Goal: Contribute content: Contribute content

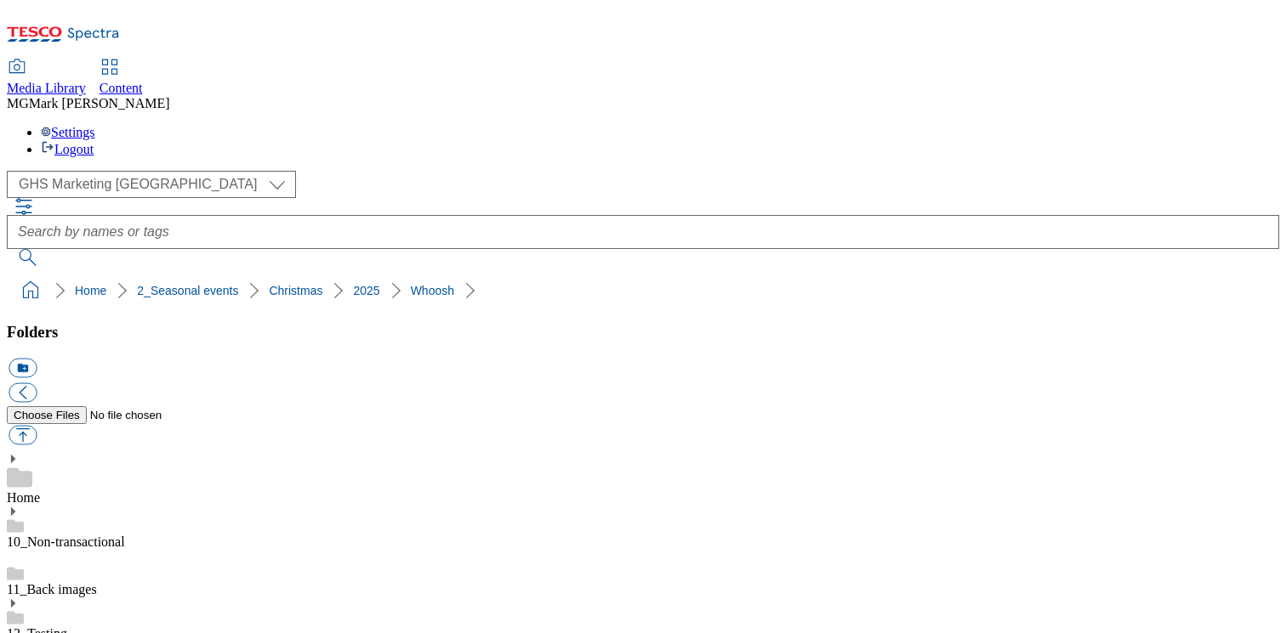
select select "flare-ghs-mktg"
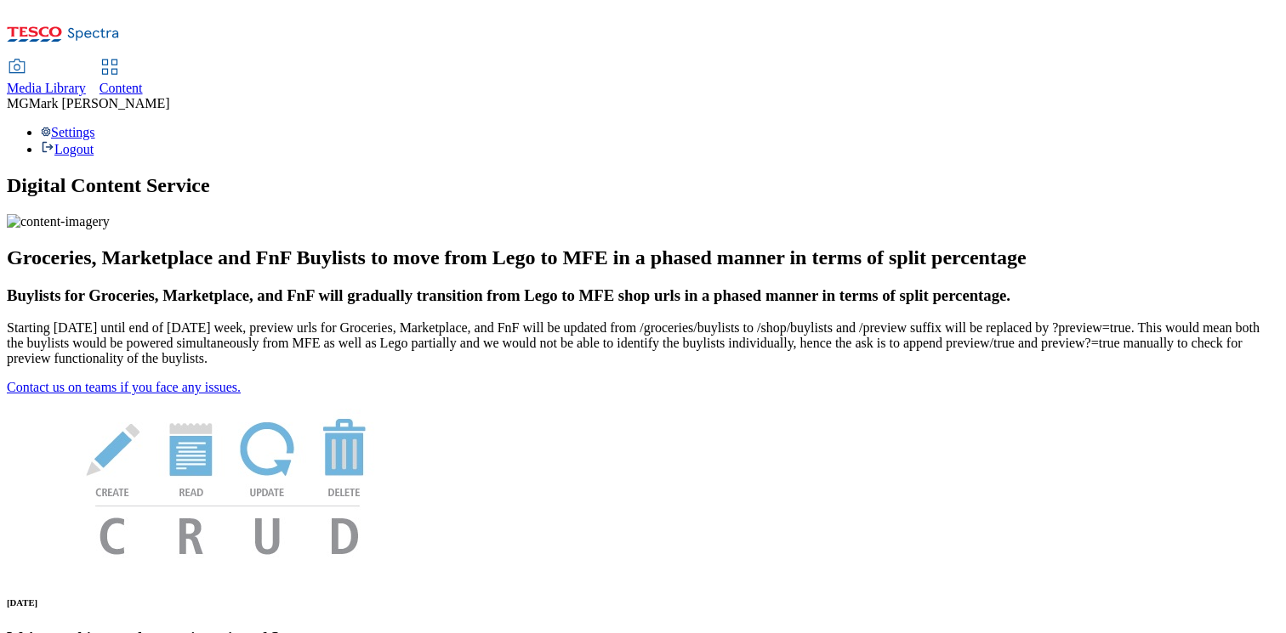
click at [86, 60] on link "Media Library" at bounding box center [46, 78] width 79 height 36
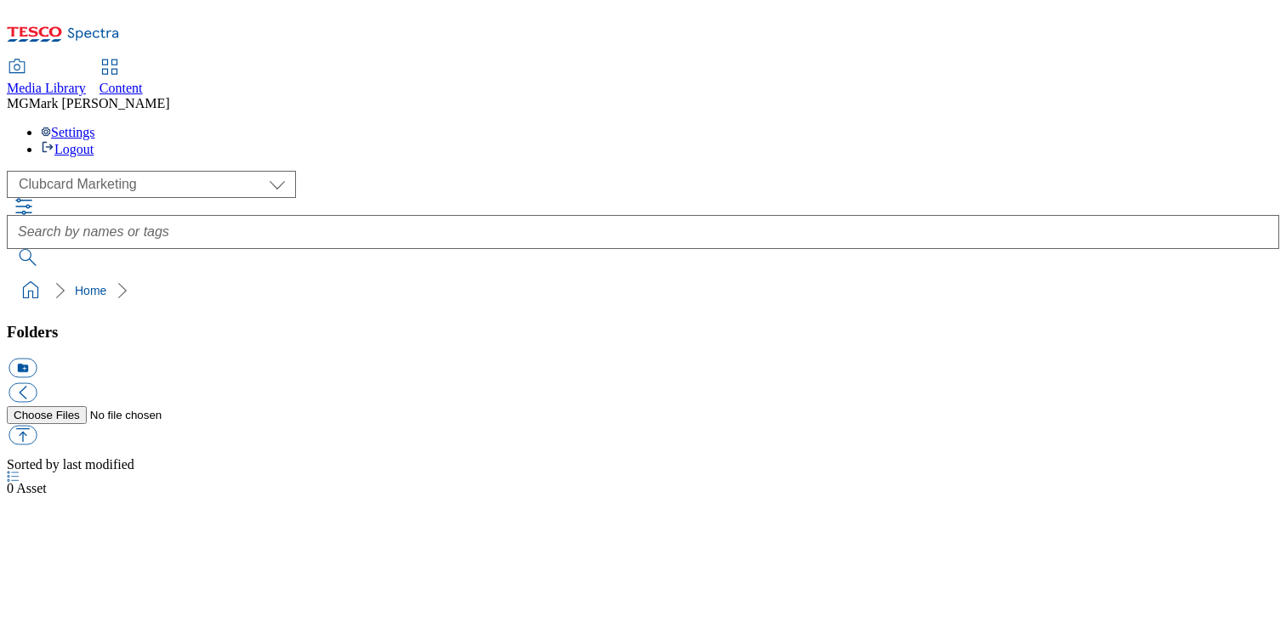
select select "flare-clubcard-mktg"
click at [143, 81] on div "Content" at bounding box center [120, 88] width 43 height 15
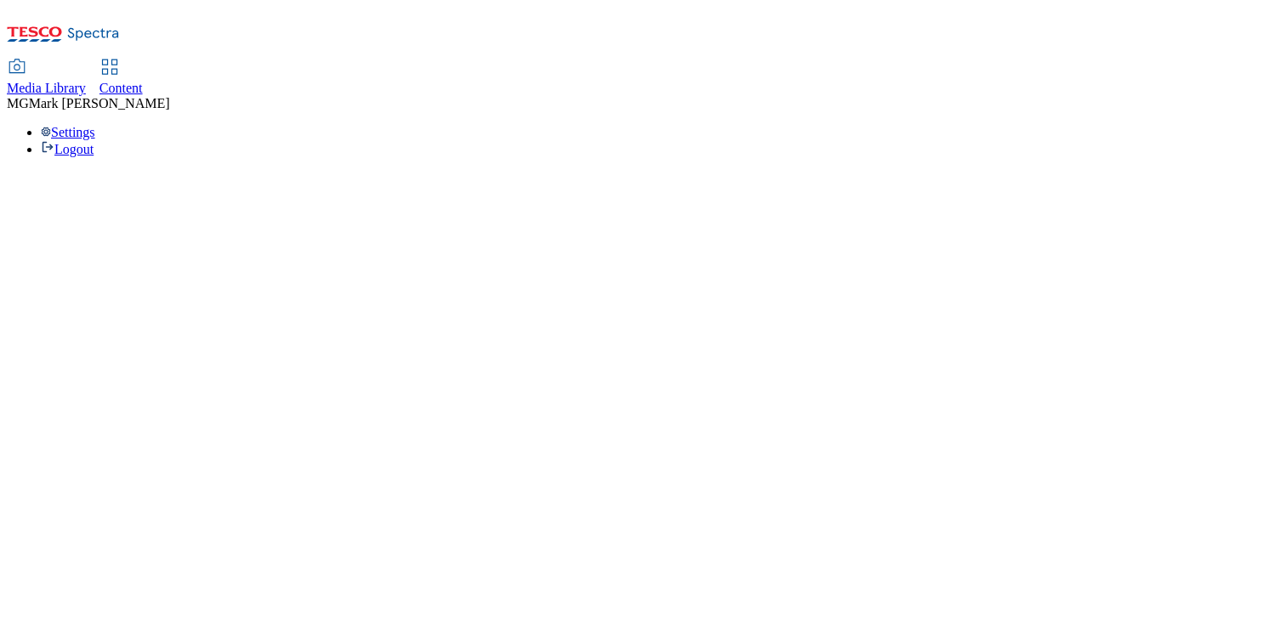
select select "flare-dotcom-sk"
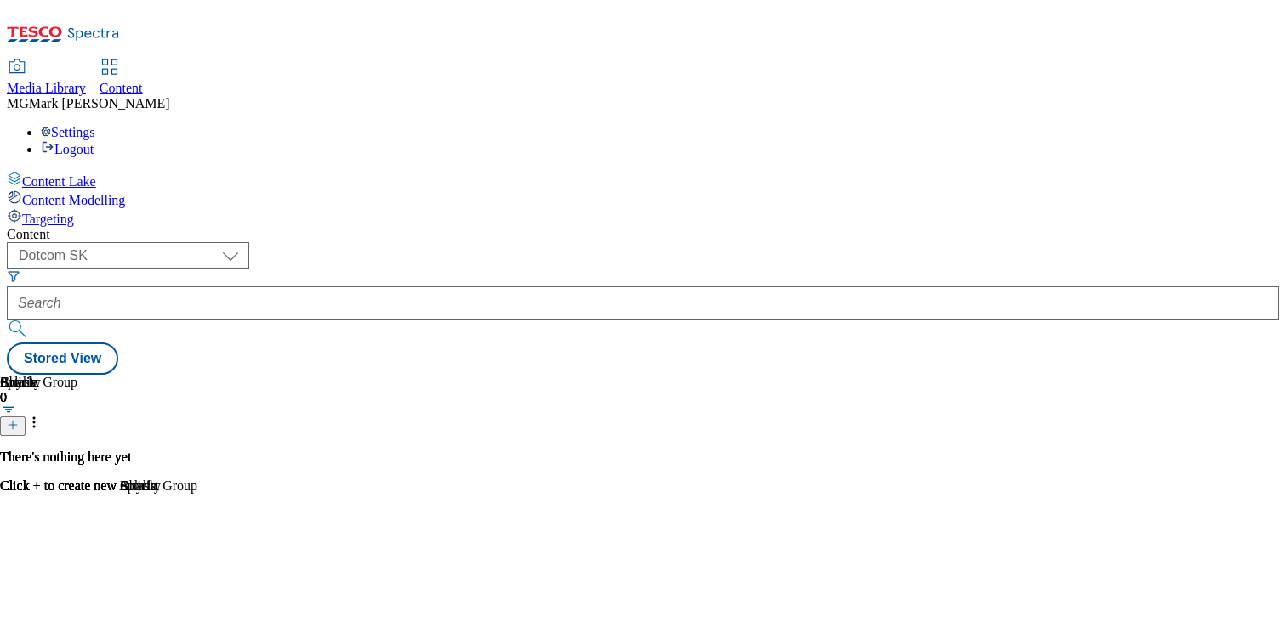
click at [86, 81] on span "Media Library" at bounding box center [46, 88] width 79 height 14
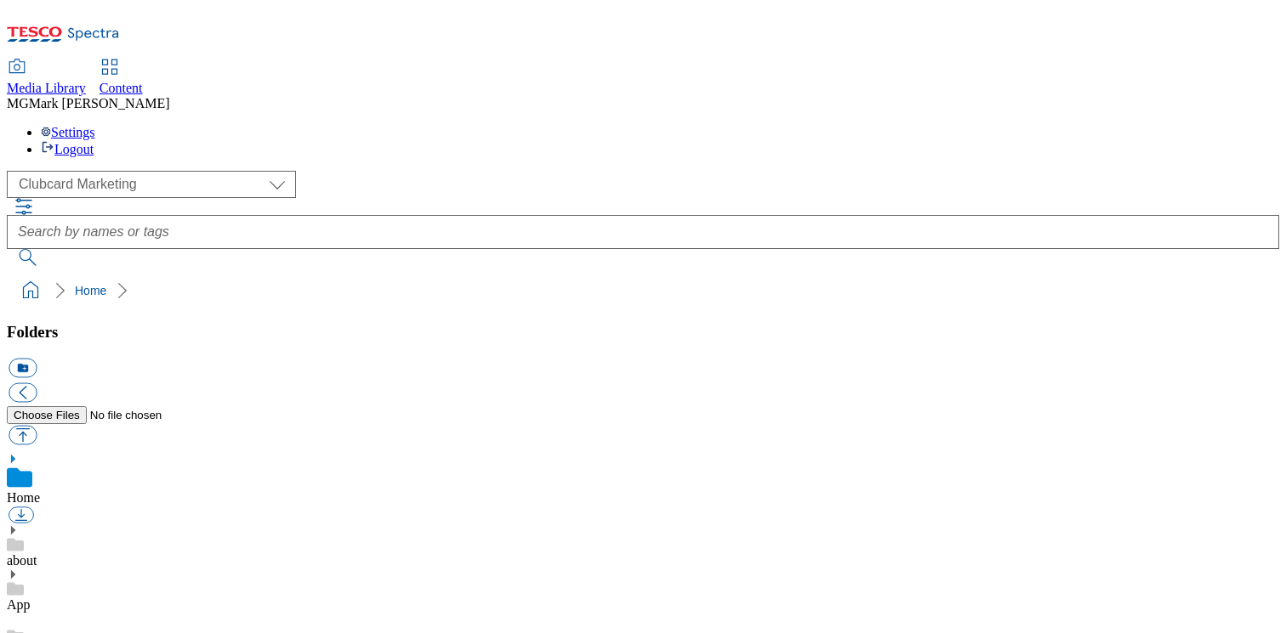
scroll to position [285, 0]
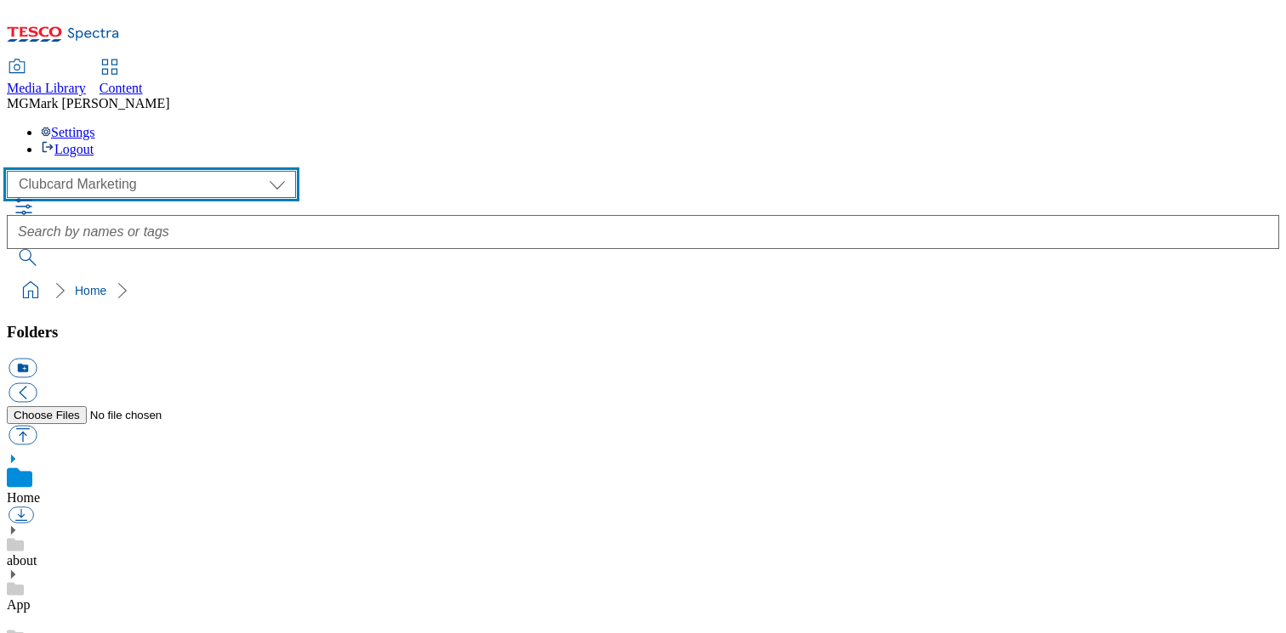
click at [127, 171] on select "Clubcard Marketing Dotcom UK FnF Stores GHS Marketing [GEOGRAPHIC_DATA] GHS Pro…" at bounding box center [151, 184] width 289 height 27
select select "flare-ghs-mktg"
click at [12, 171] on select "Clubcard Marketing Dotcom UK FnF Stores GHS Marketing UK GHS Product UK GHS ROI…" at bounding box center [151, 184] width 289 height 27
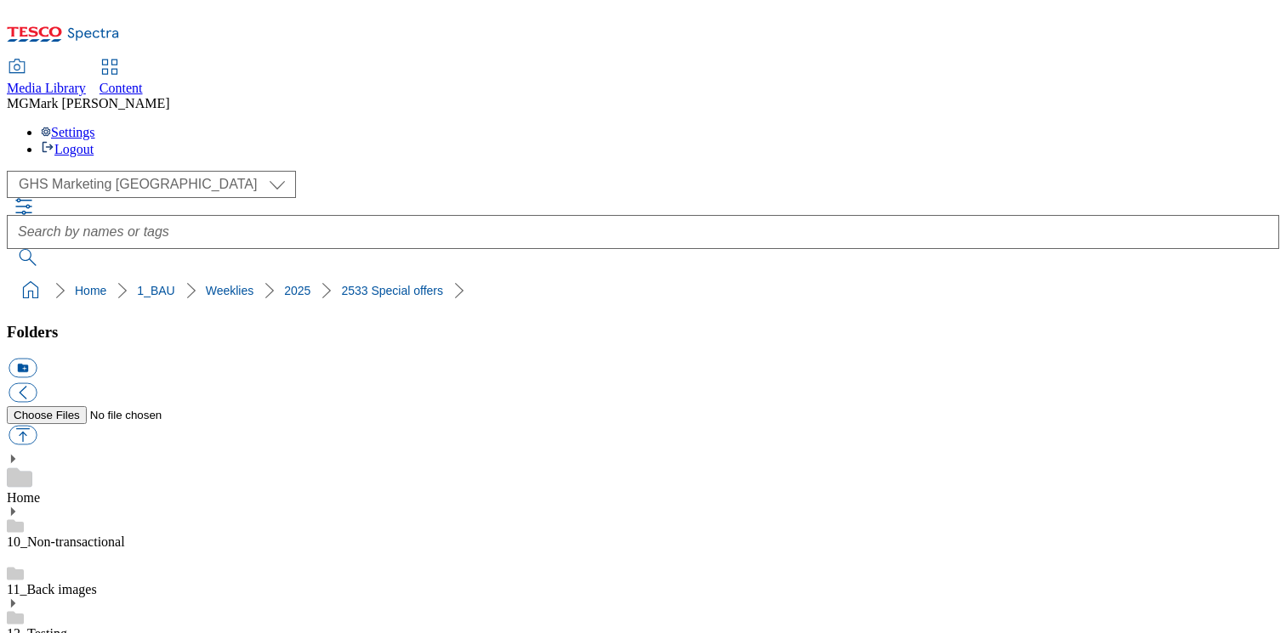
scroll to position [168, 0]
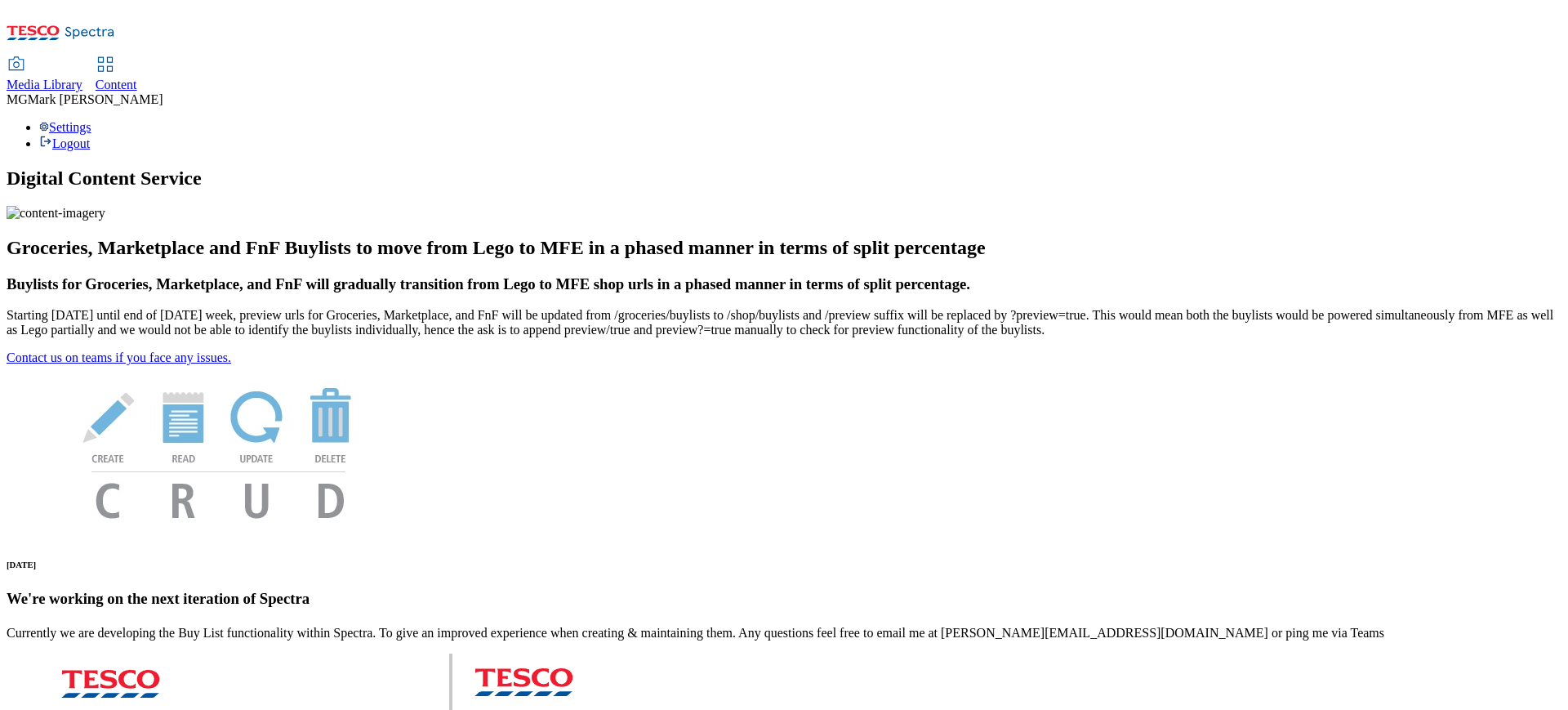
click at [83, 78] on span "Media Library" at bounding box center [44, 85] width 76 height 13
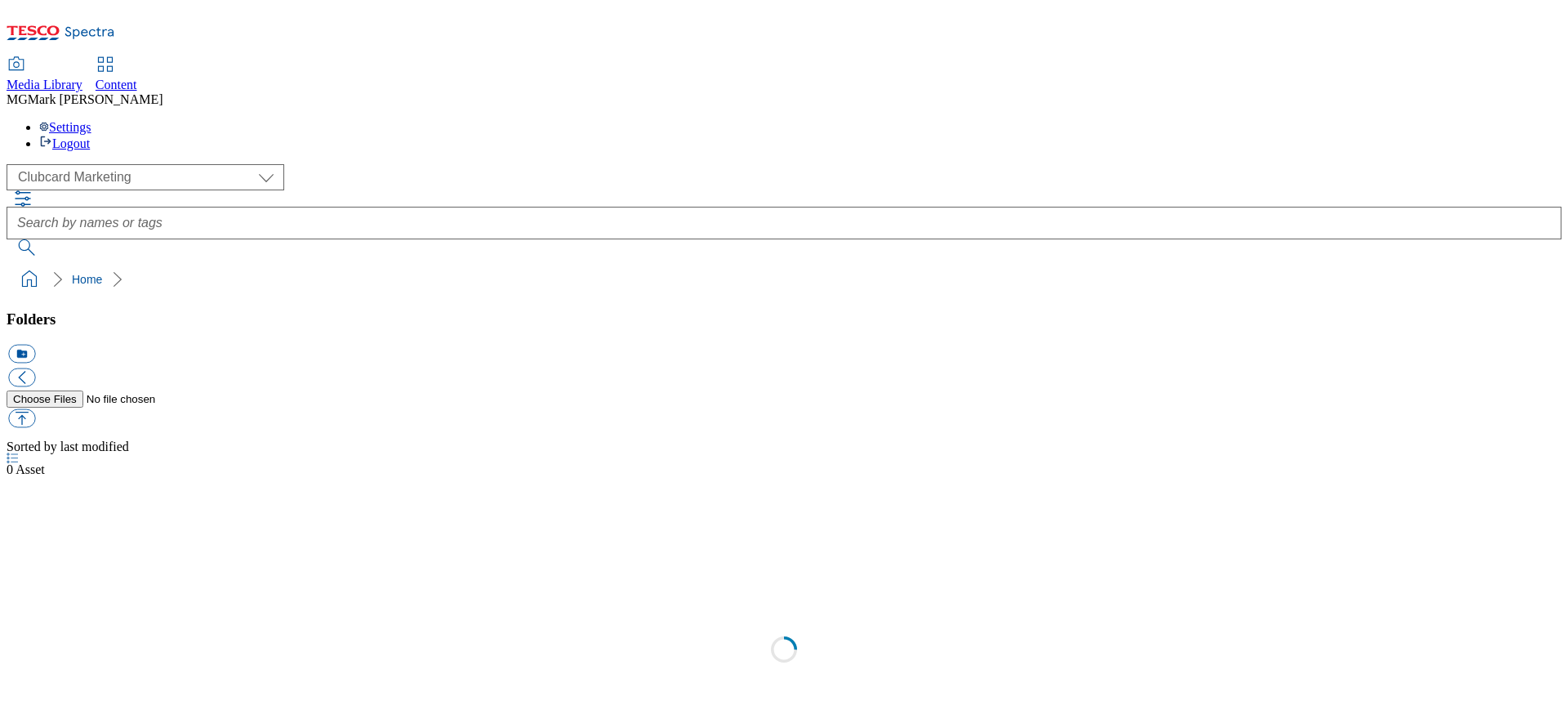
scroll to position [1, 0]
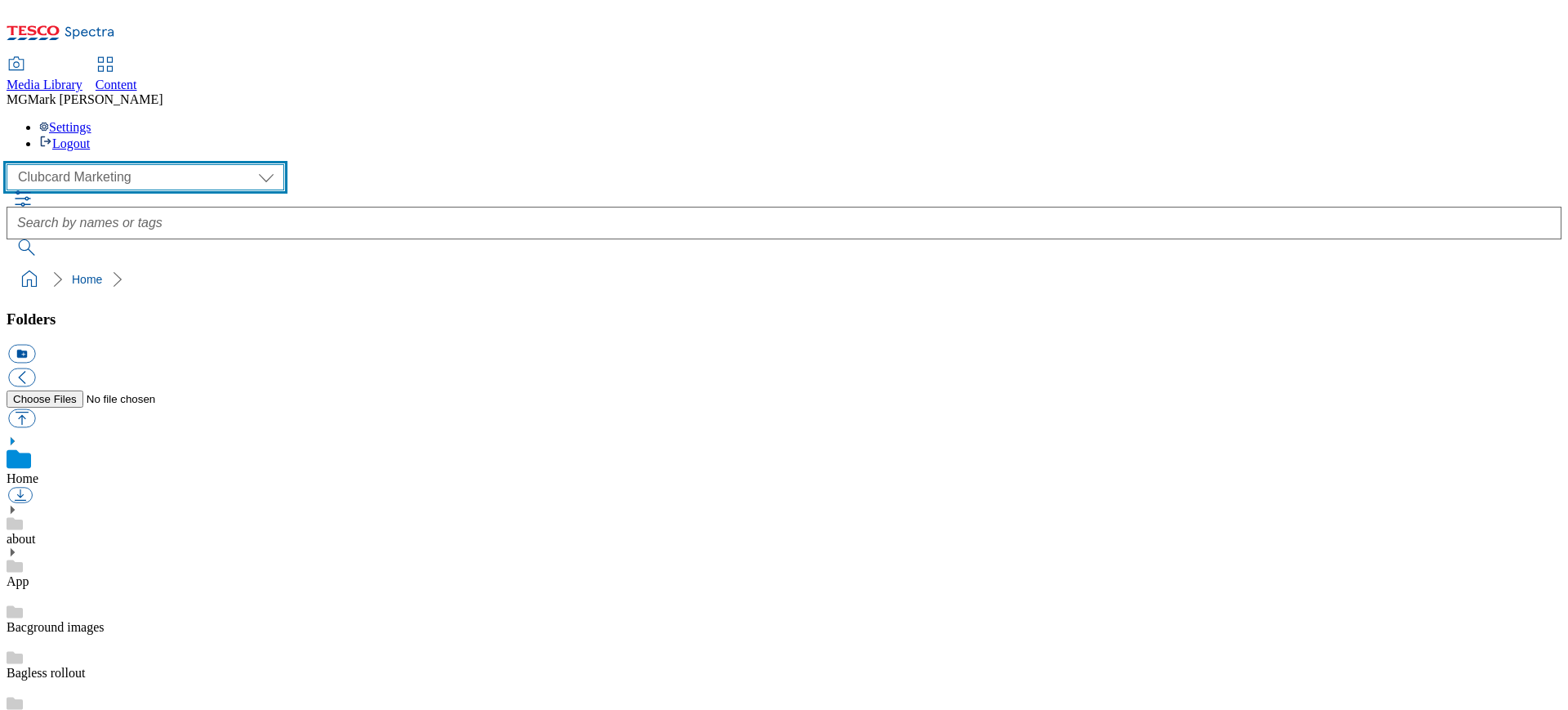
click at [167, 164] on select "Clubcard Marketing Dotcom UK FnF Stores GHS Marketing [GEOGRAPHIC_DATA] GHS Pro…" at bounding box center [145, 177] width 277 height 26
select select "flare-ghs-mktg"
click at [12, 164] on select "Clubcard Marketing Dotcom UK FnF Stores GHS Marketing [GEOGRAPHIC_DATA] GHS Pro…" at bounding box center [145, 177] width 277 height 26
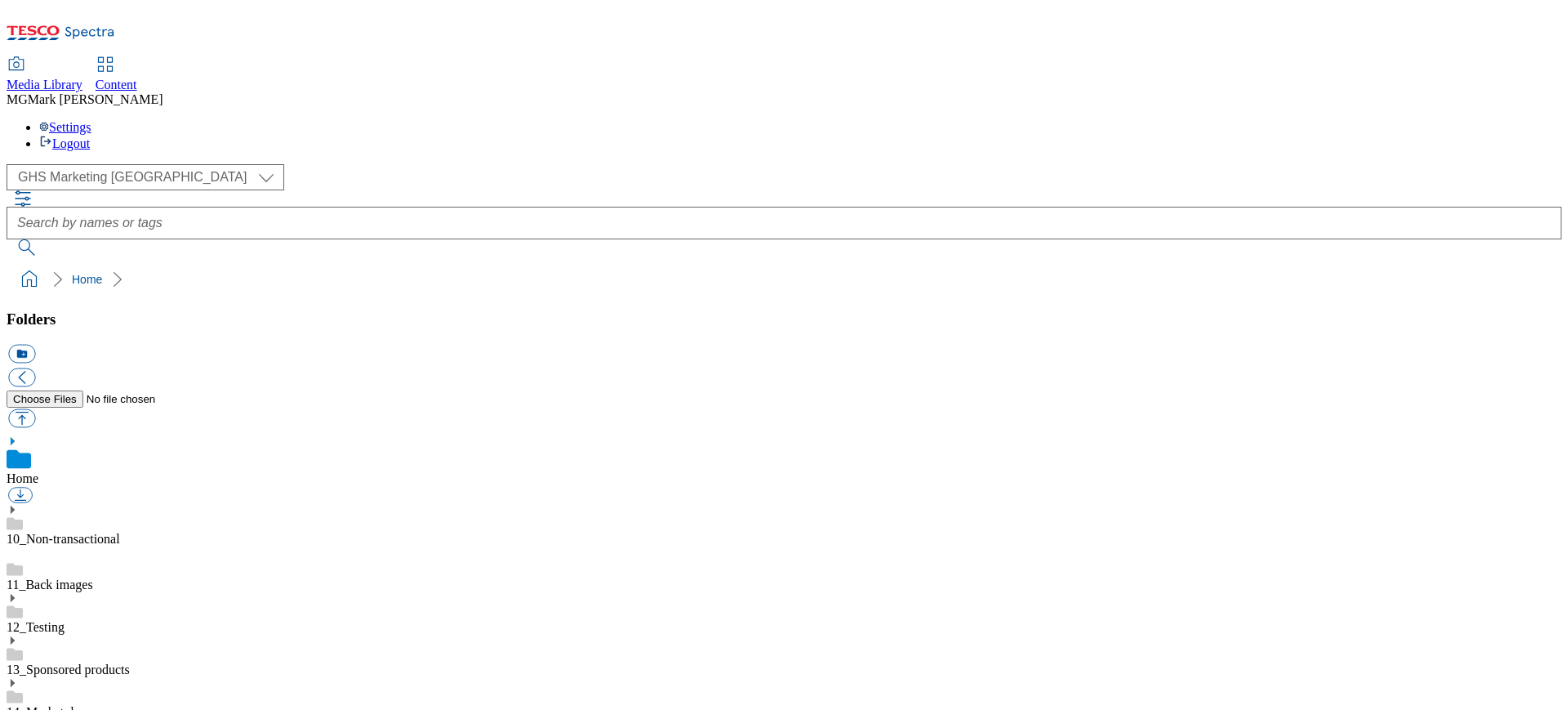
click at [137, 78] on div "Content" at bounding box center [115, 85] width 41 height 14
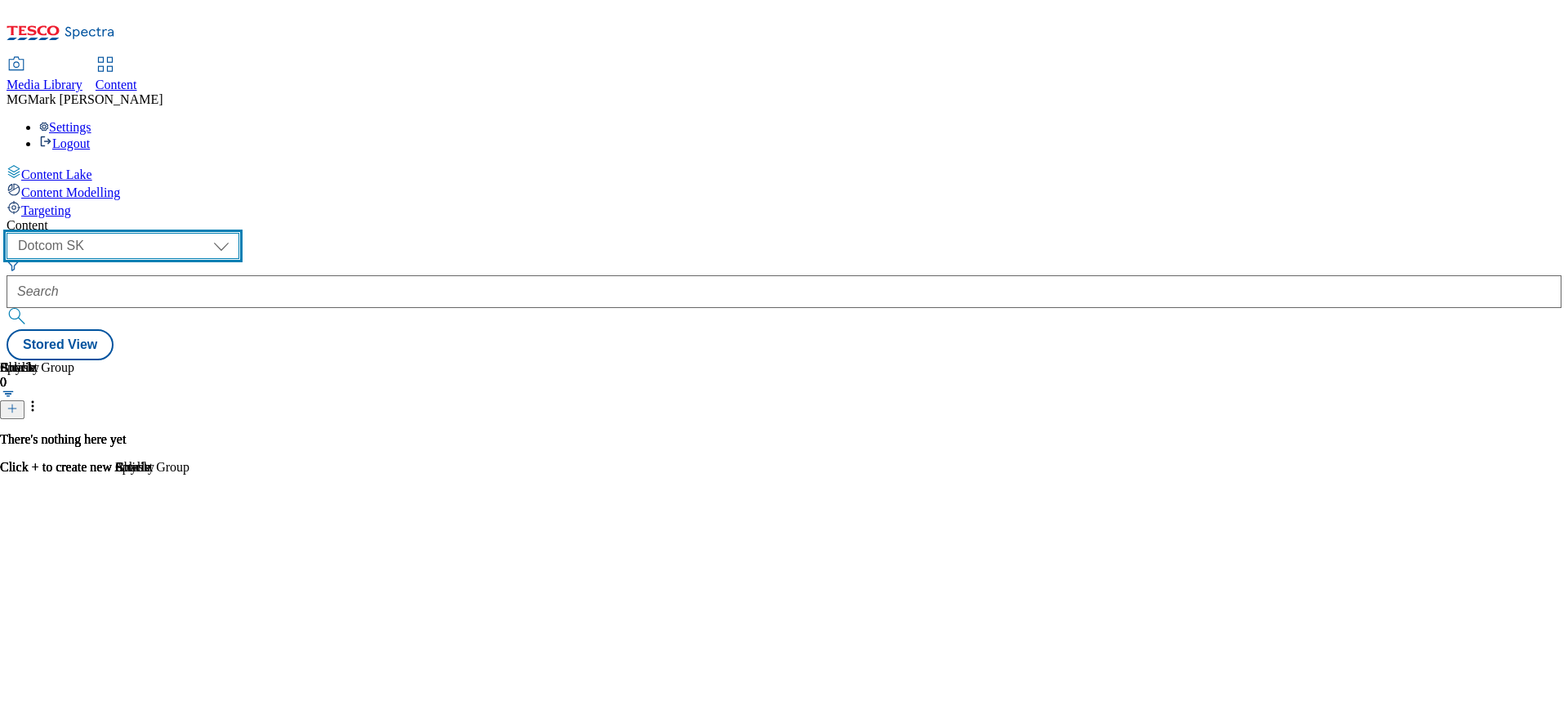
click at [239, 233] on select "Dotcom CZ Dotcom SK ghs-roi ghs-uk Phones UK" at bounding box center [123, 245] width 232 height 26
select select "ghs-uk"
click at [212, 233] on select "Dotcom CZ Dotcom SK ghs-roi ghs-uk Phones UK" at bounding box center [123, 245] width 232 height 26
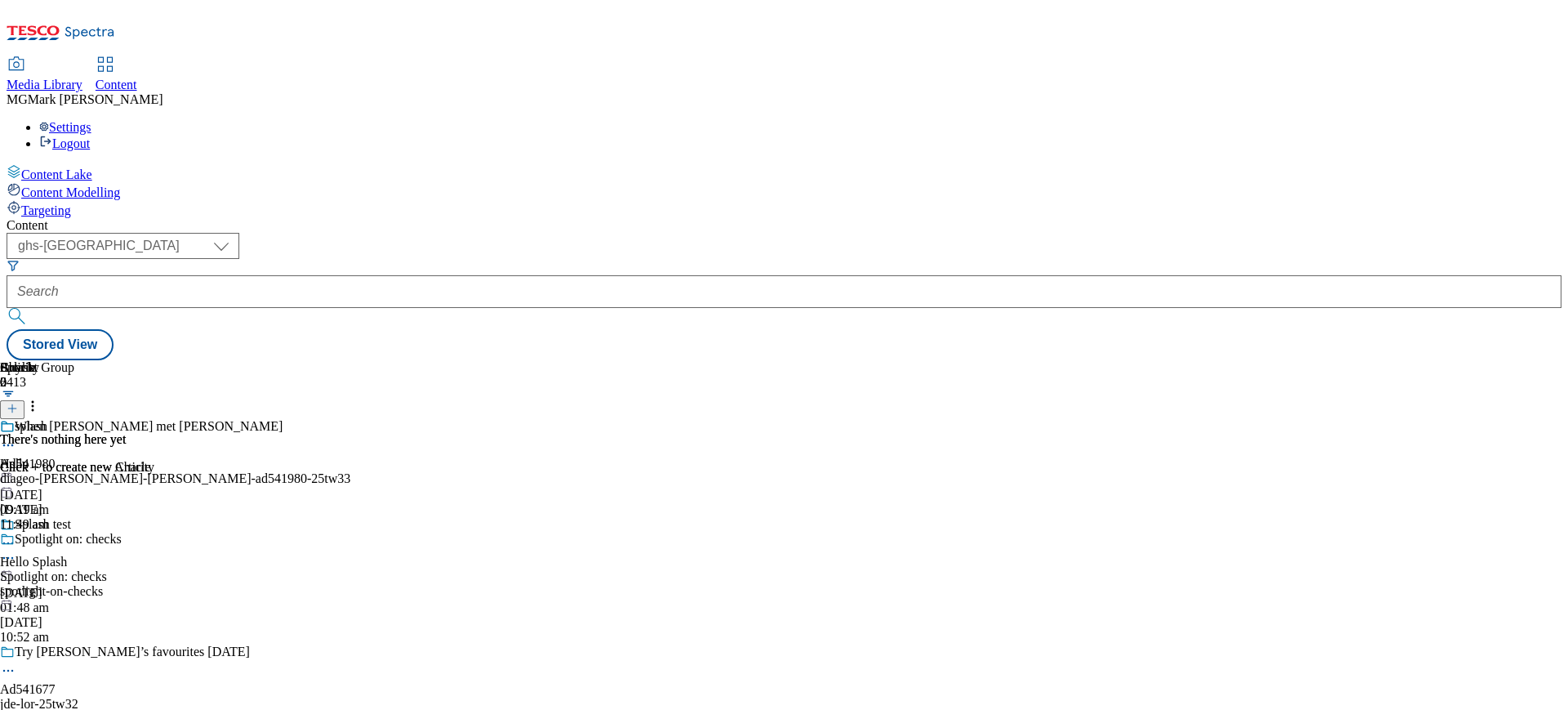
click at [423, 360] on div "Splash 2 splash Hello 24 Sept 2025 09:19 am Splash test Hello Splash 11 Mar 202…" at bounding box center [784, 360] width 1555 height 0
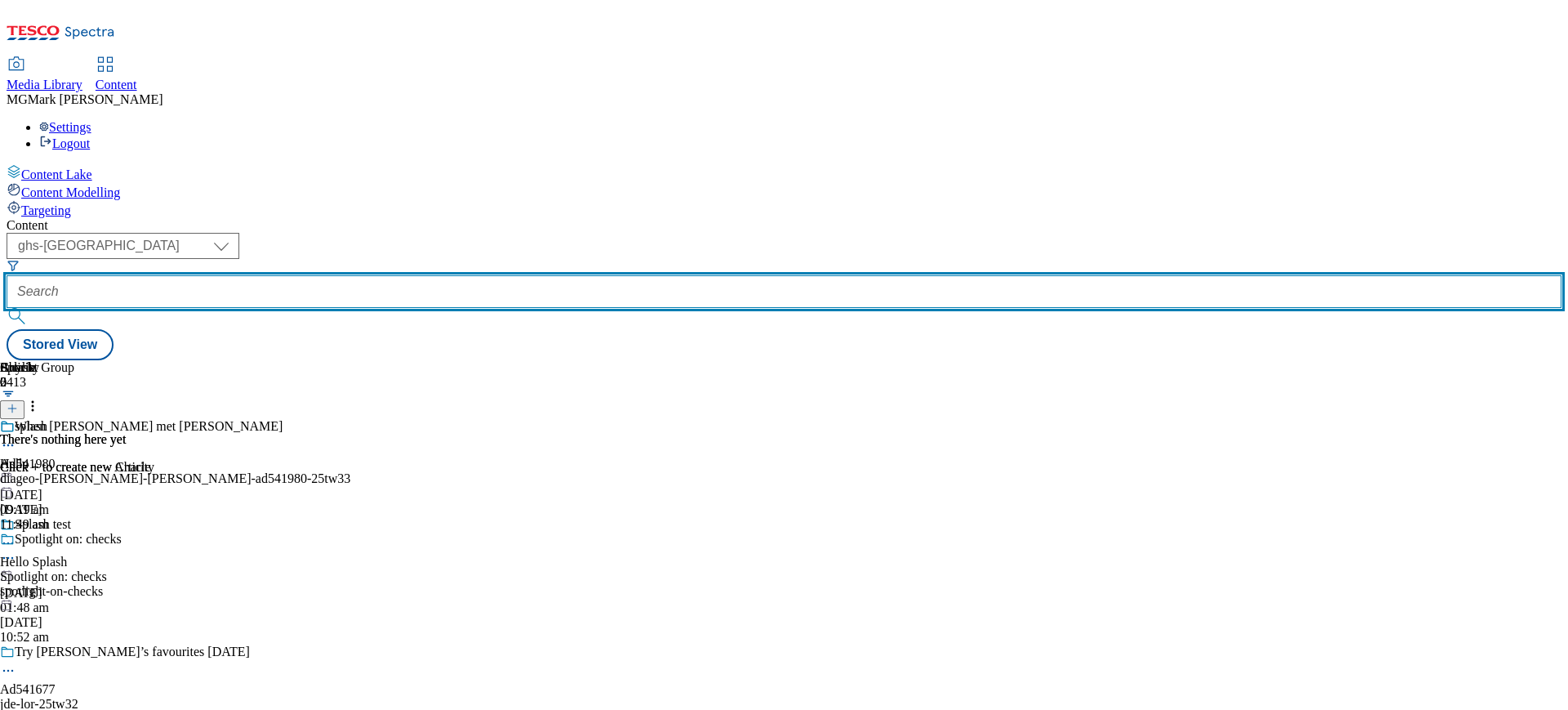
click at [422, 276] on input "text" at bounding box center [784, 292] width 1555 height 33
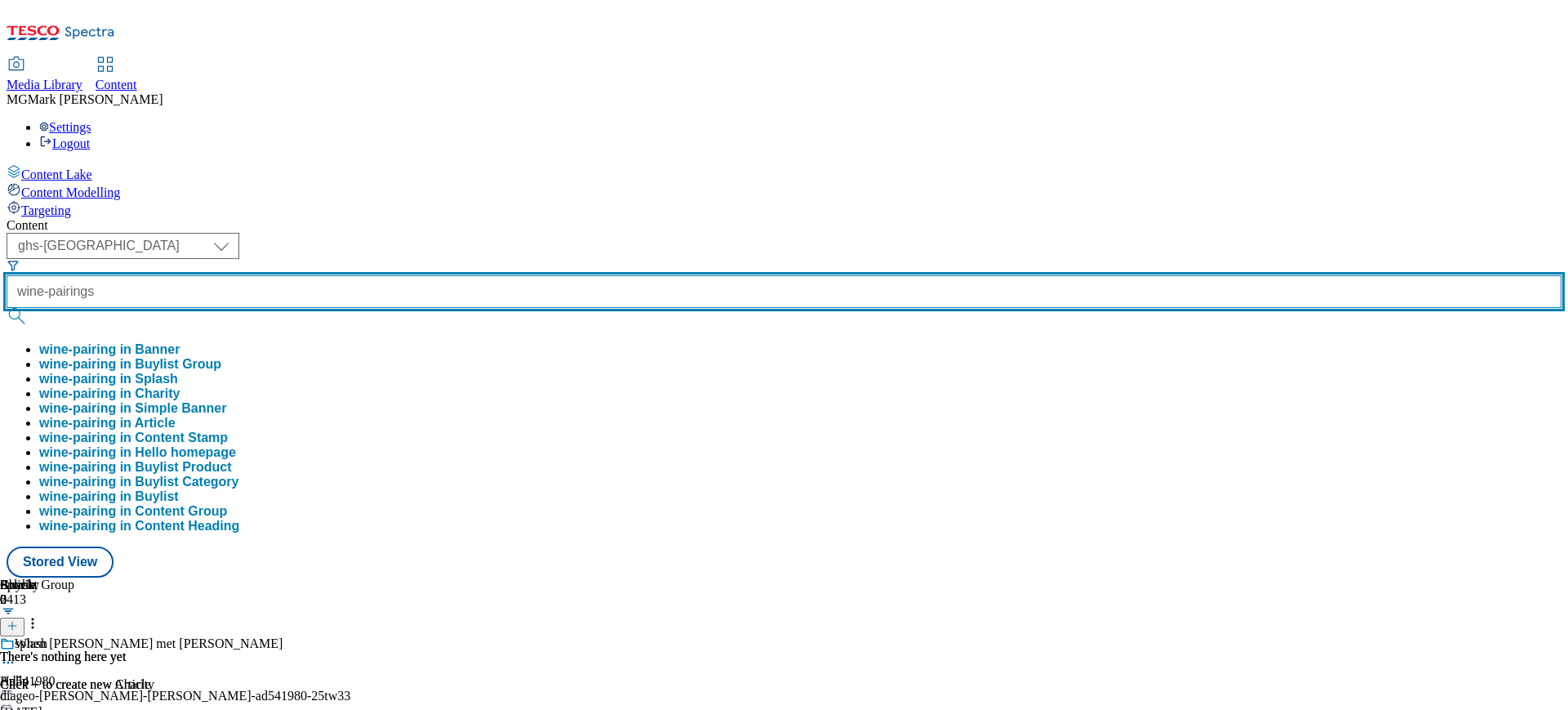
type input "wine-pairings"
click at [7, 308] on button "submit" at bounding box center [18, 316] width 23 height 16
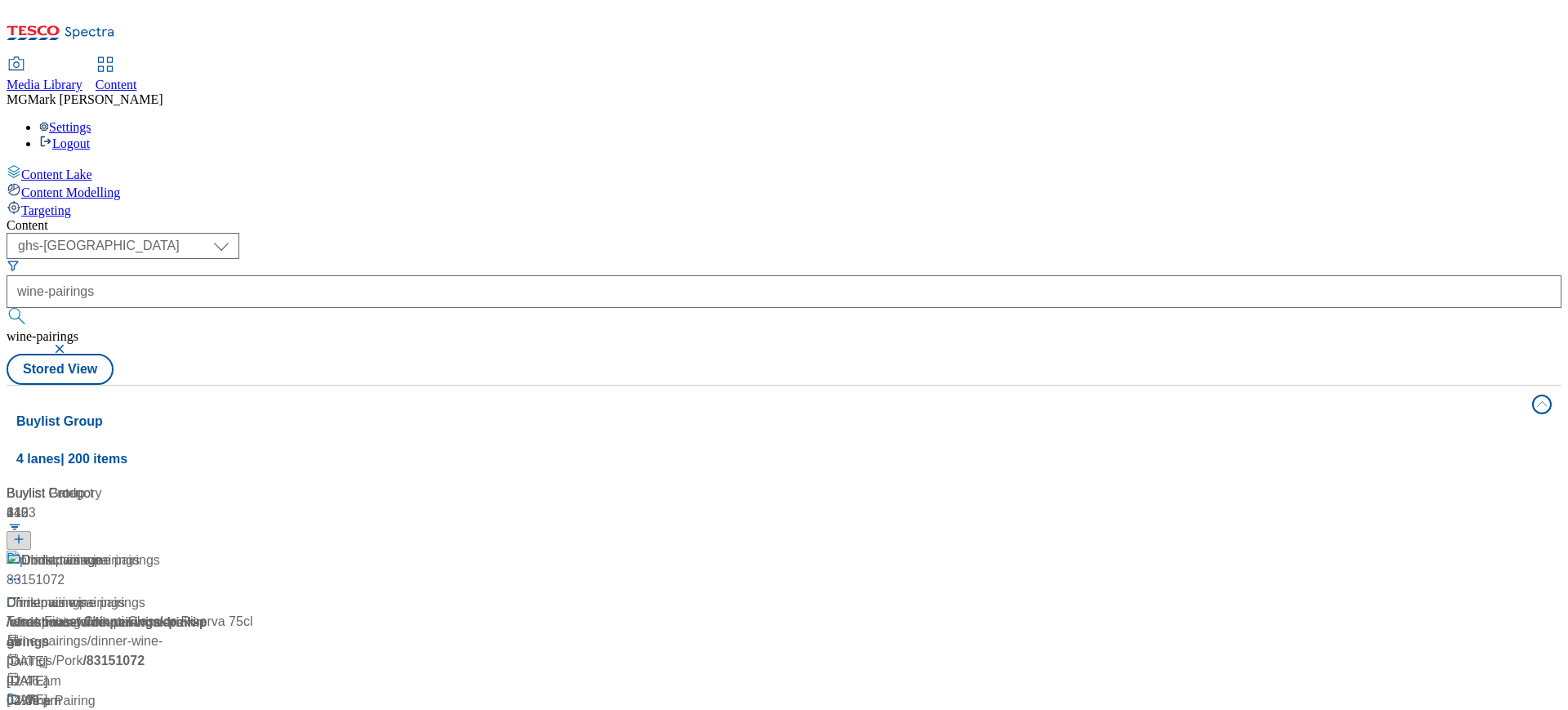
click at [680, 218] on div "Content ( optional ) Dotcom CZ Dotcom SK ghs-roi ghs-uk Phones UK ghs-uk wine-p…" at bounding box center [784, 657] width 1555 height 879
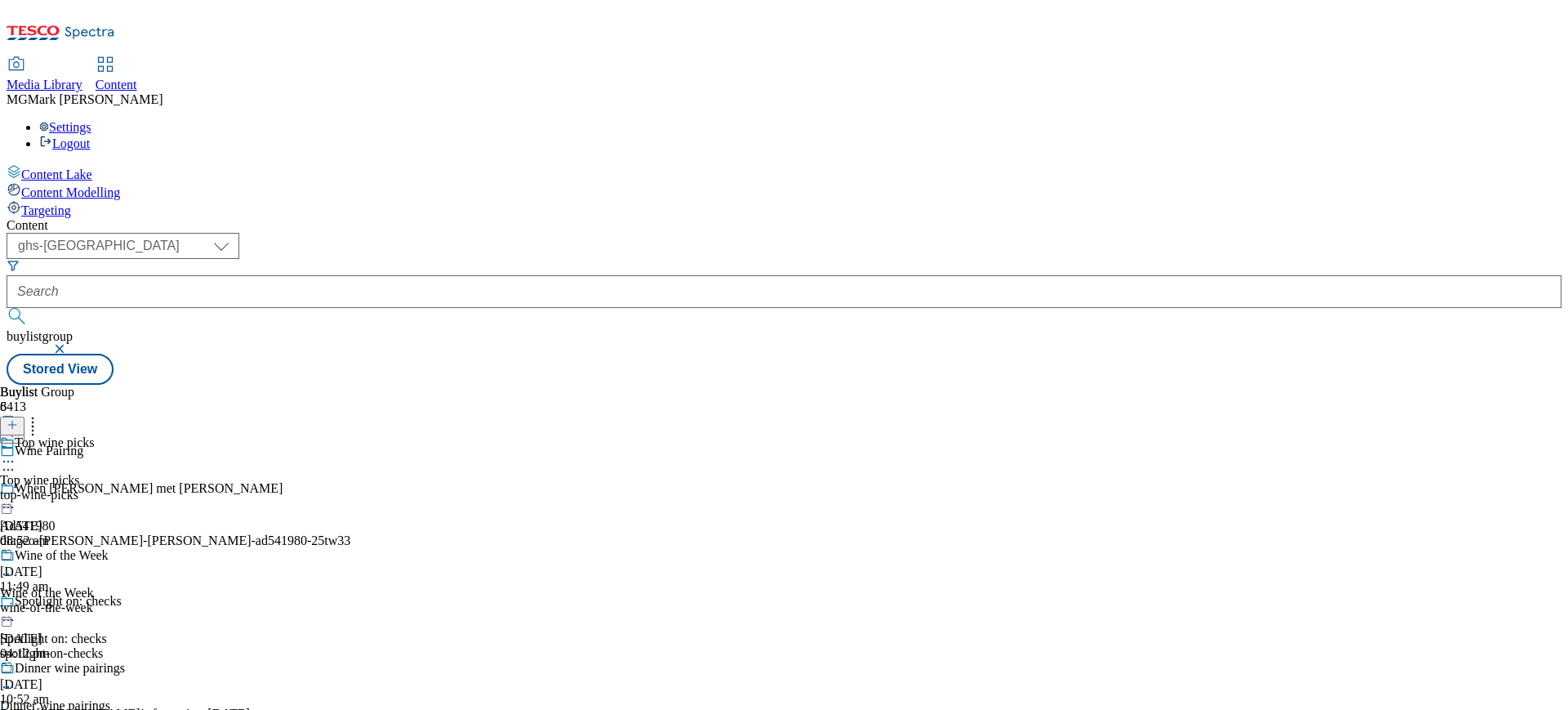
click at [130, 435] on div "Top wine picks Top wine picks top-wine-picks 2 Oct 2025 08:52 am" at bounding box center [64, 491] width 130 height 112
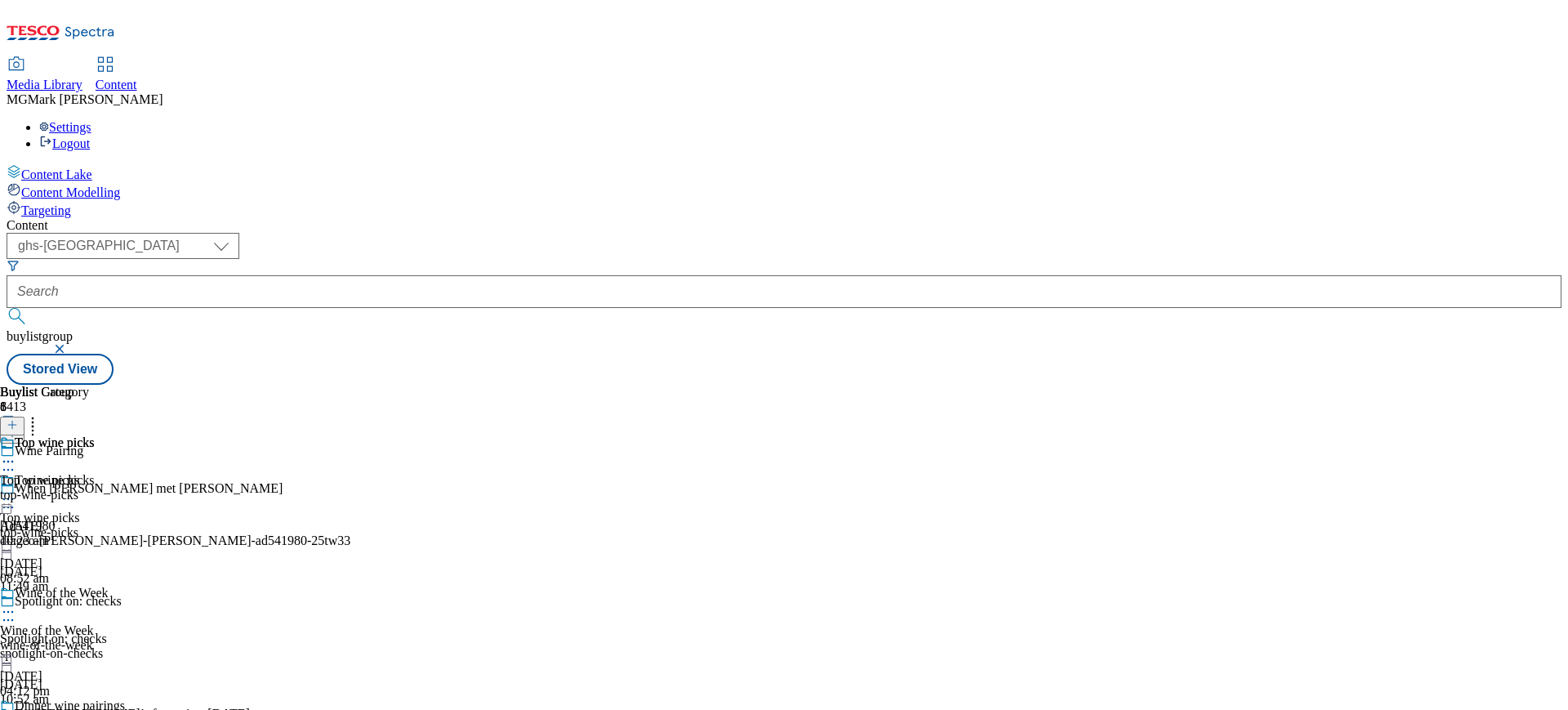
click at [16, 491] on icon at bounding box center [8, 499] width 16 height 16
click at [86, 659] on span "Publish" at bounding box center [68, 665] width 36 height 12
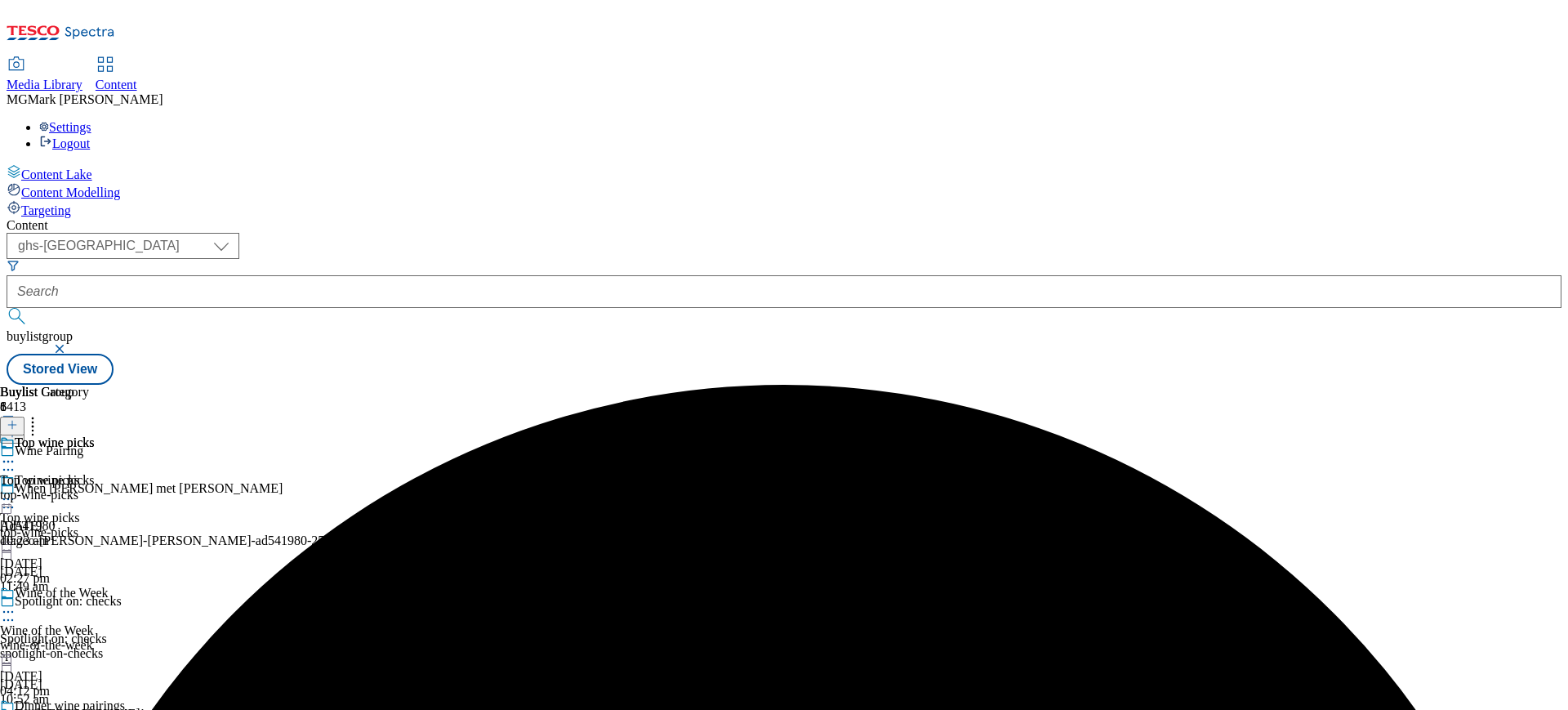
click at [16, 603] on icon at bounding box center [8, 611] width 16 height 16
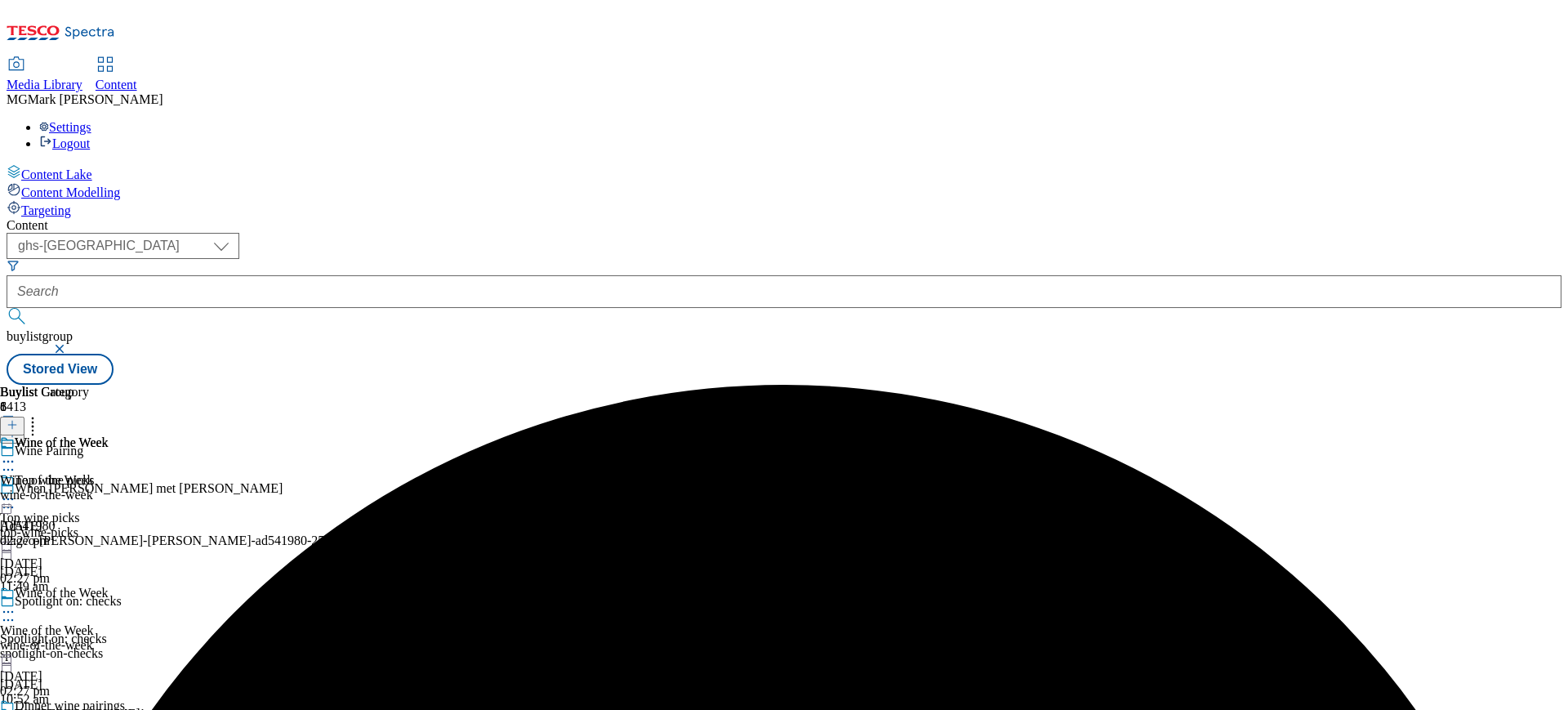
scroll to position [0, 0]
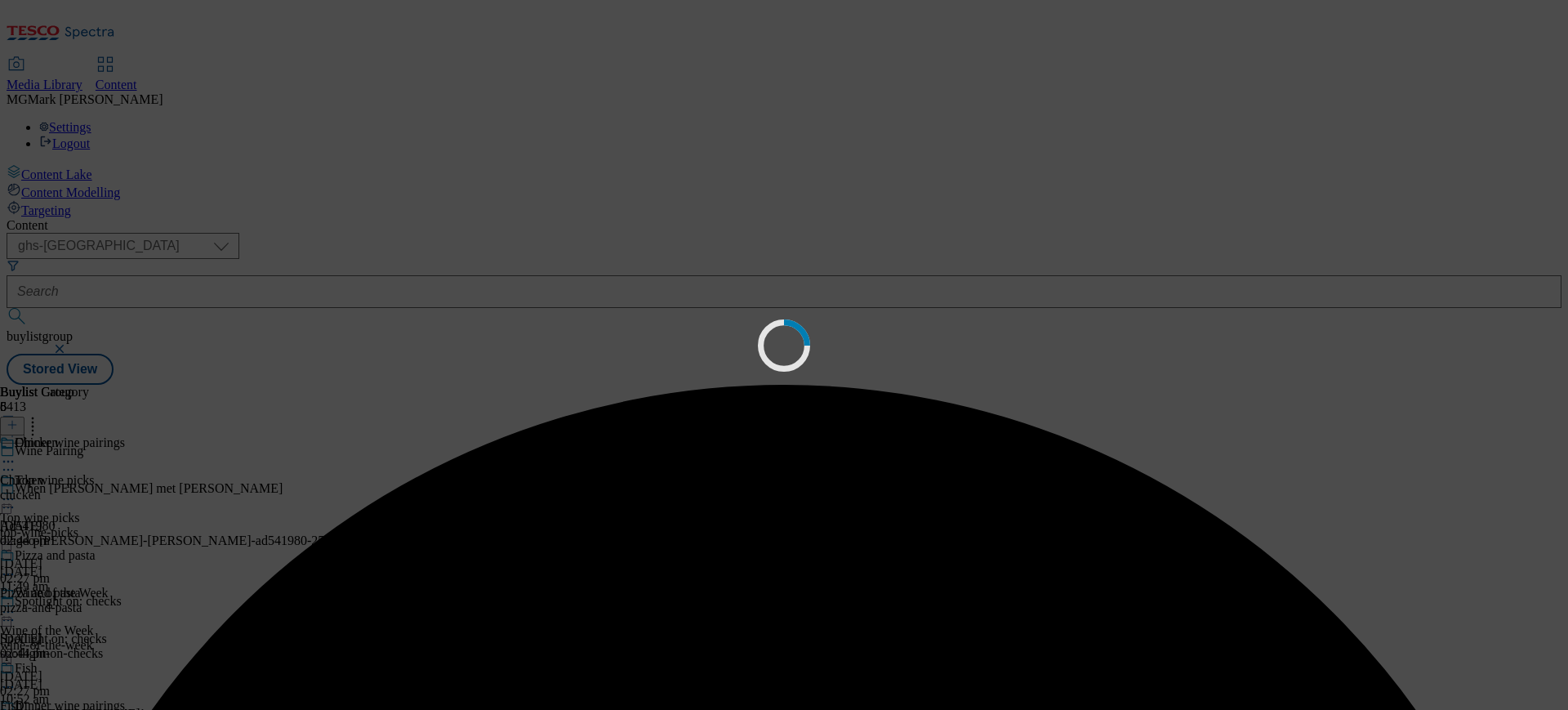
scroll to position [0, 0]
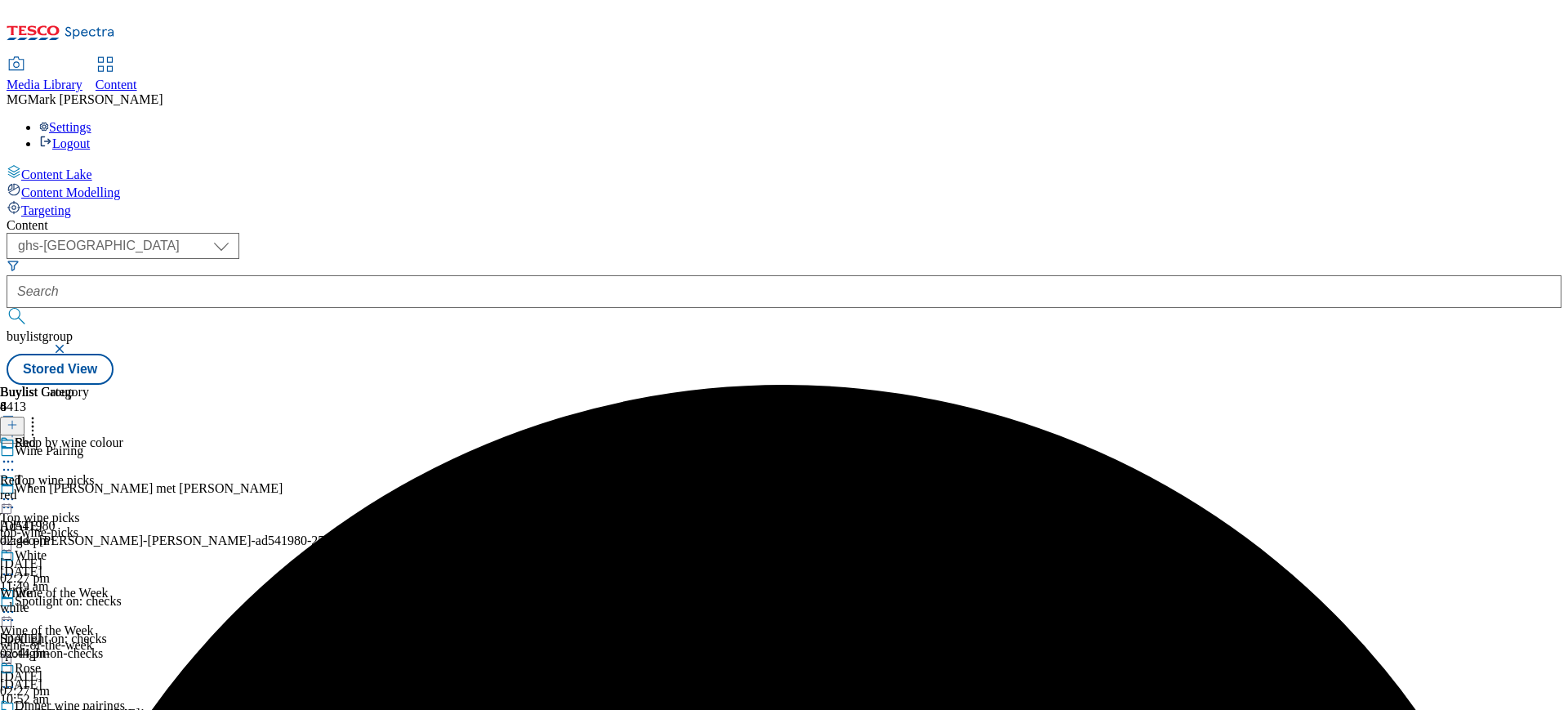
scroll to position [584, 0]
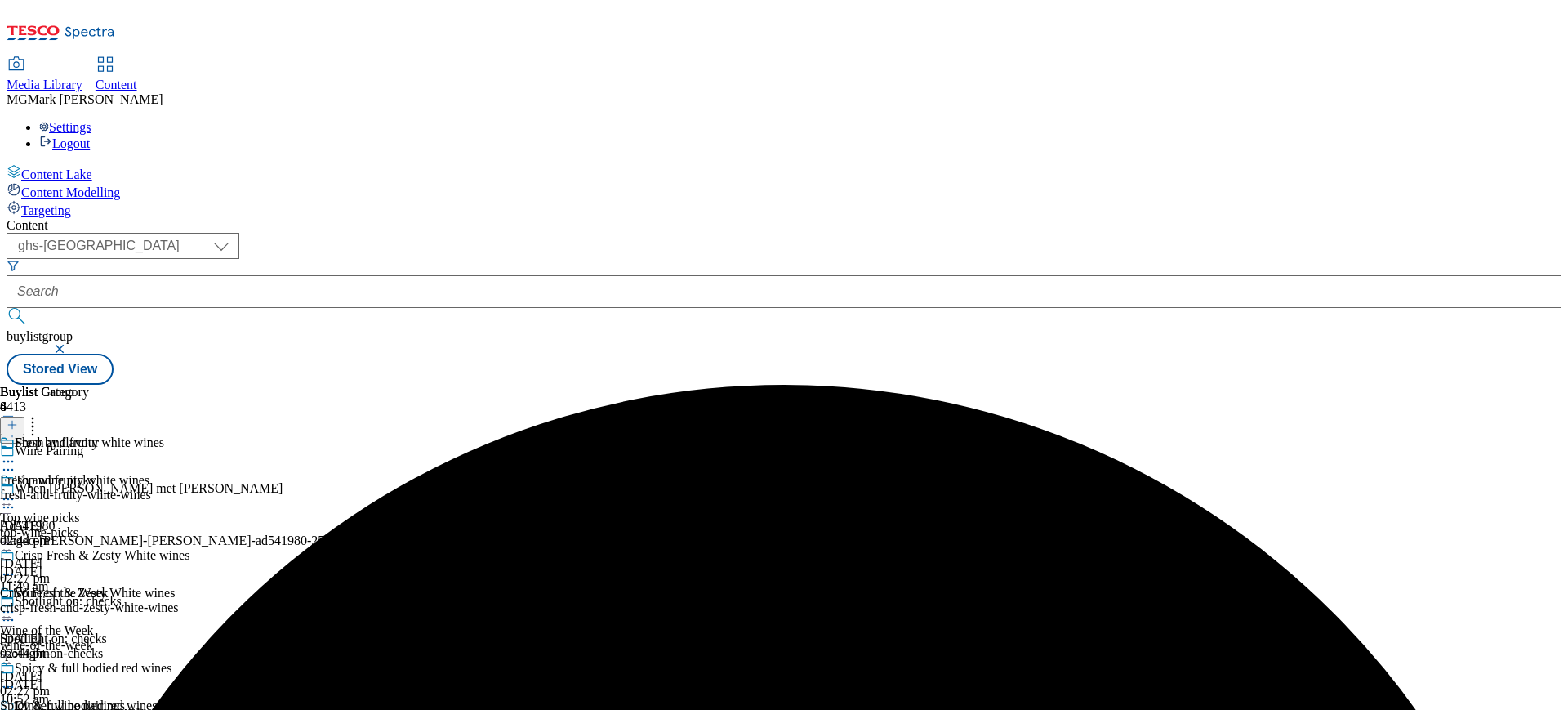
scroll to position [806, 0]
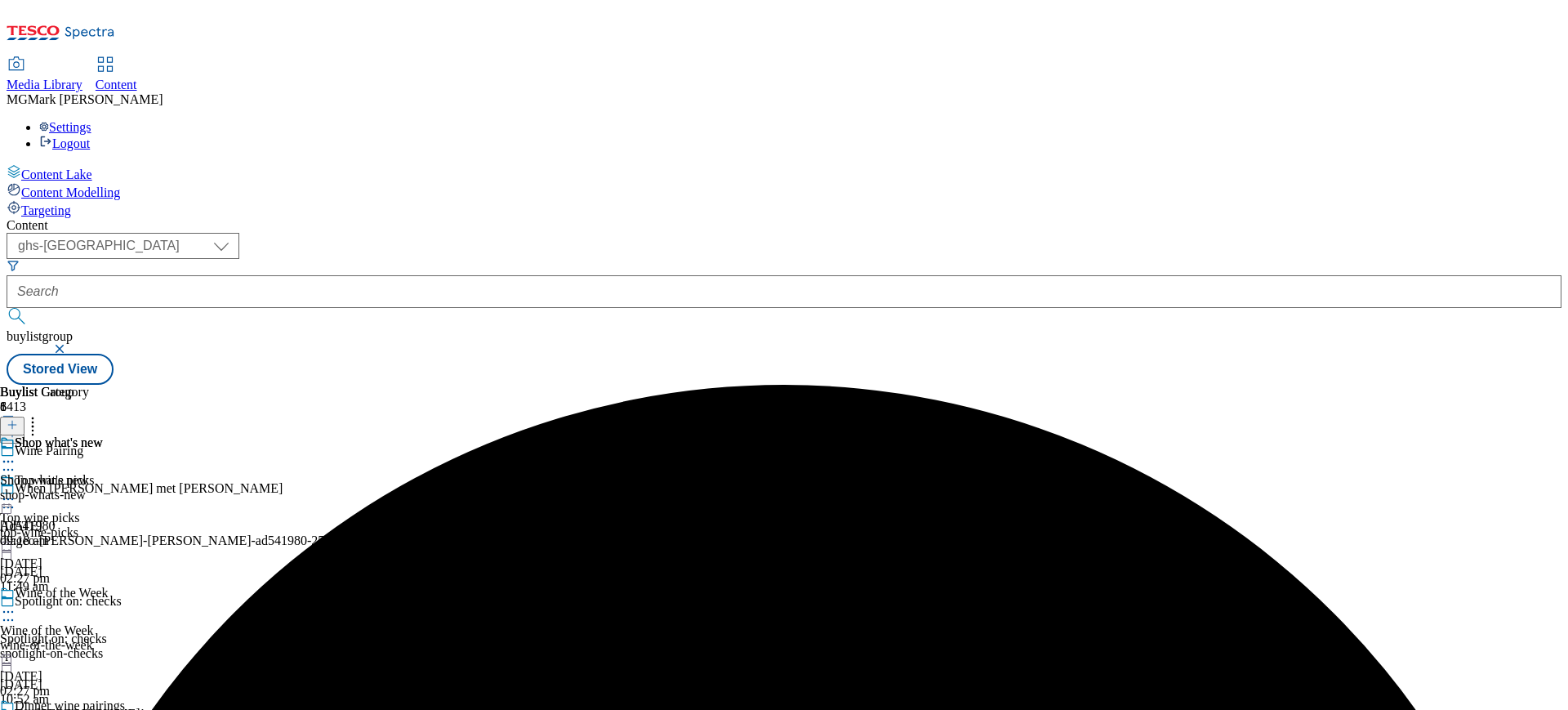
scroll to position [834, 0]
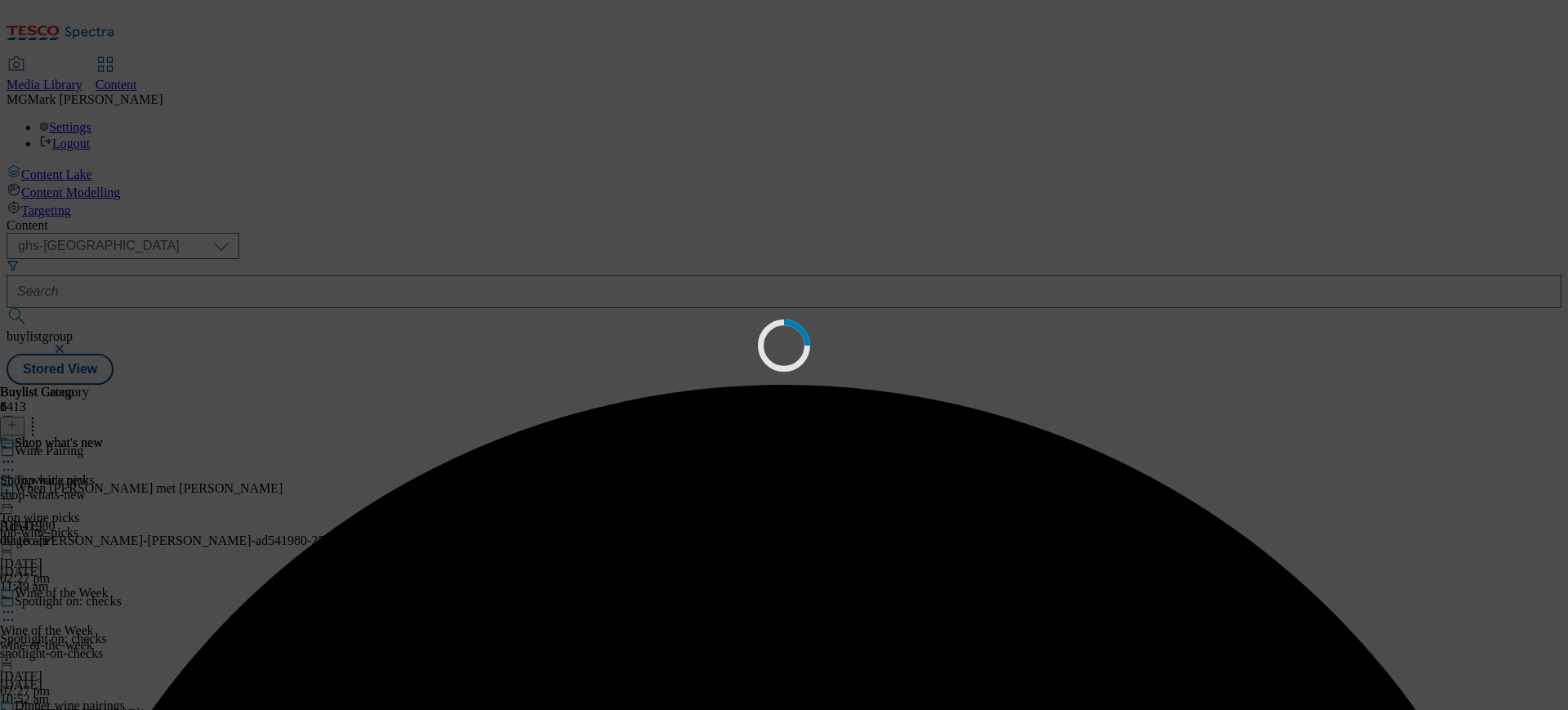
scroll to position [0, 0]
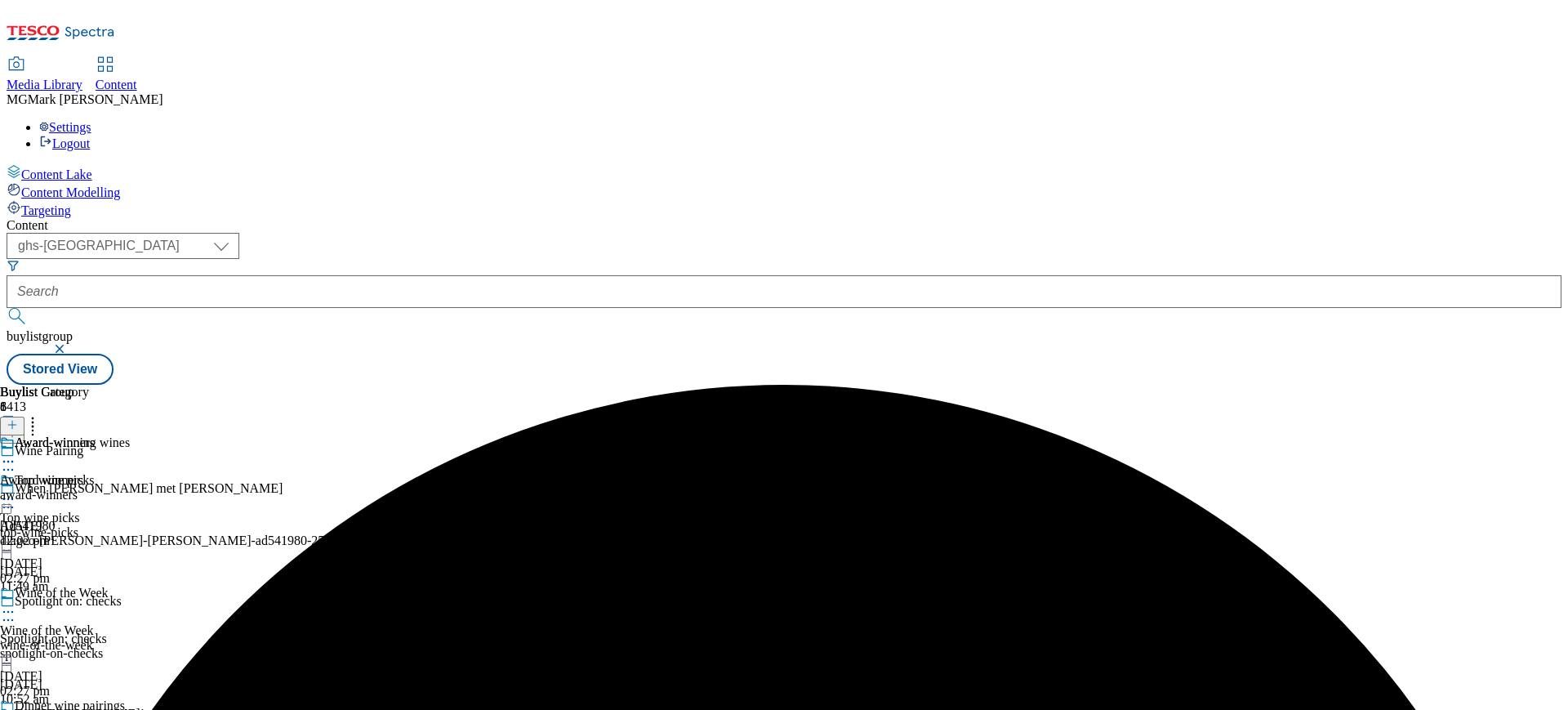
scroll to position [834, 0]
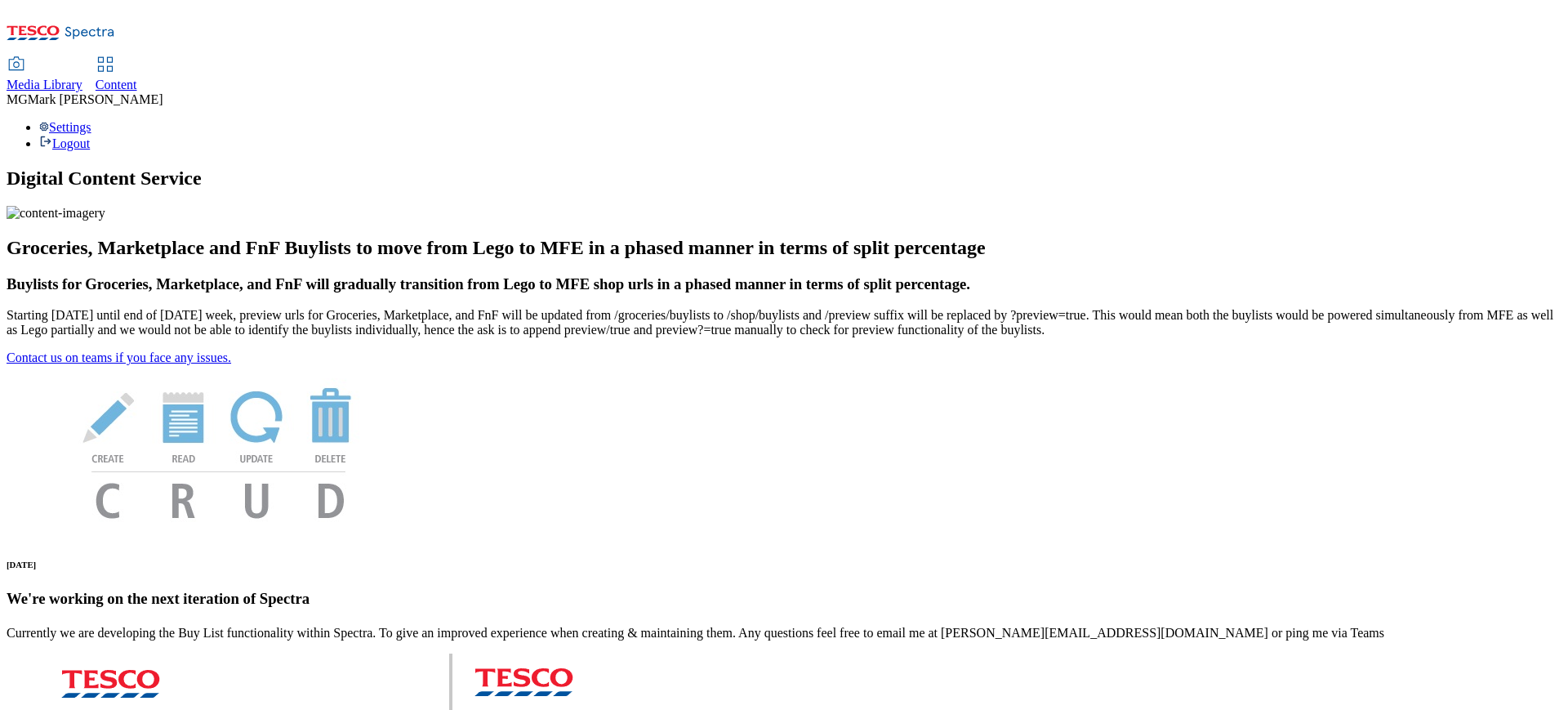
click at [83, 78] on span "Media Library" at bounding box center [44, 85] width 76 height 13
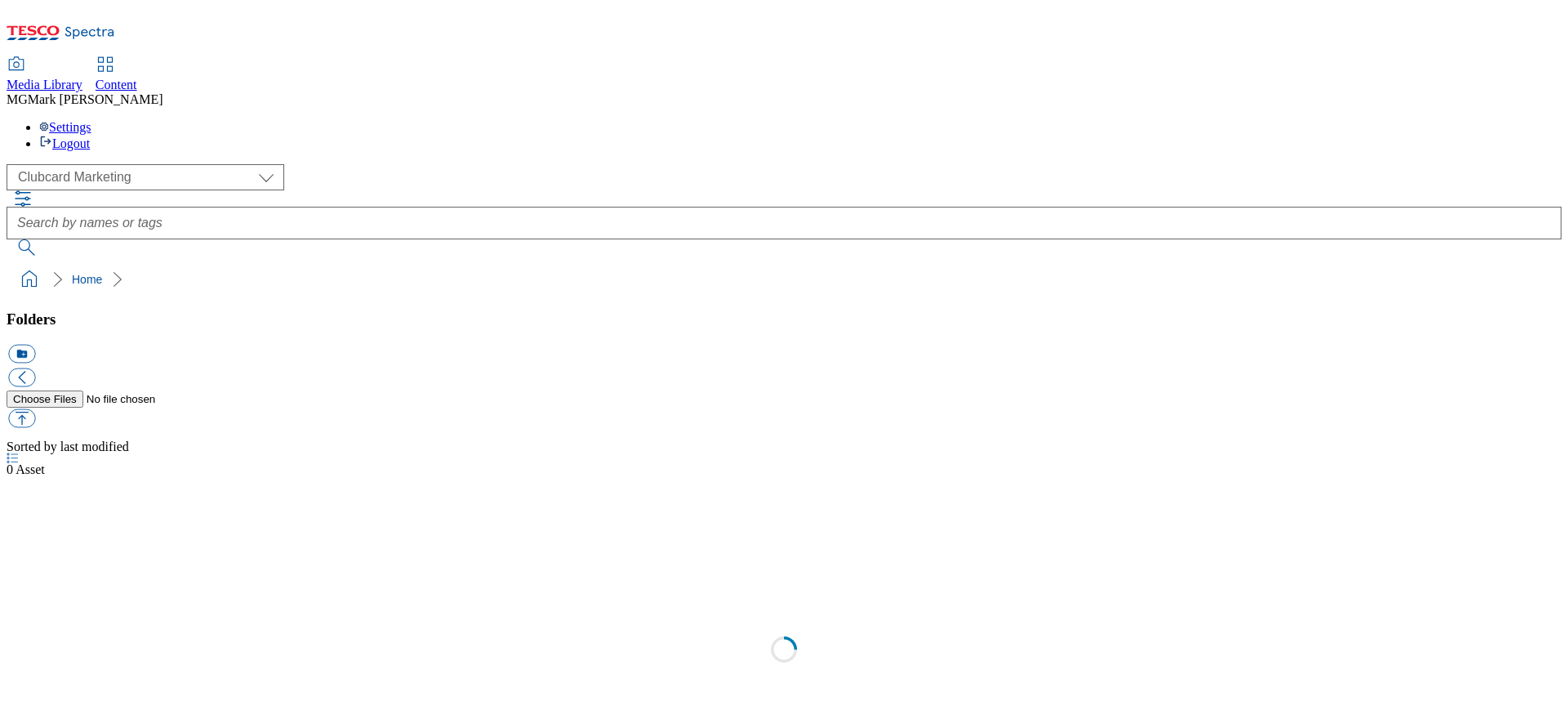
scroll to position [1, 0]
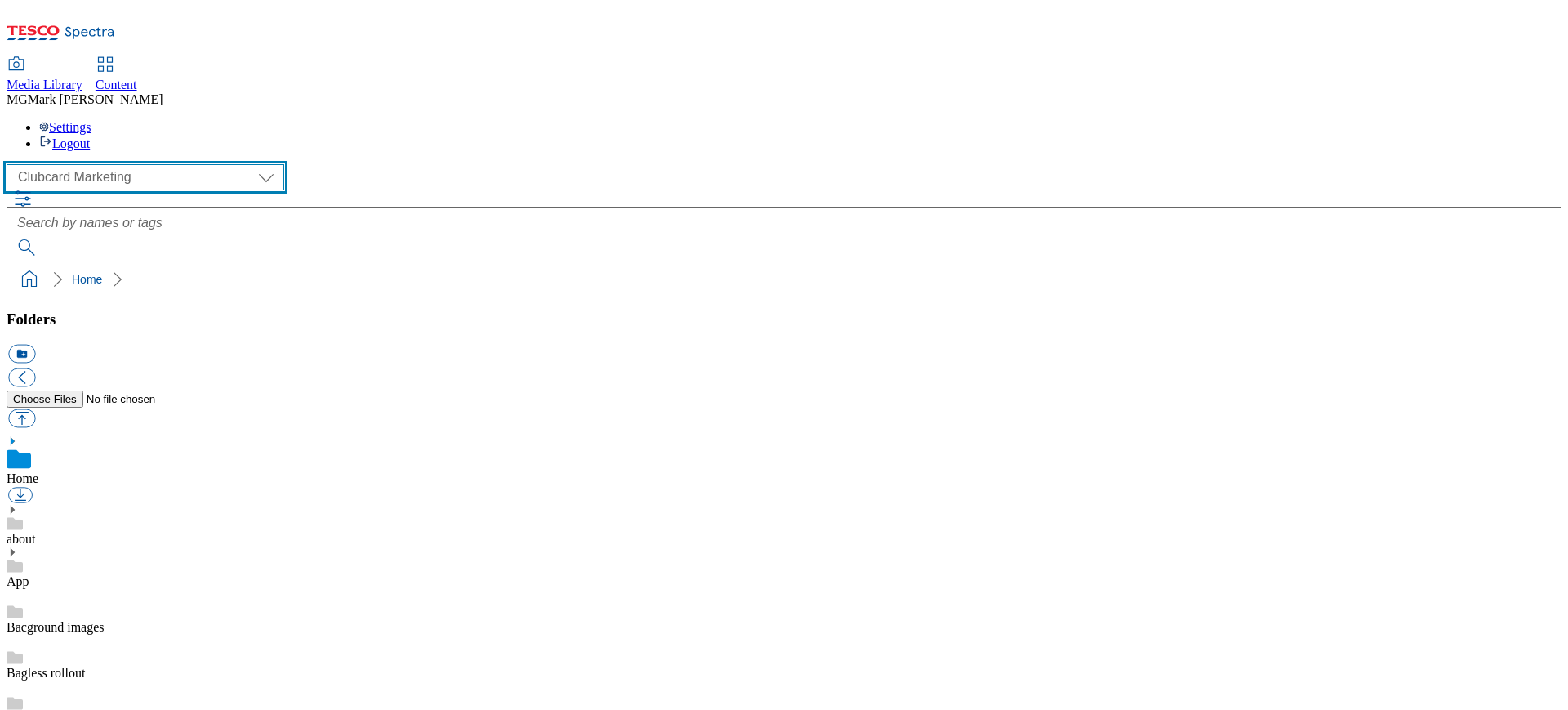
click at [151, 164] on select "Clubcard Marketing Dotcom UK FnF Stores GHS Marketing [GEOGRAPHIC_DATA] GHS Pro…" at bounding box center [145, 177] width 277 height 26
select select "flare-ghs-mktg"
click at [12, 164] on select "Clubcard Marketing Dotcom UK FnF Stores GHS Marketing [GEOGRAPHIC_DATA] GHS Pro…" at bounding box center [145, 177] width 277 height 26
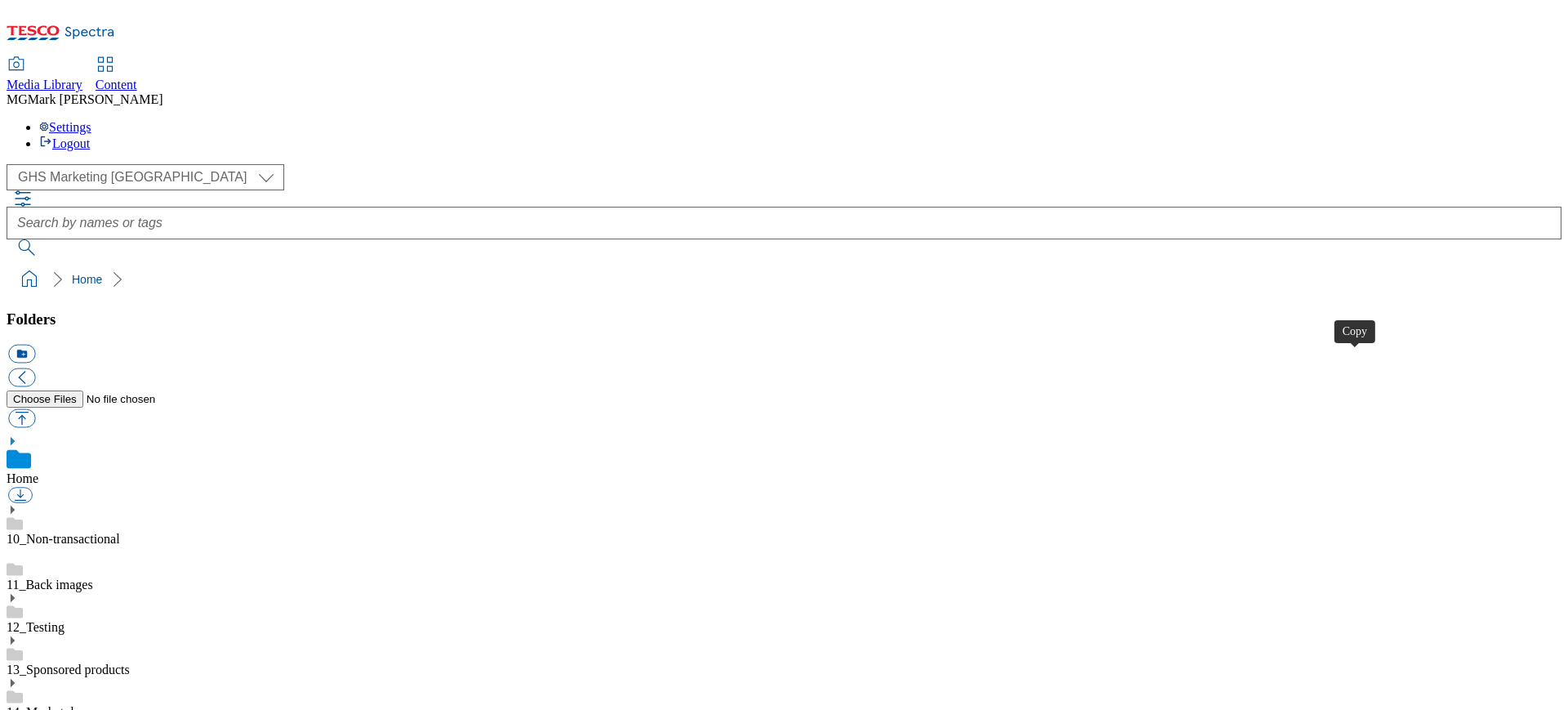
select select "flare-ghs-mktg"
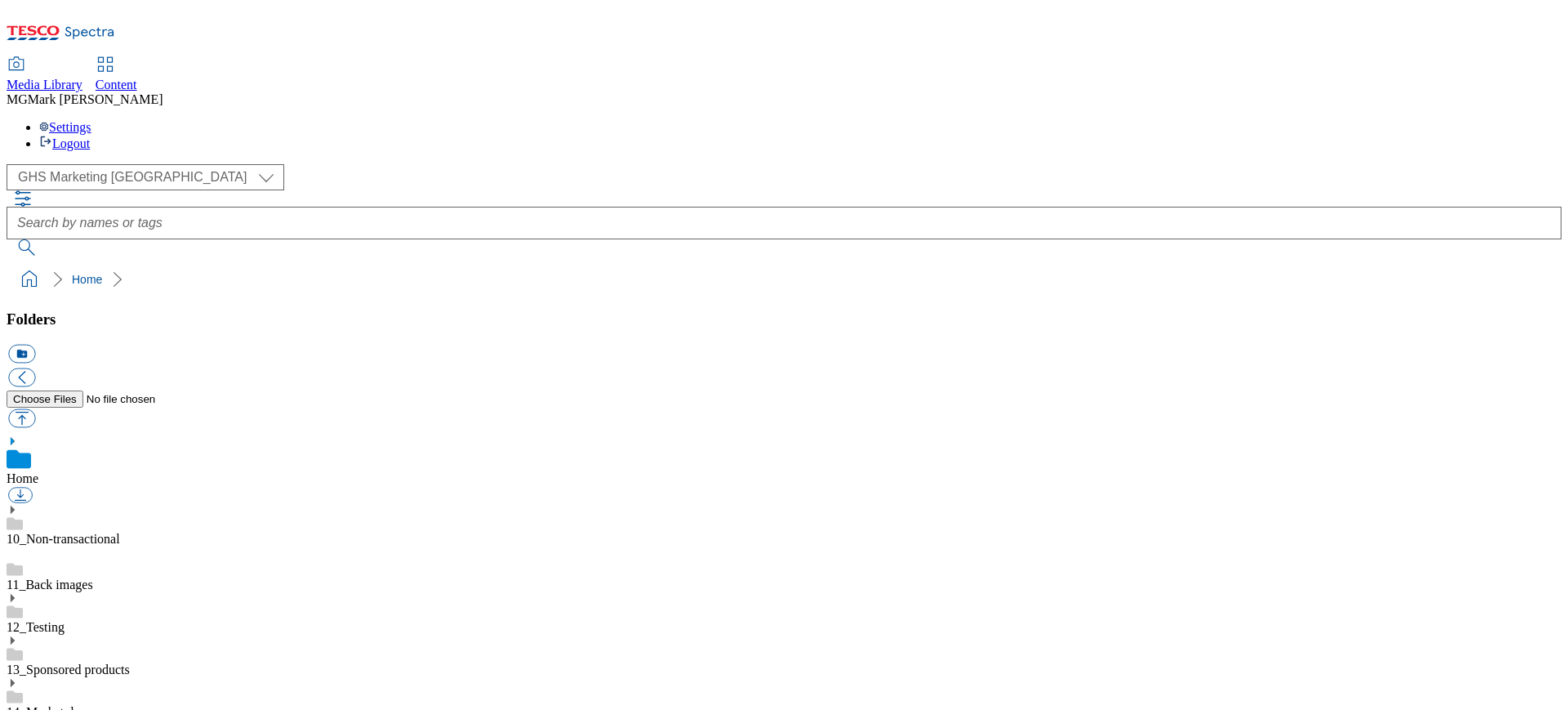
scroll to position [3, 0]
click at [137, 78] on span "Content" at bounding box center [115, 85] width 41 height 13
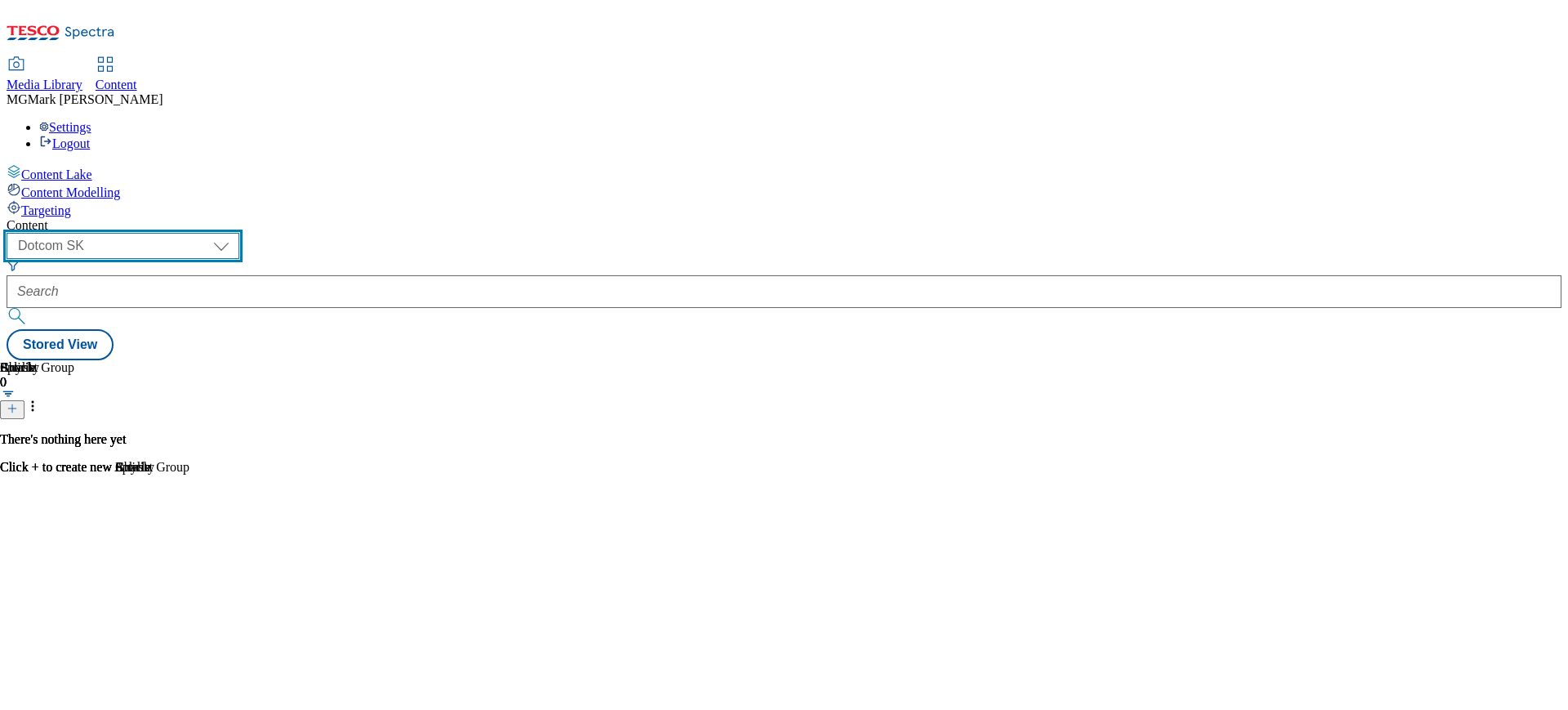
click at [239, 233] on select "Dotcom CZ Dotcom SK ghs-roi ghs-uk Phones [GEOGRAPHIC_DATA]" at bounding box center [123, 245] width 232 height 26
select select "ghs-[GEOGRAPHIC_DATA]"
click at [212, 233] on select "Dotcom CZ Dotcom SK ghs-roi ghs-uk Phones [GEOGRAPHIC_DATA]" at bounding box center [123, 245] width 232 height 26
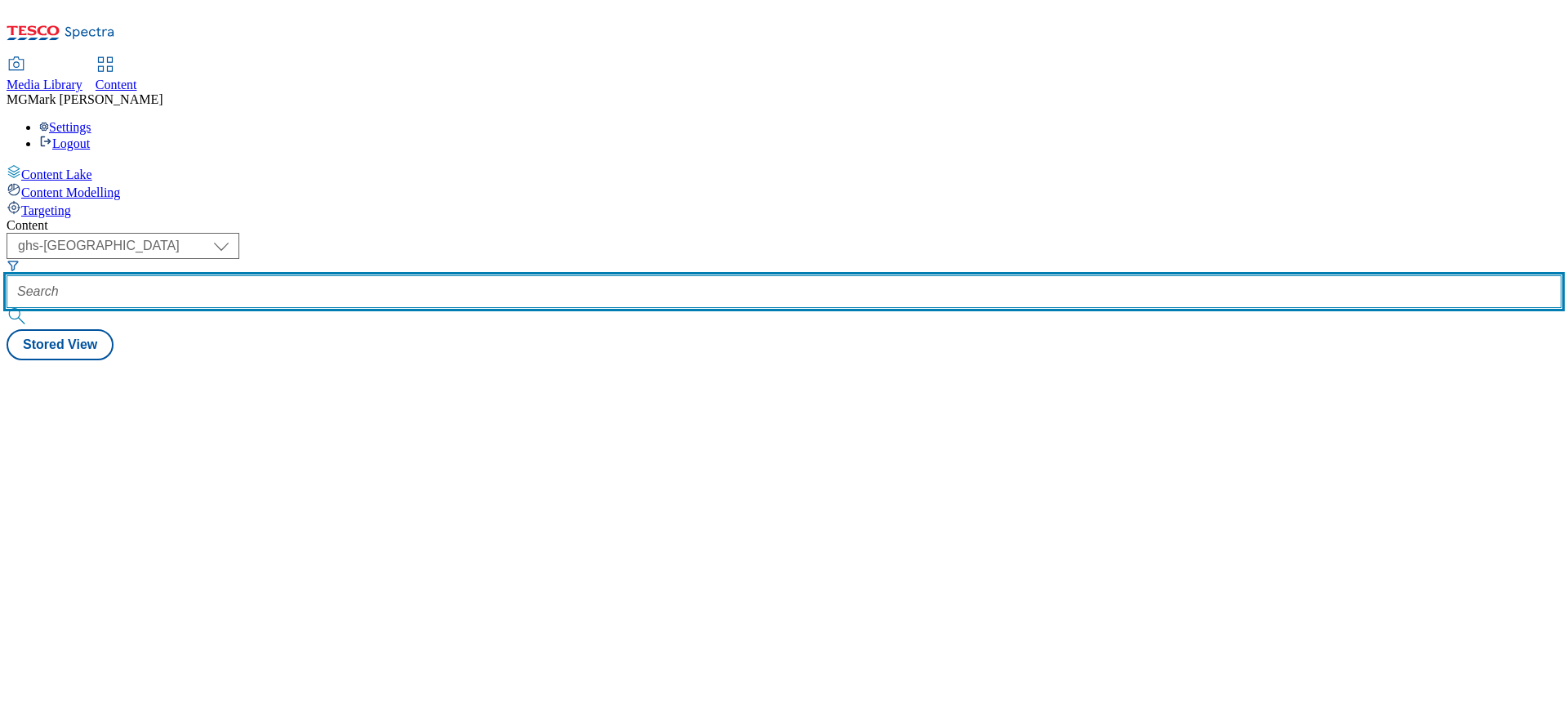
click at [411, 276] on input "text" at bounding box center [784, 292] width 1555 height 33
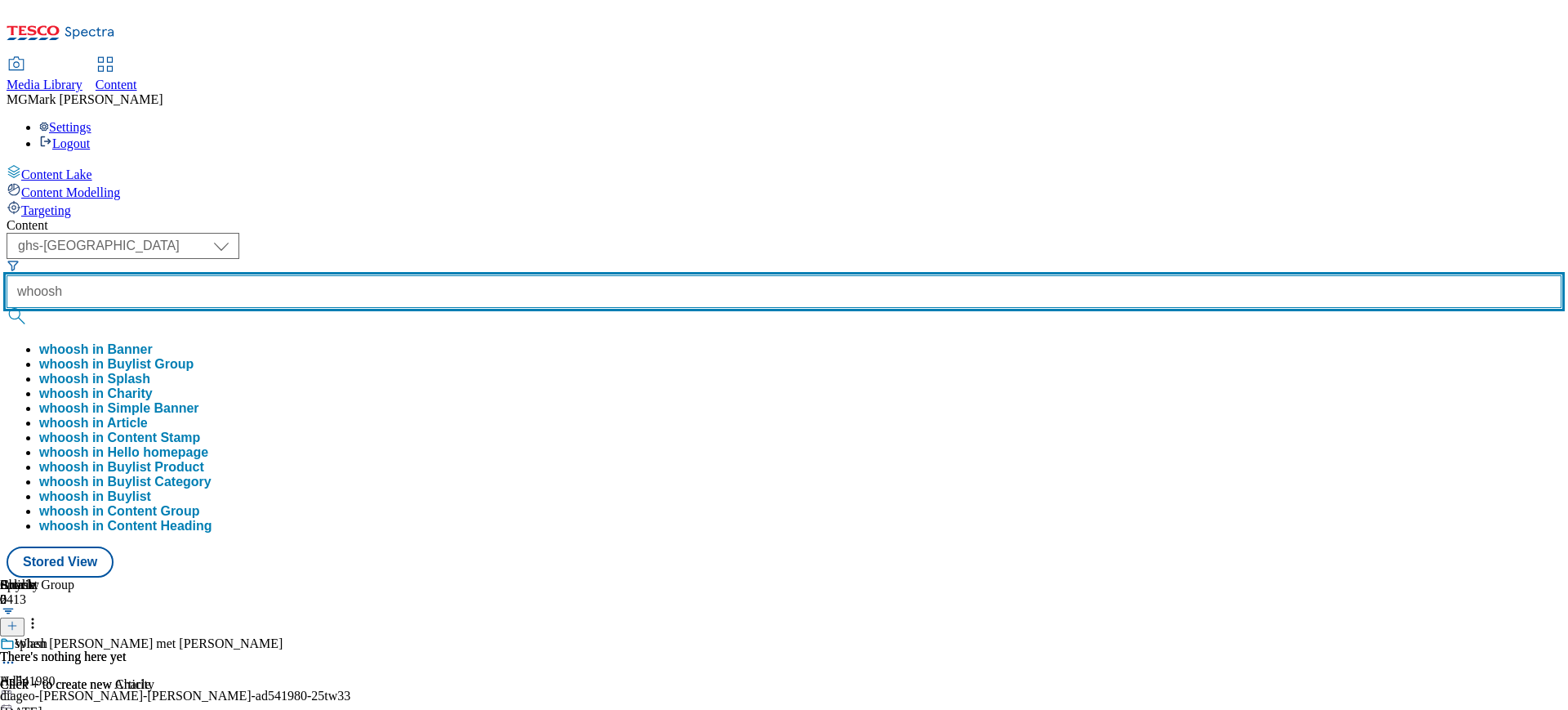
type input "whoosh"
click at [7, 308] on button "submit" at bounding box center [18, 316] width 23 height 16
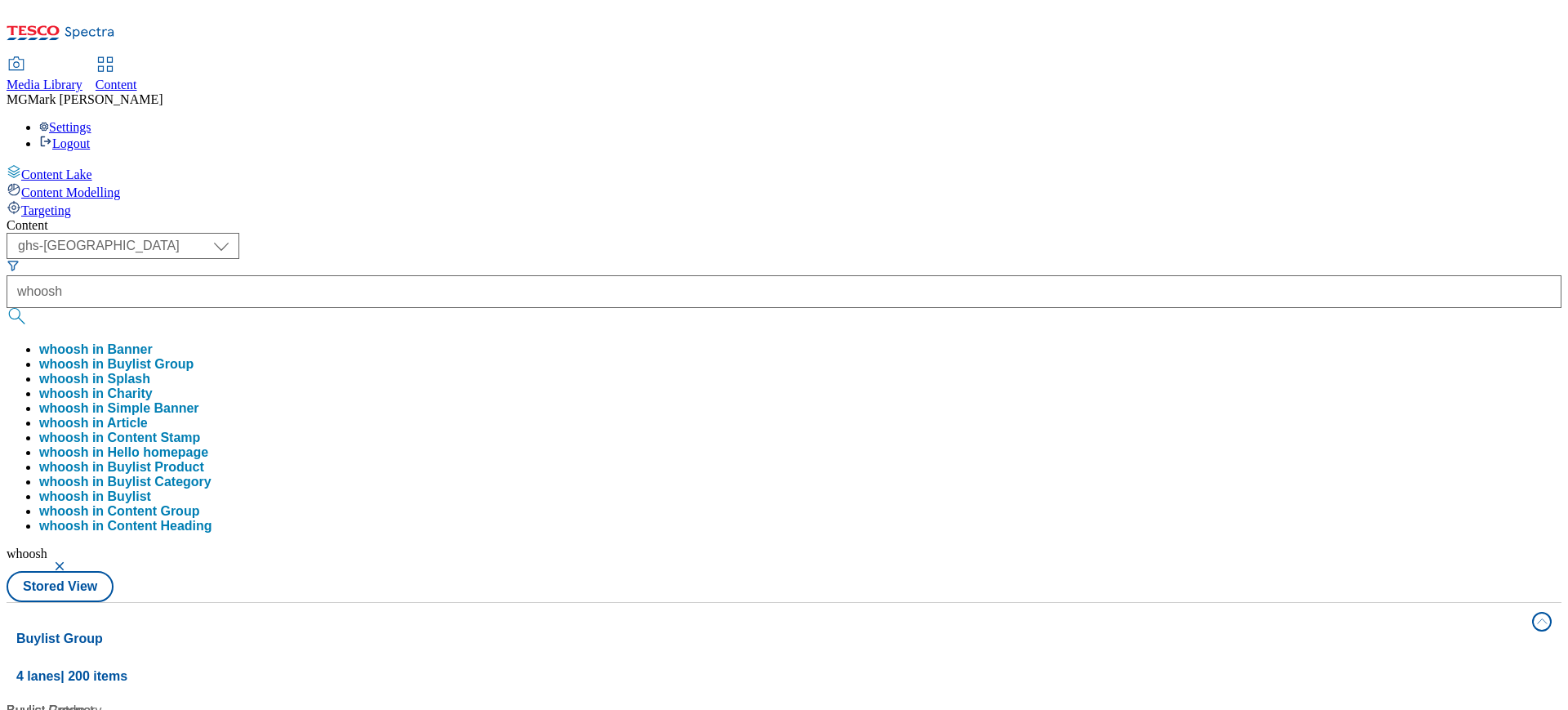
click at [748, 233] on div "( optional ) Dotcom CZ Dotcom SK ghs-roi ghs-uk Phones [GEOGRAPHIC_DATA] ghs-uk…" at bounding box center [784, 417] width 1555 height 369
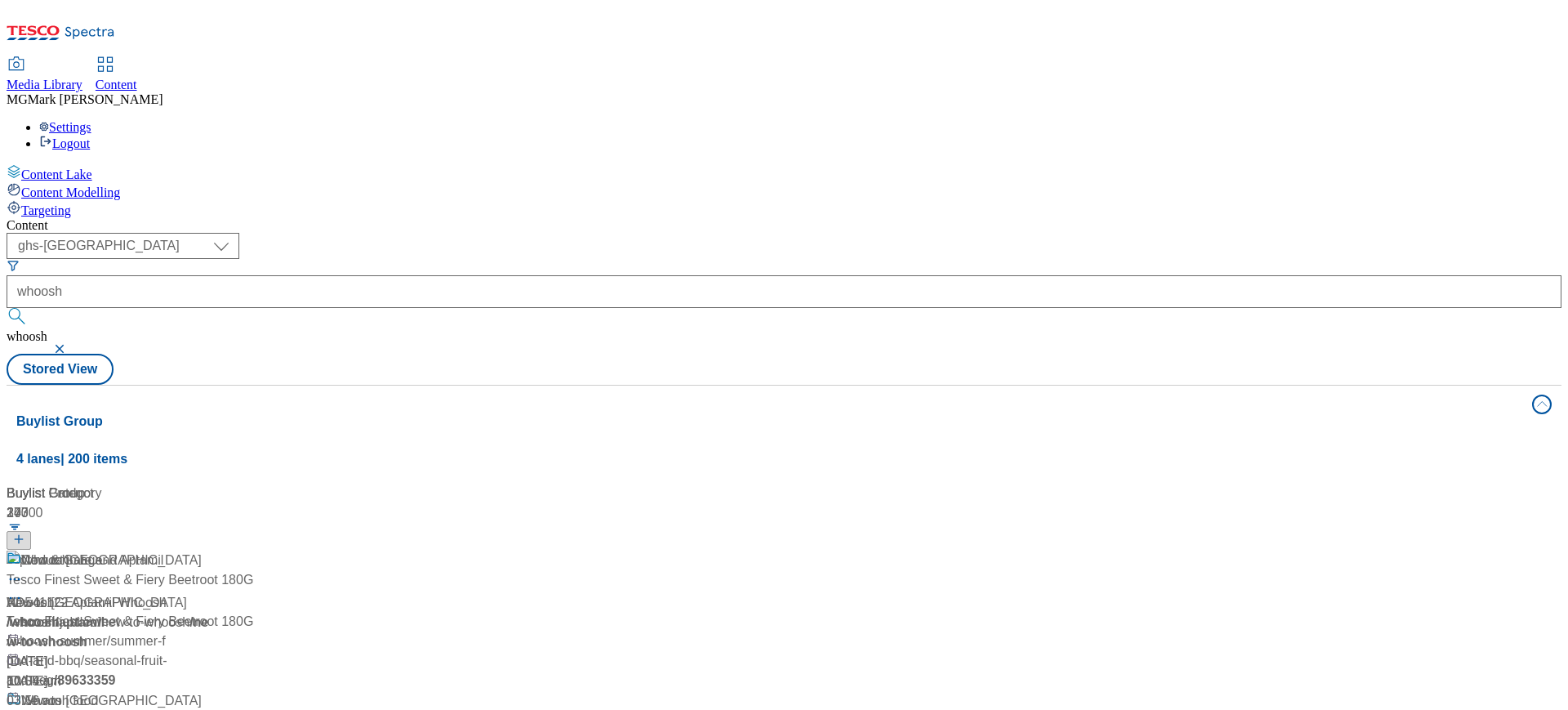
scroll to position [744, 0]
click at [210, 613] on div "/ whoosh" at bounding box center [109, 623] width 205 height 19
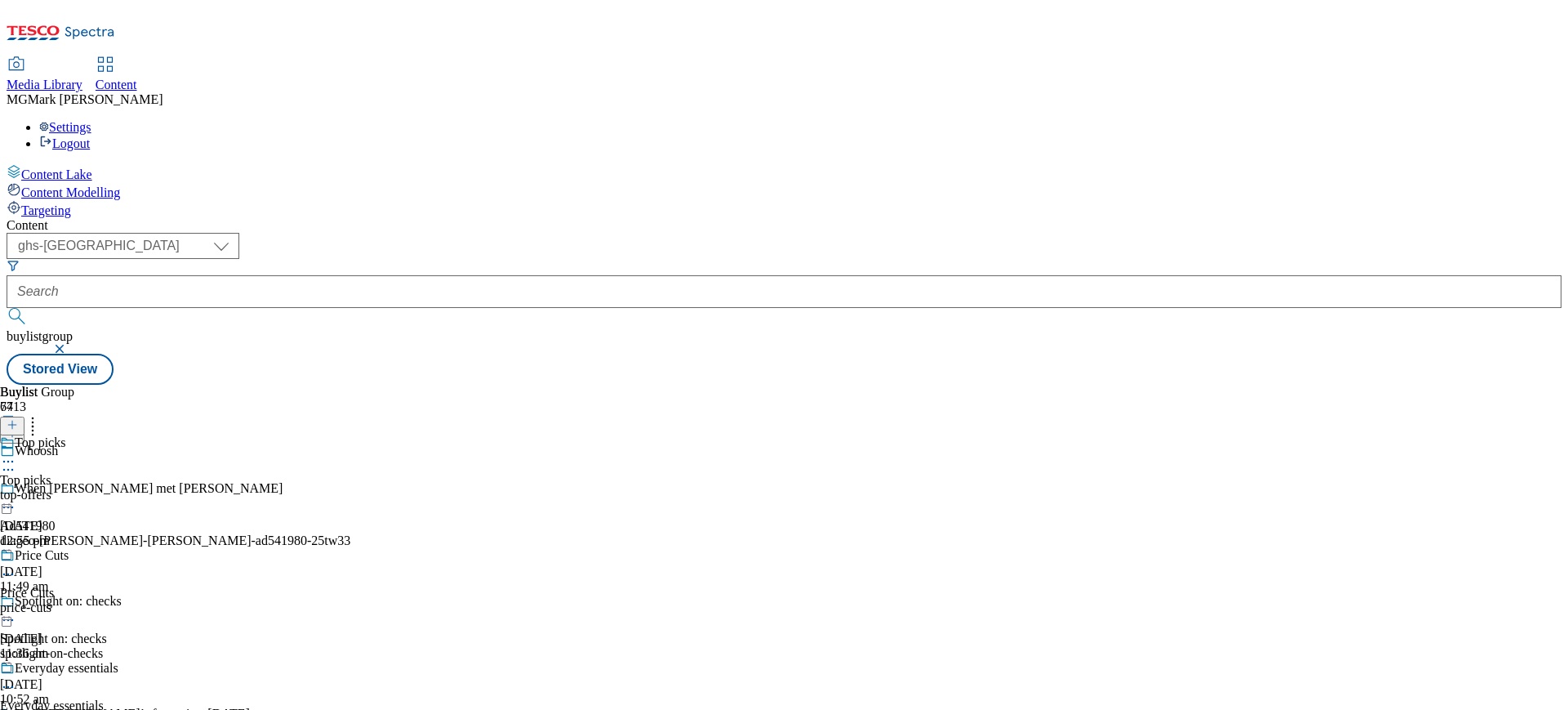
click at [18, 419] on icon at bounding box center [12, 425] width 12 height 12
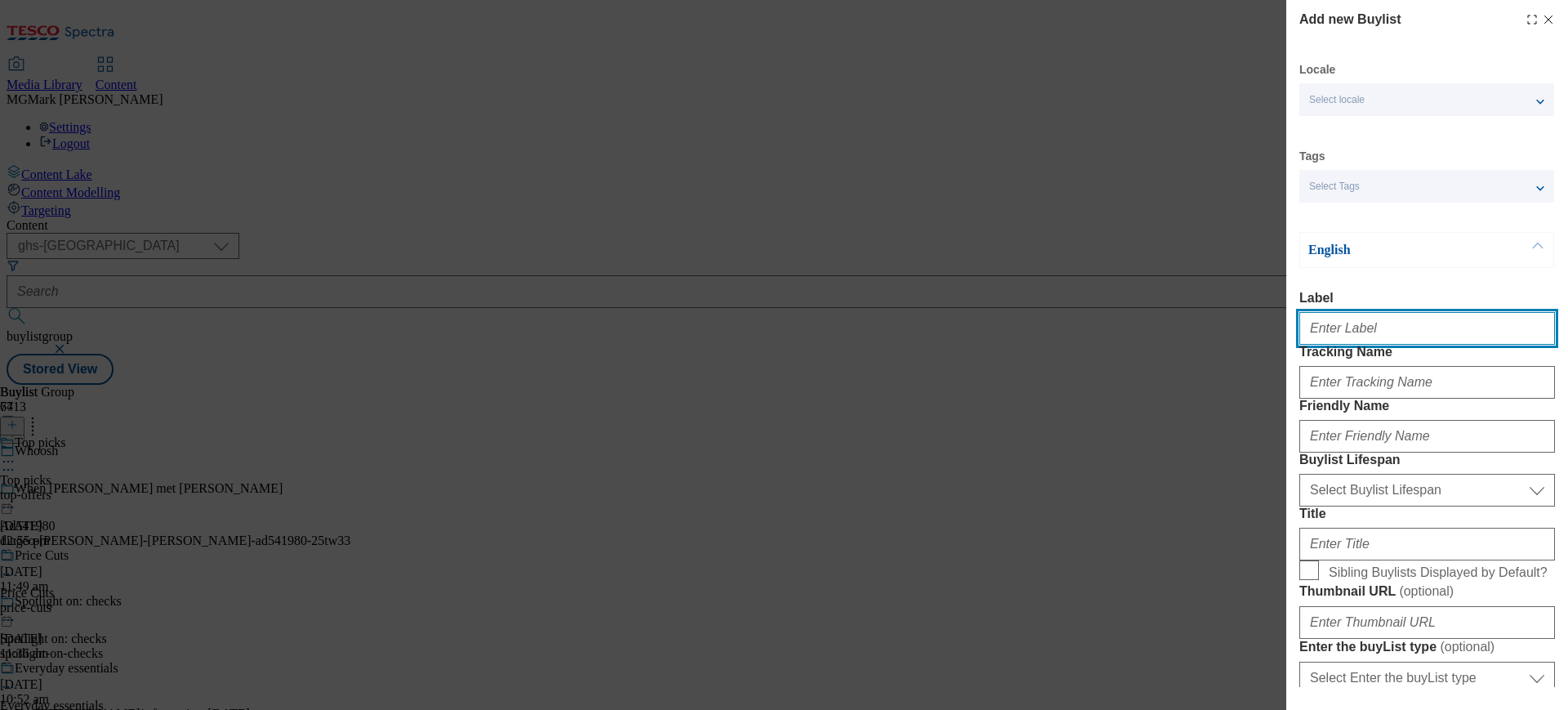
click at [1365, 335] on input "Label" at bounding box center [1427, 329] width 255 height 33
type input "Pepsi"
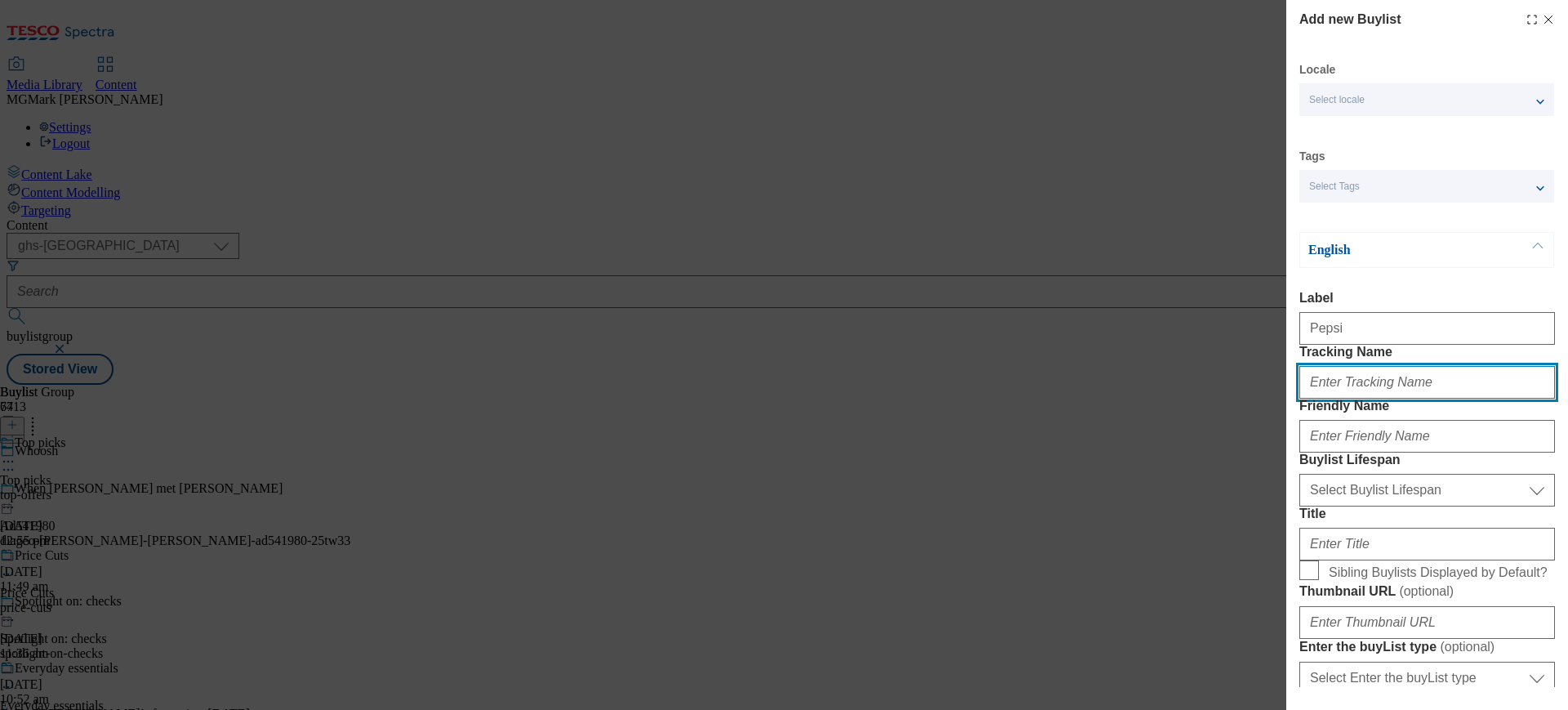
click at [1348, 399] on input "Tracking Name" at bounding box center [1427, 382] width 255 height 33
paste input "Whoosh_media_pepsimax"
type input "Whoosh_media_pepsimax"
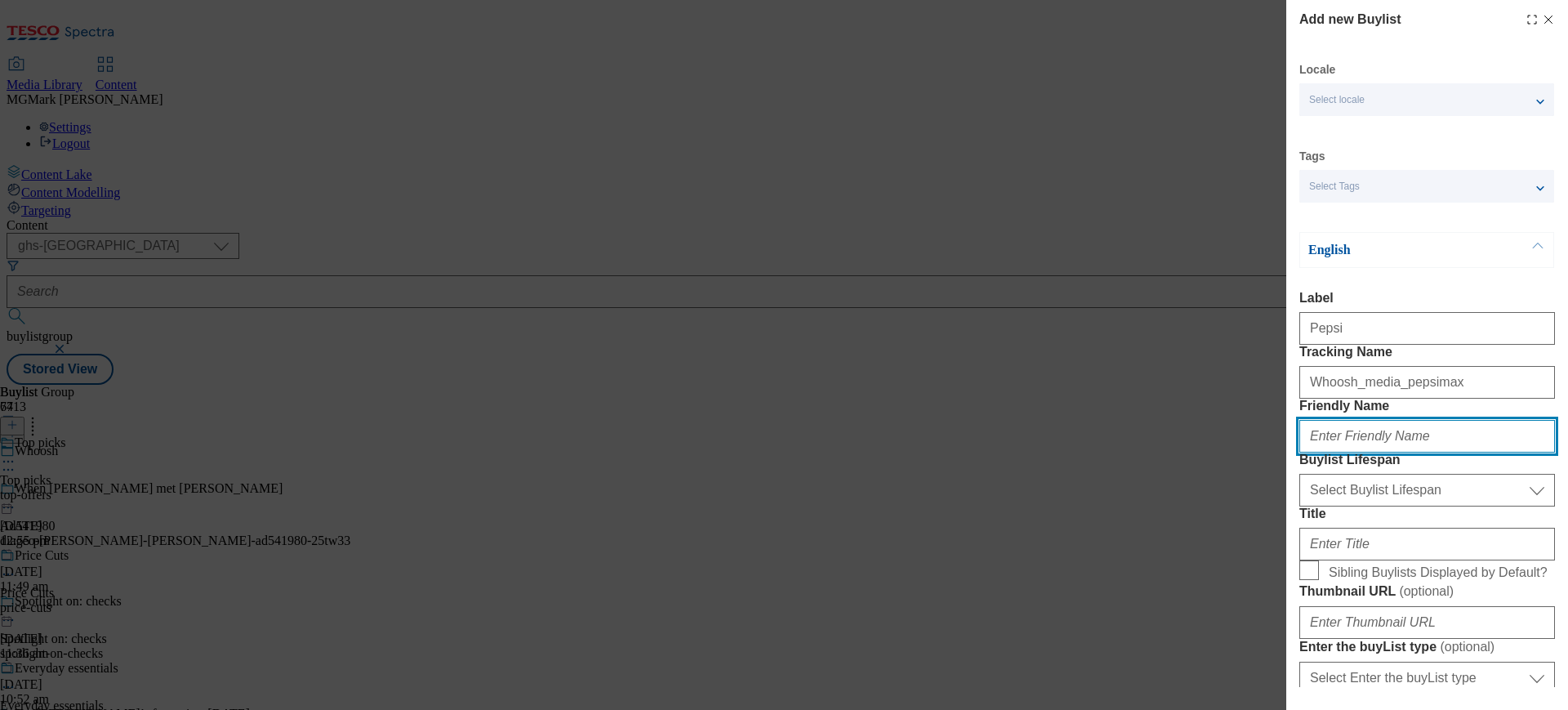
click at [1452, 453] on input "Friendly Name" at bounding box center [1427, 436] width 255 height 33
type input "pepsi"
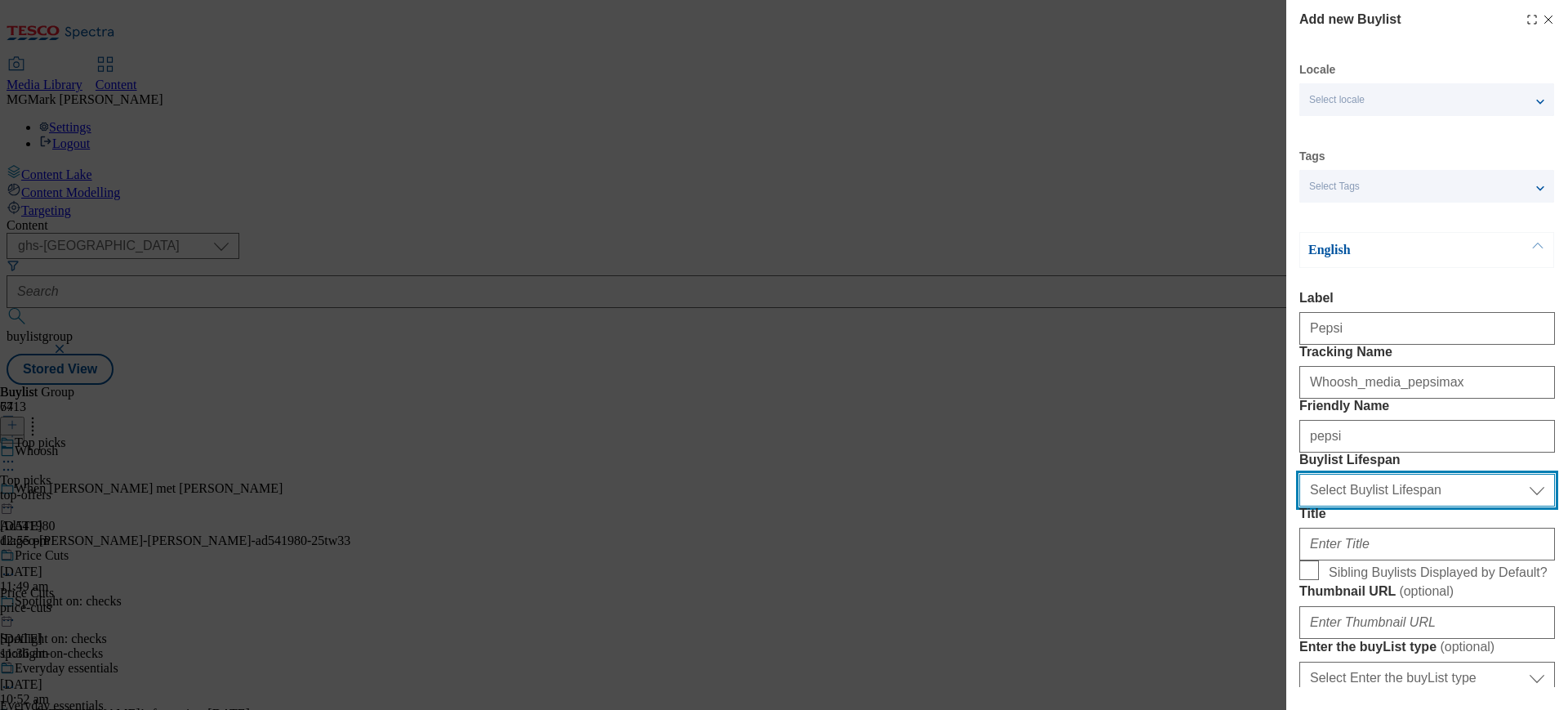
click at [1452, 506] on select "Select Buylist Lifespan evergreen seasonal tactical" at bounding box center [1427, 490] width 255 height 33
select select "evergreen"
click at [1299, 506] on select "Select Buylist Lifespan evergreen seasonal tactical" at bounding box center [1427, 490] width 255 height 33
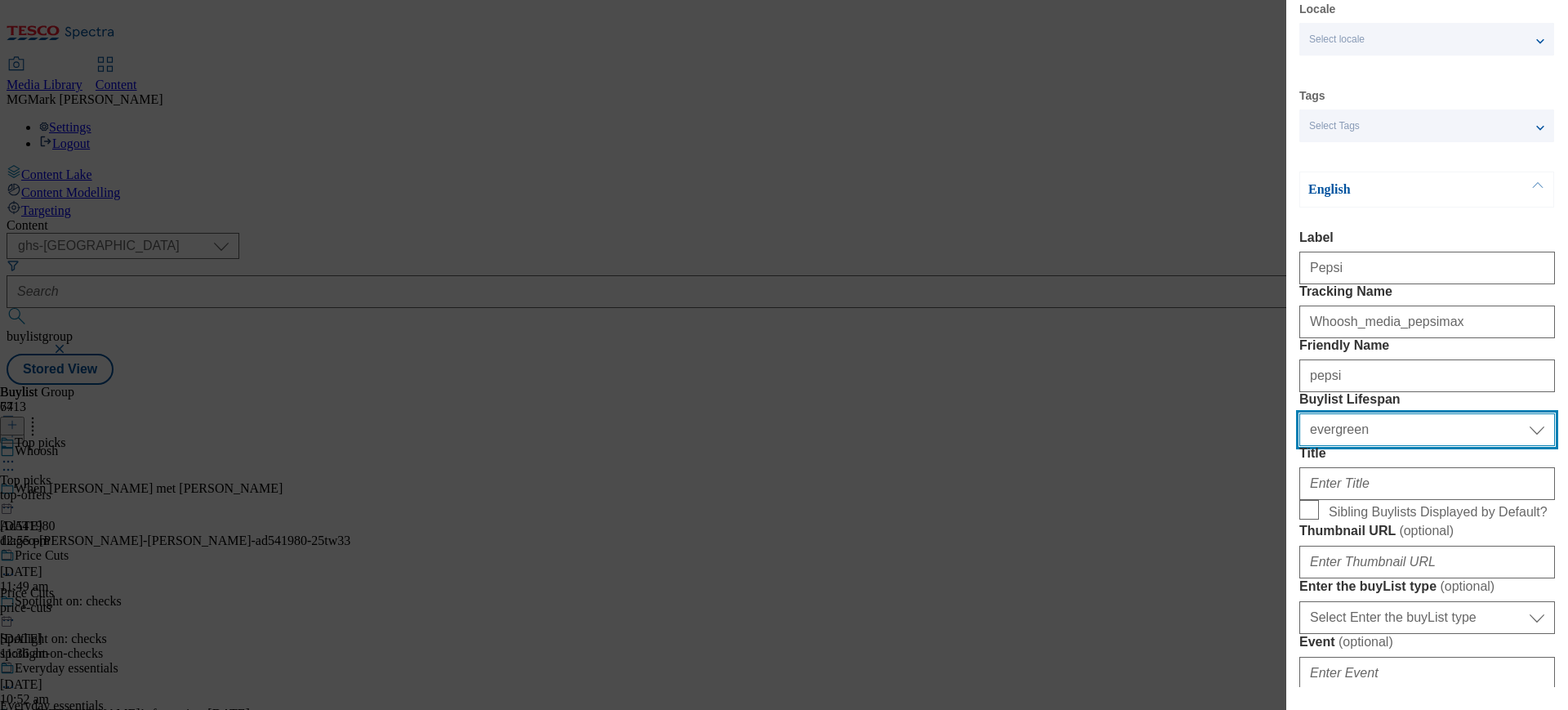
scroll to position [86, 0]
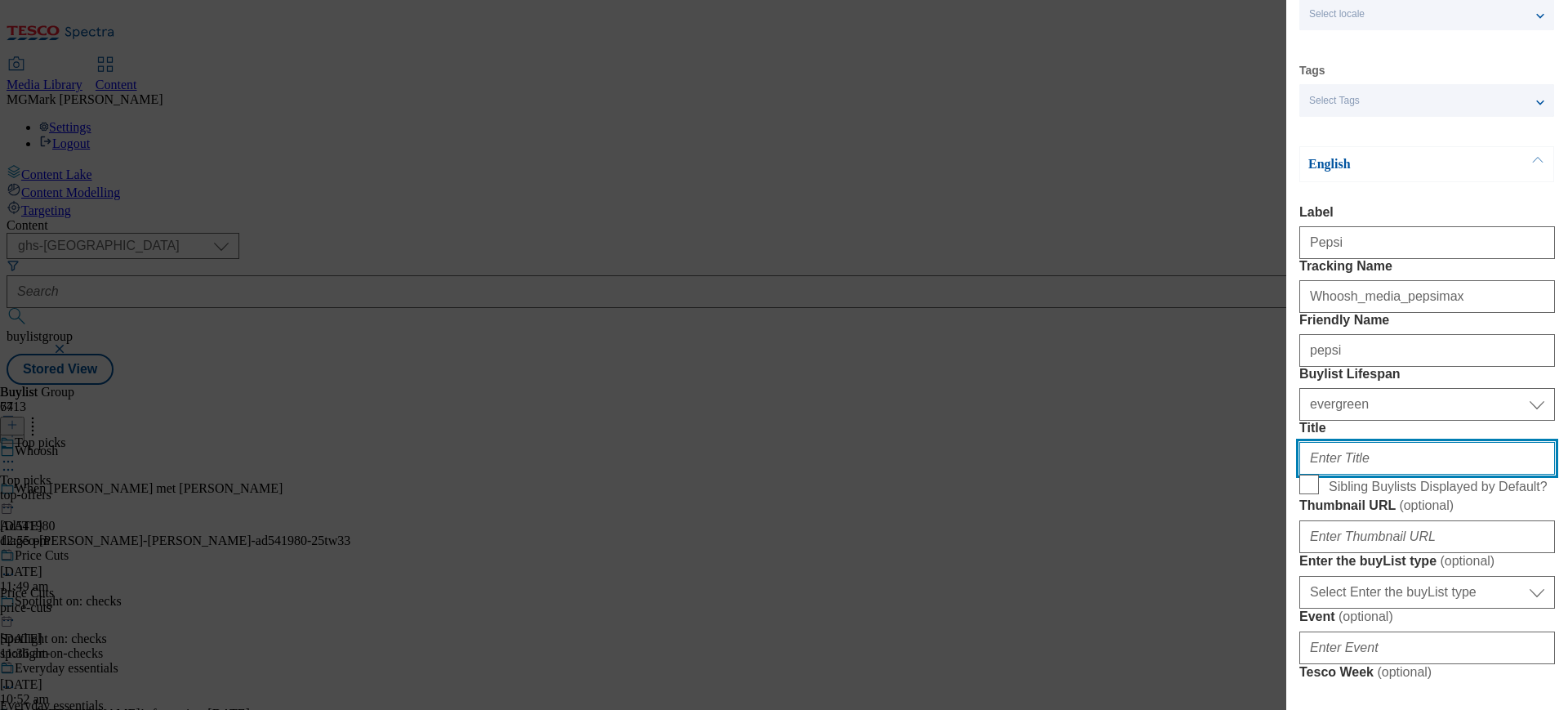
click at [1376, 475] on input "Title" at bounding box center [1427, 458] width 255 height 33
paste input "Pepsi Max"
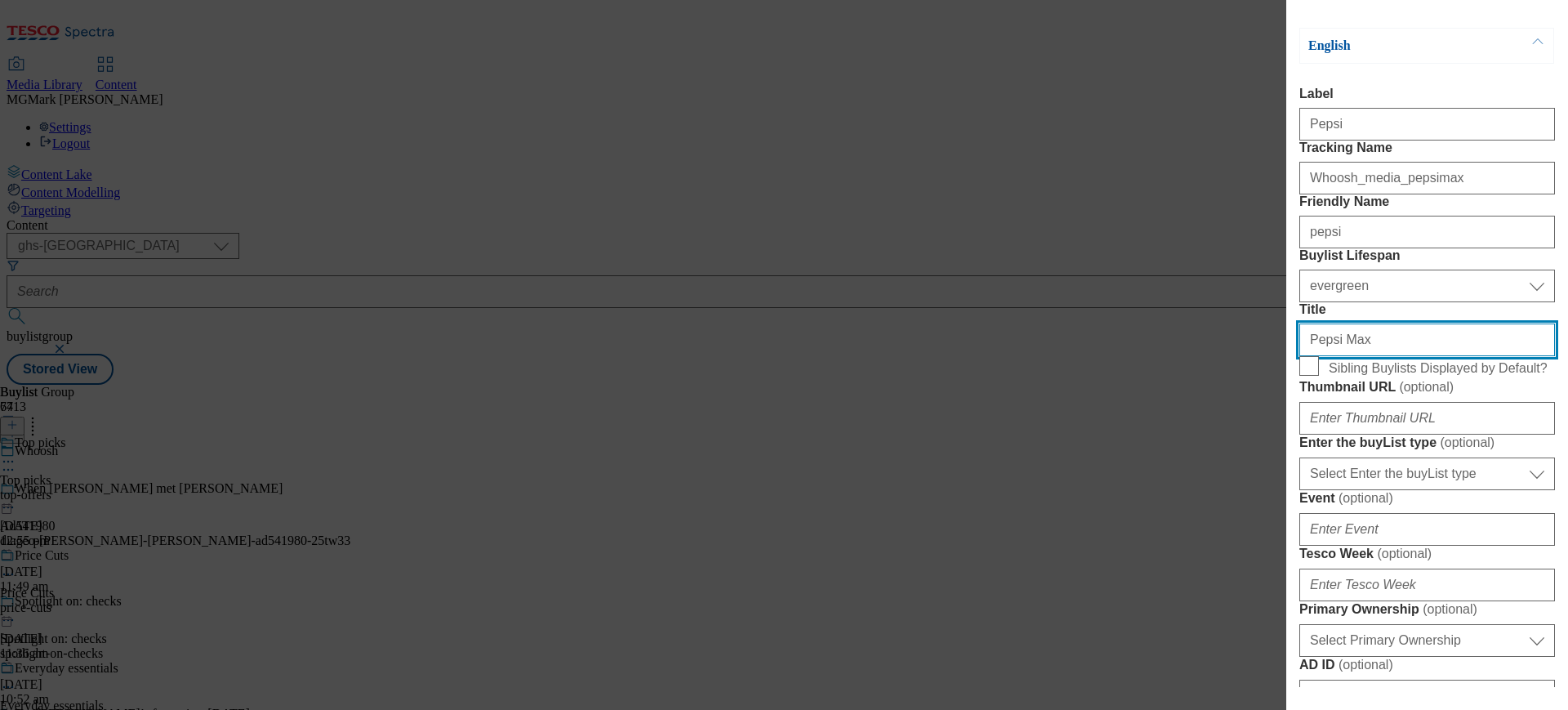
scroll to position [208, 0]
type input "Pepsi Max"
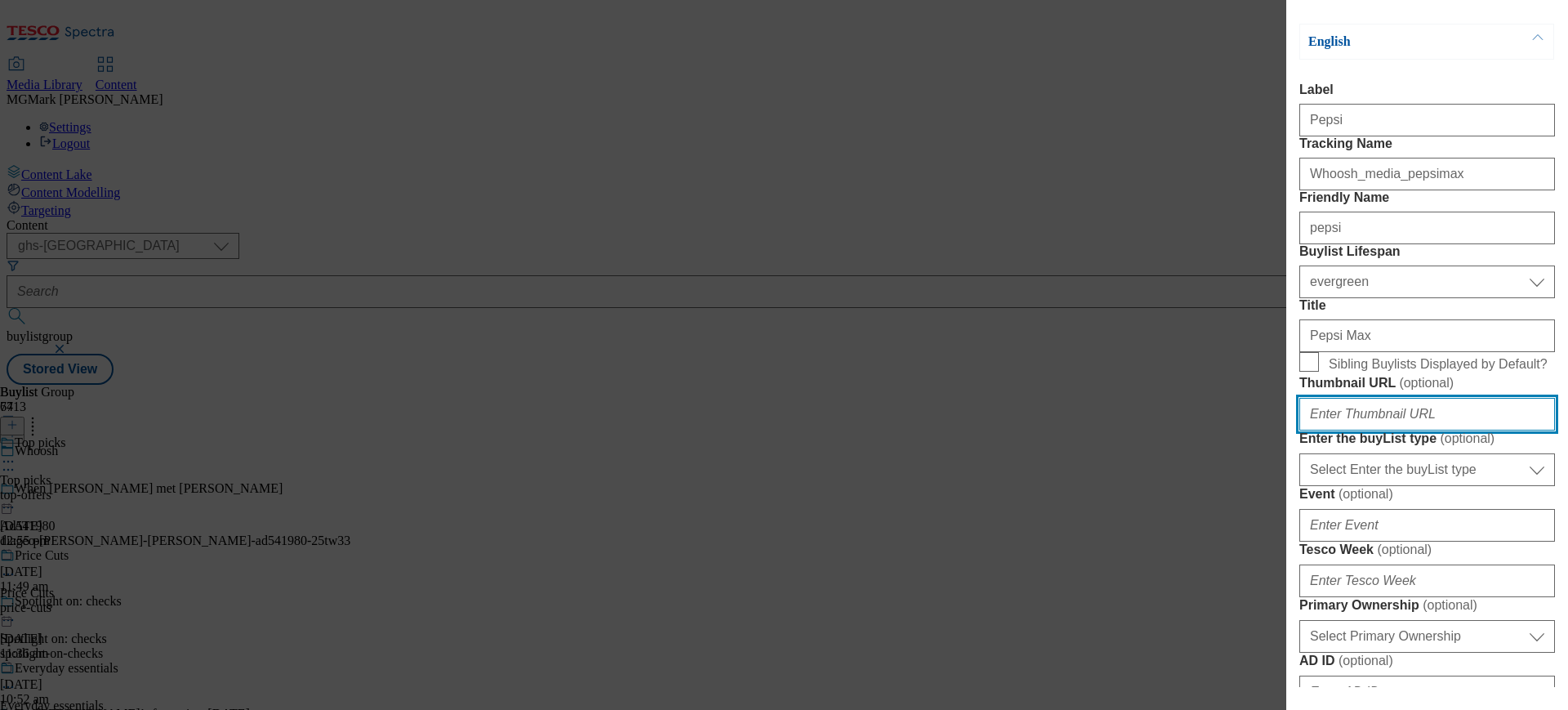
click at [1353, 430] on input "Thumbnail URL ( optional )" at bounding box center [1427, 414] width 255 height 33
paste input "[URL][DOMAIN_NAME]"
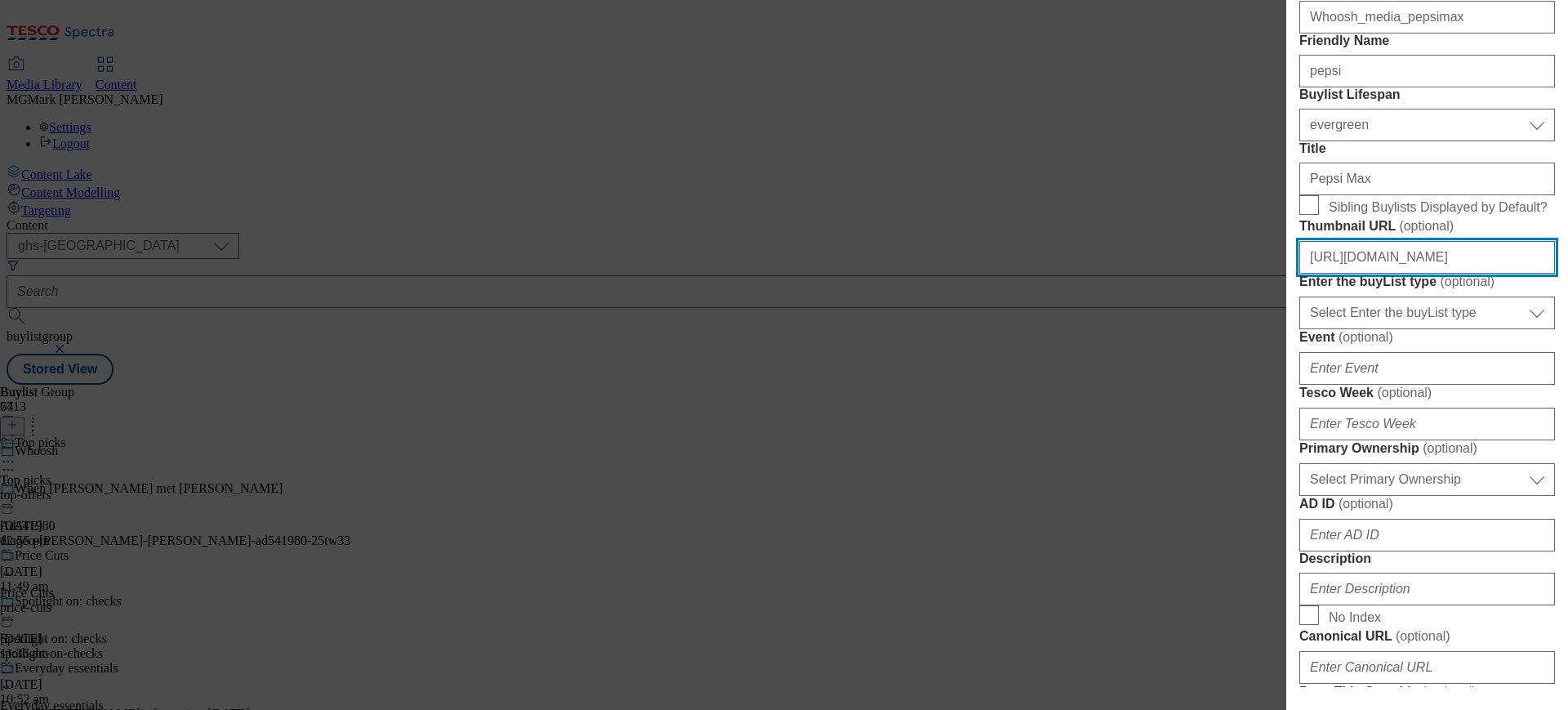
scroll to position [366, 0]
type input "[URL][DOMAIN_NAME]"
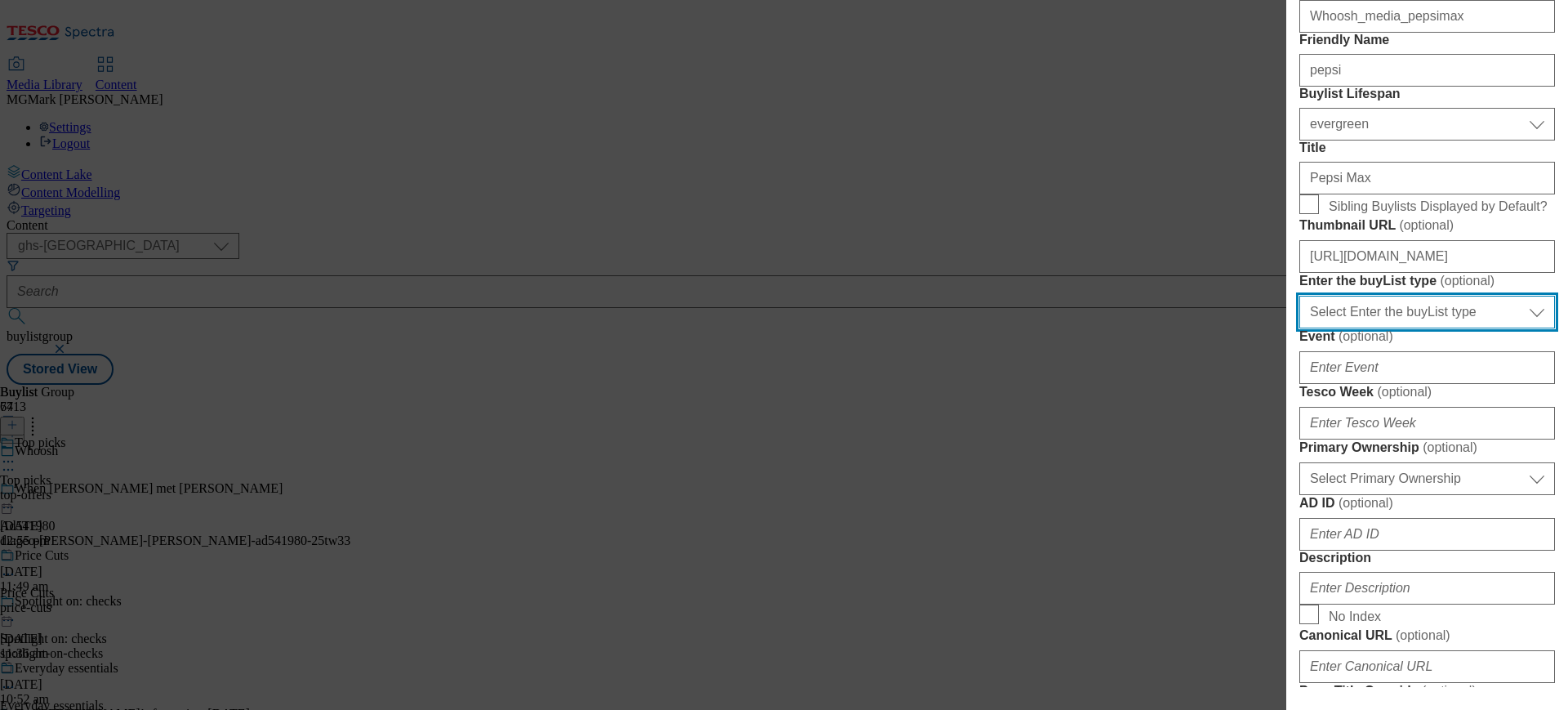
click at [1388, 329] on select "Select Enter the buyList type event supplier funded long term >4 weeks supplier…" at bounding box center [1427, 312] width 255 height 33
select select "event"
click at [1299, 329] on select "Select Enter the buyList type event supplier funded long term >4 weeks supplier…" at bounding box center [1427, 312] width 255 height 33
click at [1442, 329] on select "Select Enter the buyList type event supplier funded long term >4 weeks supplier…" at bounding box center [1427, 312] width 255 height 33
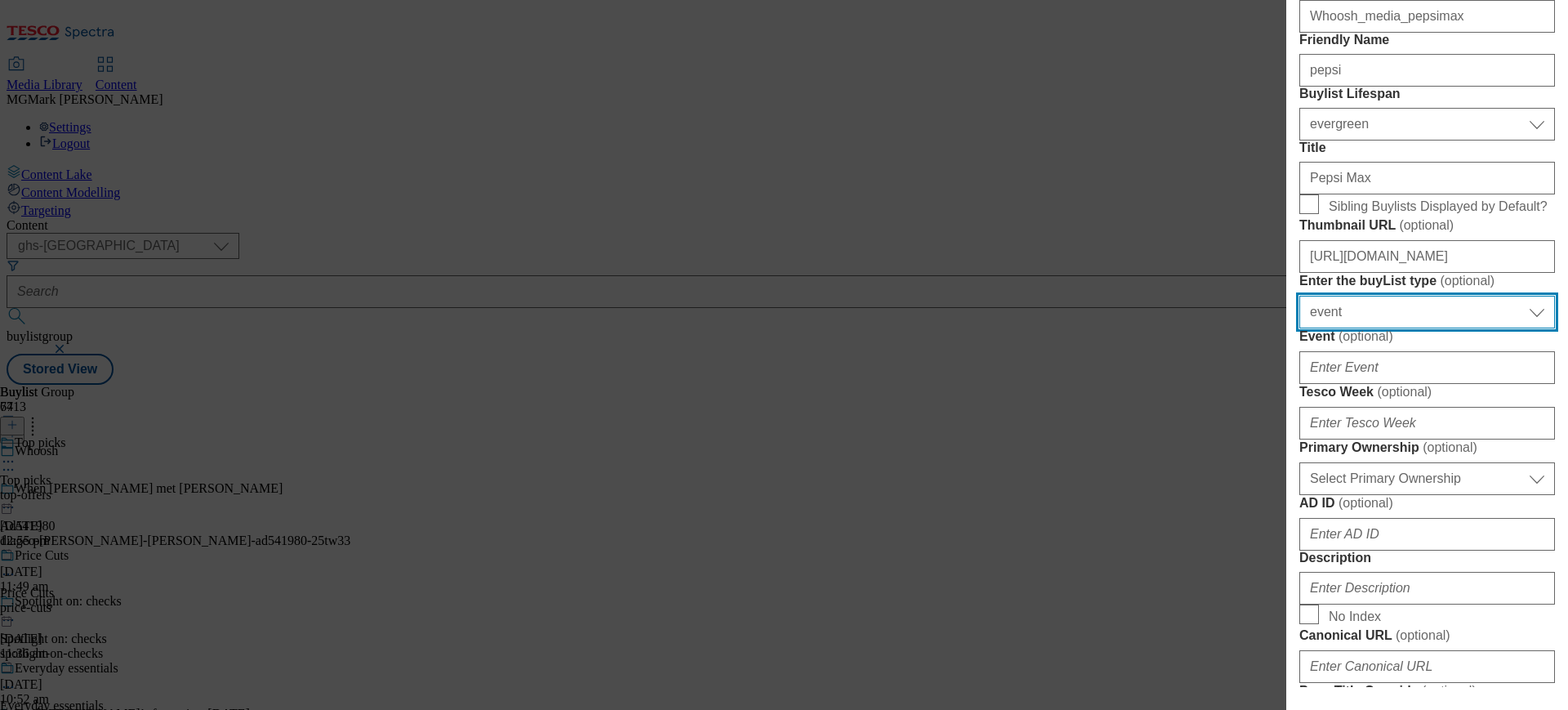
select select "Modal"
click at [1299, 329] on select "Select Enter the buyList type event supplier funded long term >4 weeks supplier…" at bounding box center [1427, 312] width 255 height 33
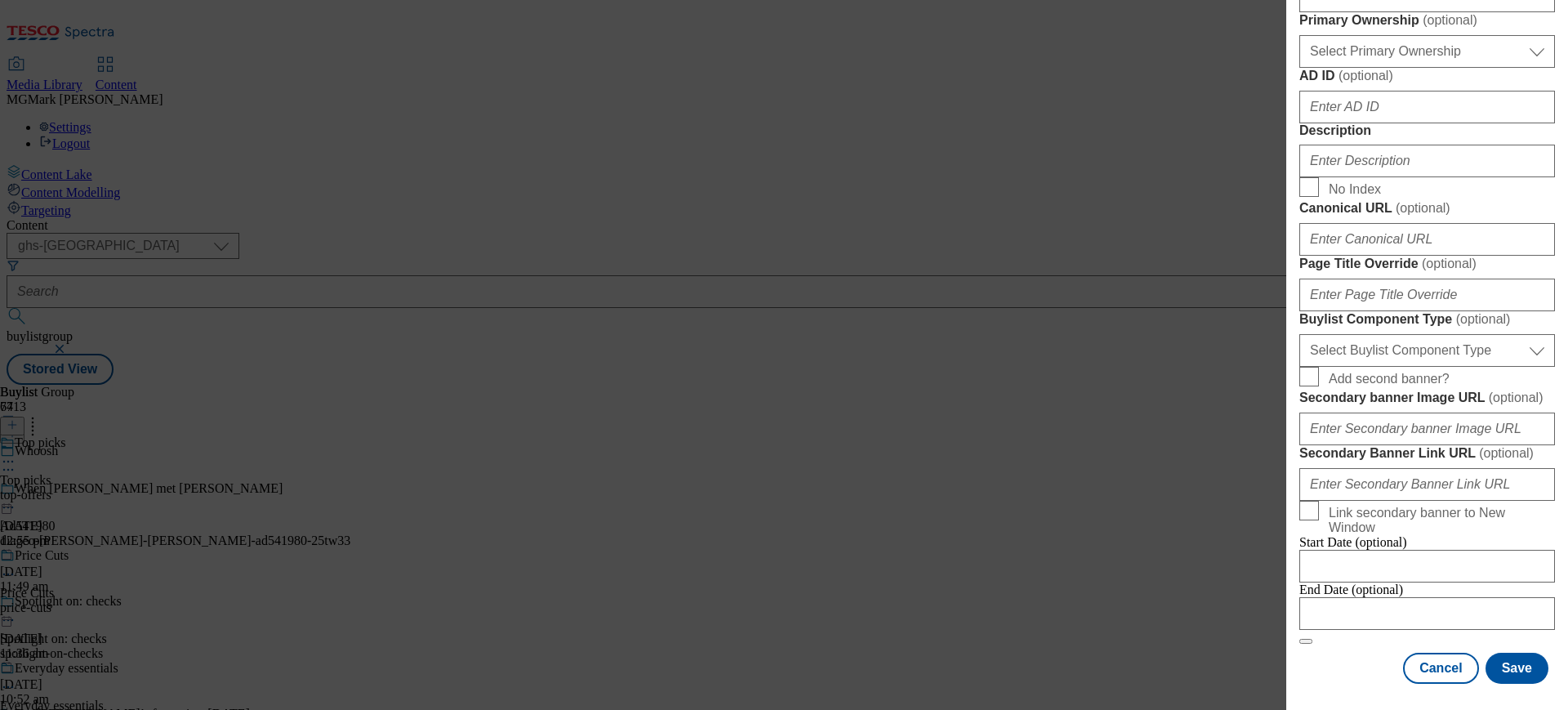
scroll to position [886, 0]
click at [1466, 256] on input "Canonical URL ( optional )" at bounding box center [1427, 239] width 255 height 33
click at [1333, 311] on input "Page Title Override ( optional )" at bounding box center [1427, 295] width 255 height 33
click at [1371, 178] on input "Description" at bounding box center [1427, 161] width 255 height 33
paste input "Grab a Pepsi Max to go with your lunch or dinner. Shop original, lime, cherry a…"
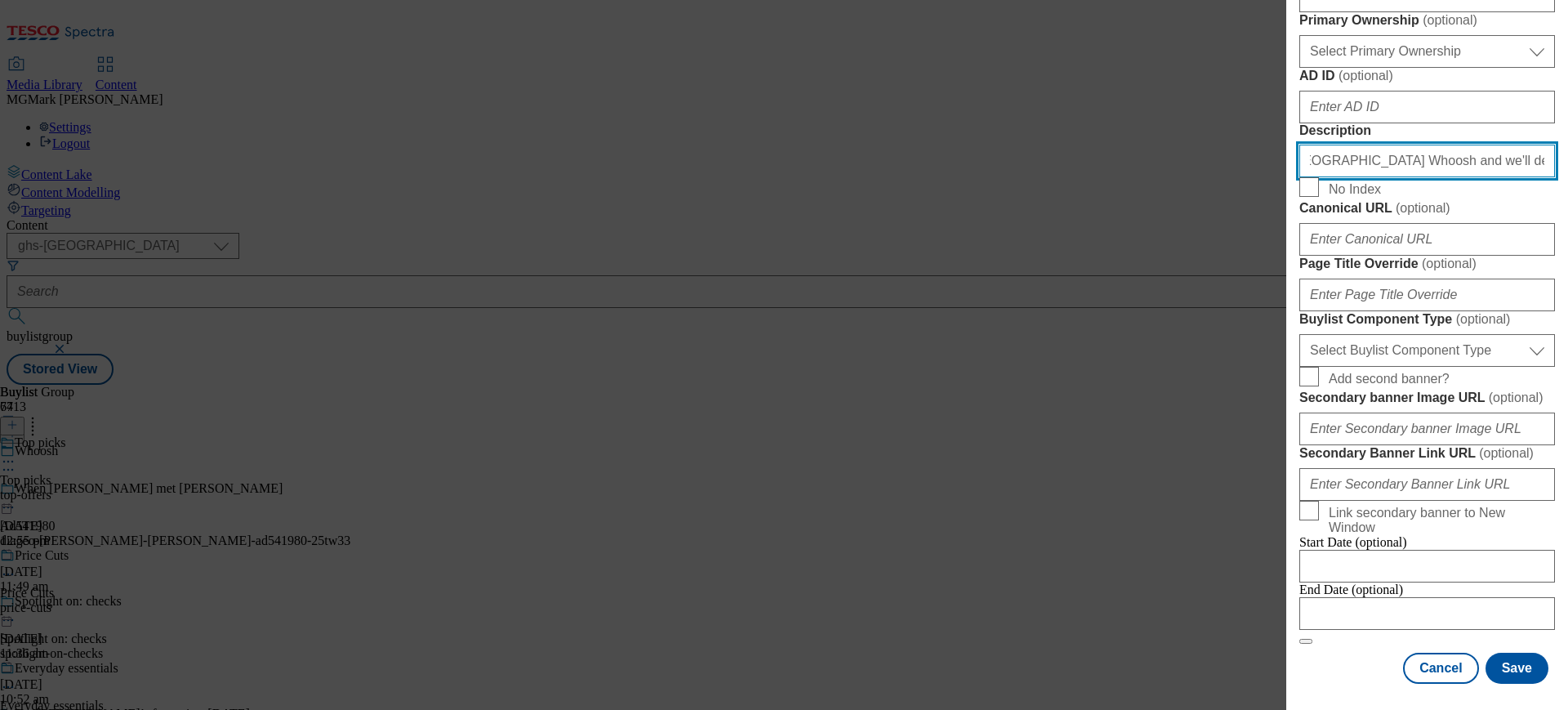
scroll to position [1023, 0]
type input "Grab a Pepsi Max to go with your lunch or dinner. Shop original, lime, cherry a…"
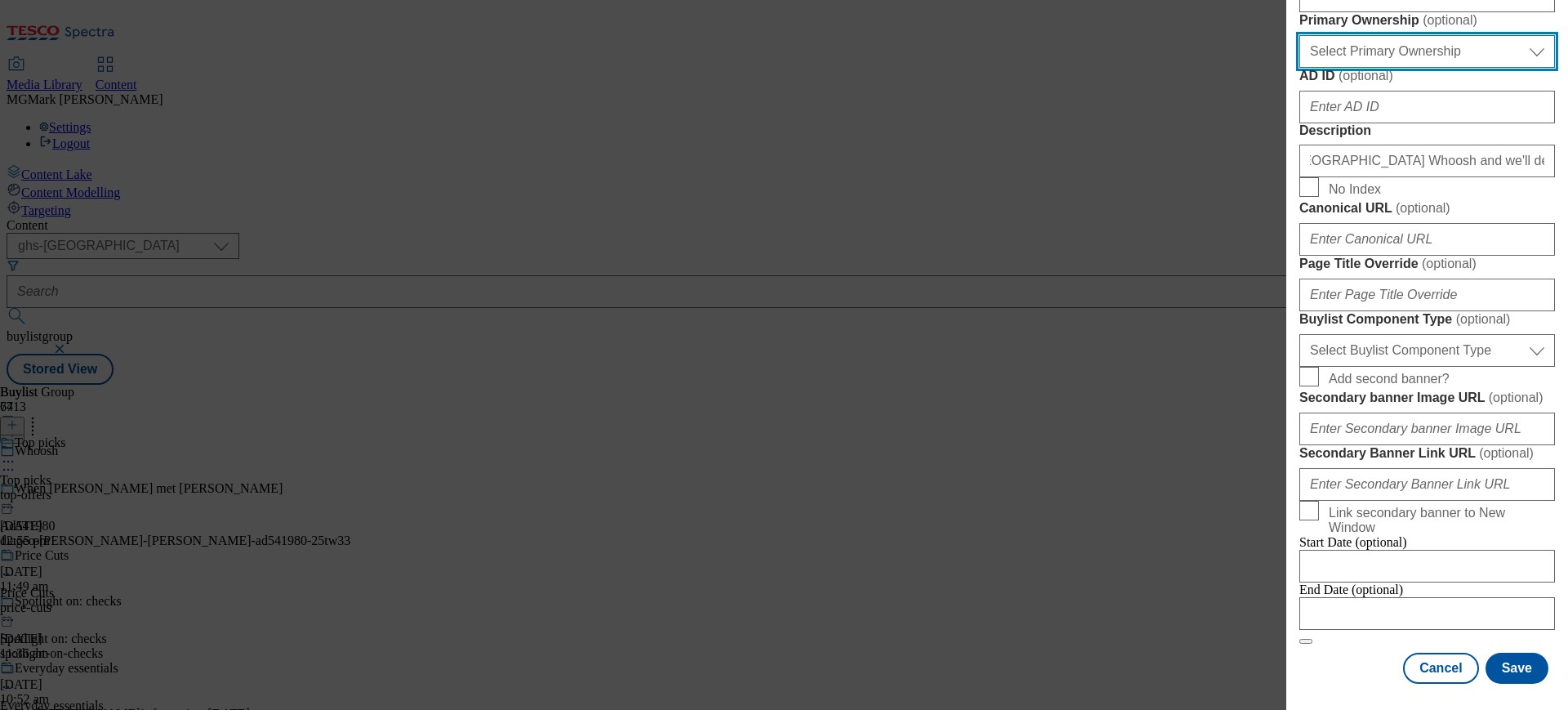
click at [1377, 68] on select "Select Primary Ownership [PERSON_NAME]" at bounding box center [1427, 52] width 255 height 33
click at [1299, 68] on select "Select Primary Ownership [PERSON_NAME]" at bounding box center [1427, 52] width 255 height 33
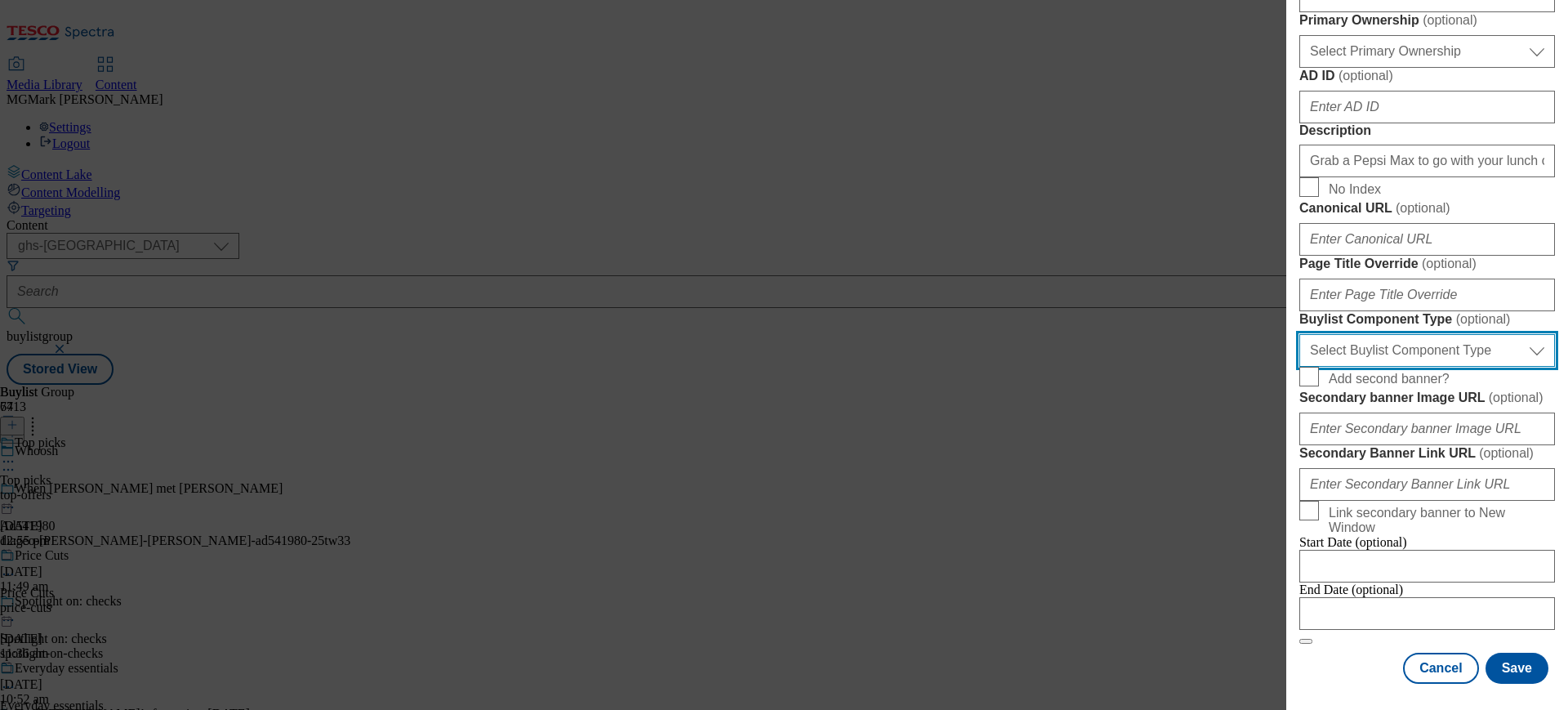
click at [1482, 367] on select "Select Buylist Component Type Banner Competition Header Meal" at bounding box center [1427, 351] width 255 height 33
select select "Banner"
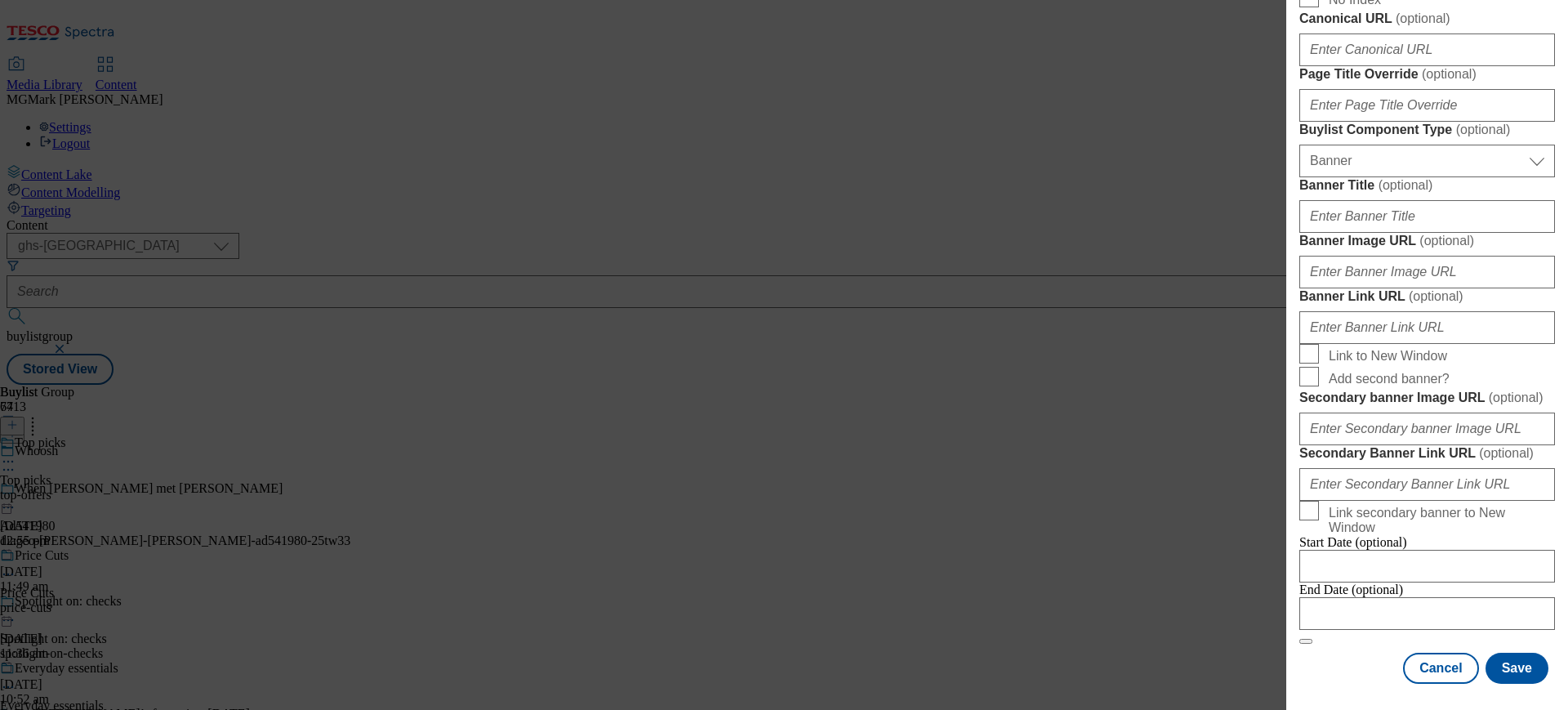
scroll to position [1233, 0]
click at [1388, 288] on input "Banner Image URL ( optional )" at bounding box center [1427, 272] width 255 height 33
paste input "[URL][DOMAIN_NAME]"
type input "[URL][DOMAIN_NAME]"
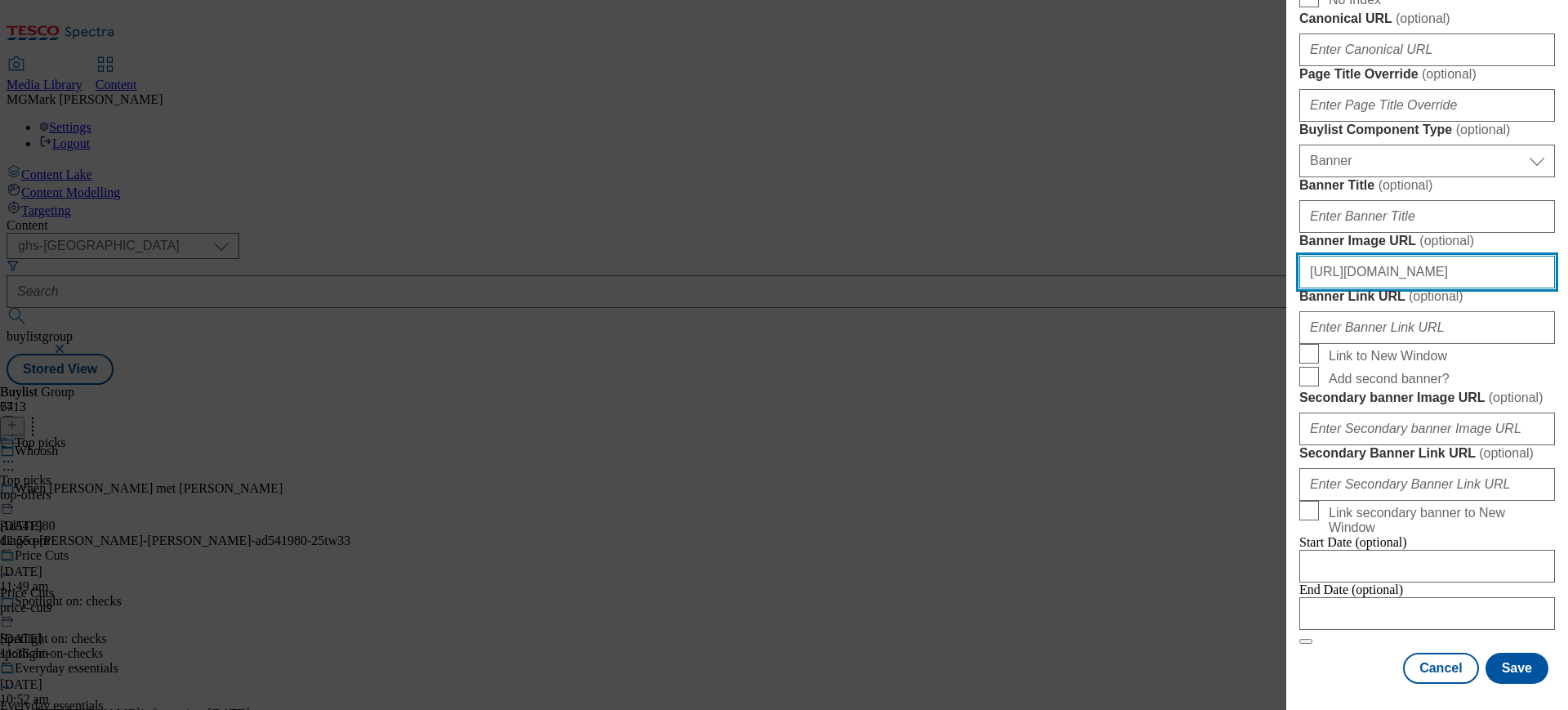
scroll to position [1668, 0]
click at [1510, 669] on button "Save" at bounding box center [1516, 668] width 62 height 31
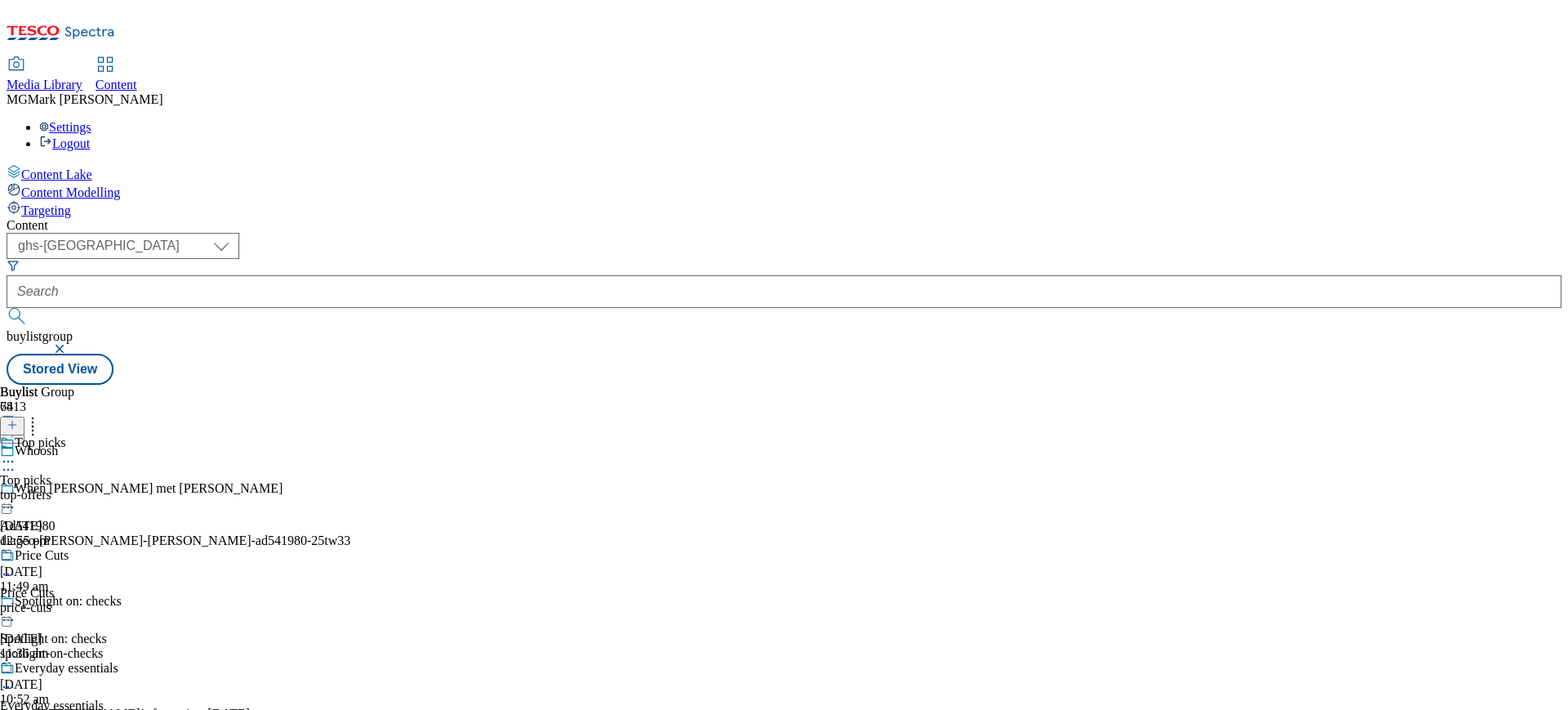
scroll to position [67, 0]
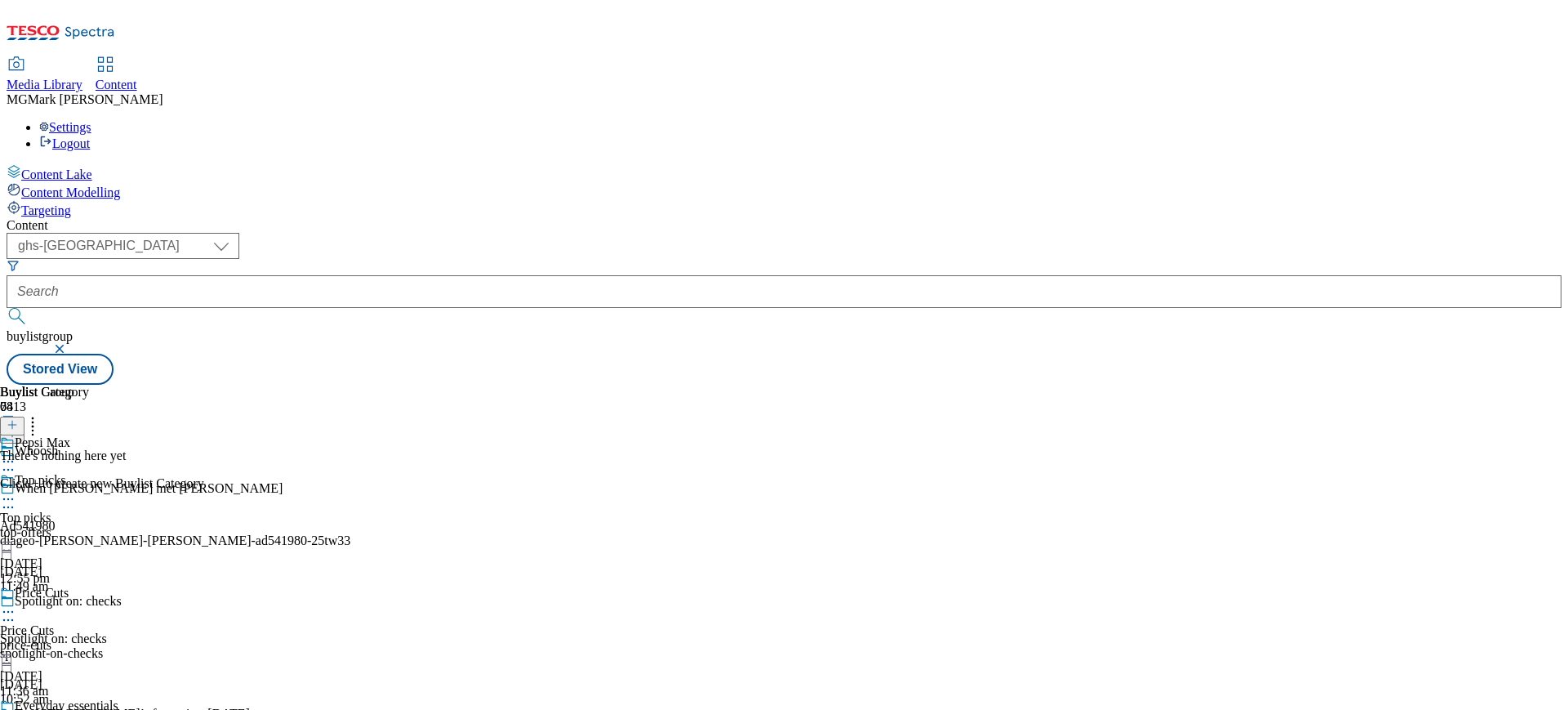
click at [18, 419] on icon at bounding box center [12, 425] width 12 height 12
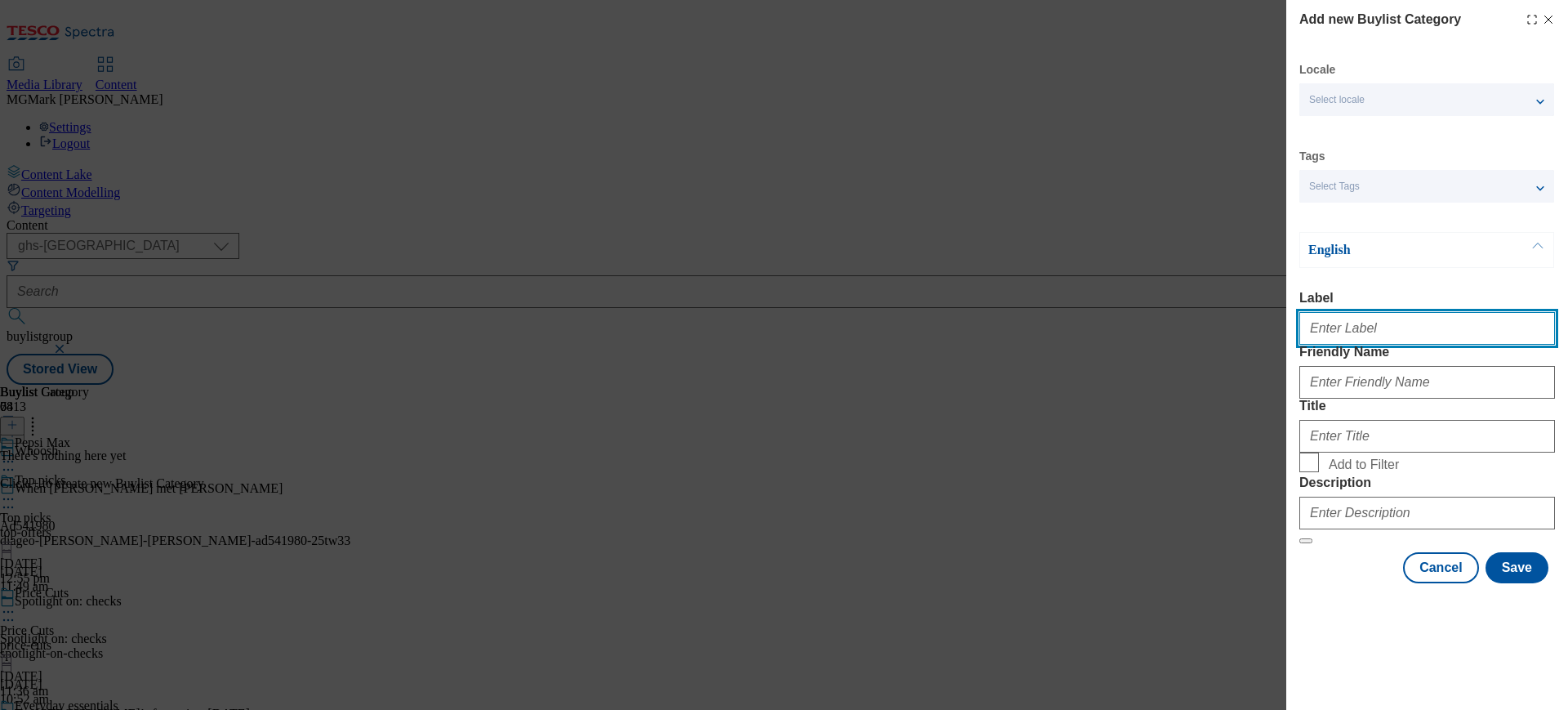
click at [1348, 332] on input "Label" at bounding box center [1427, 329] width 255 height 33
type input "Pepsi"
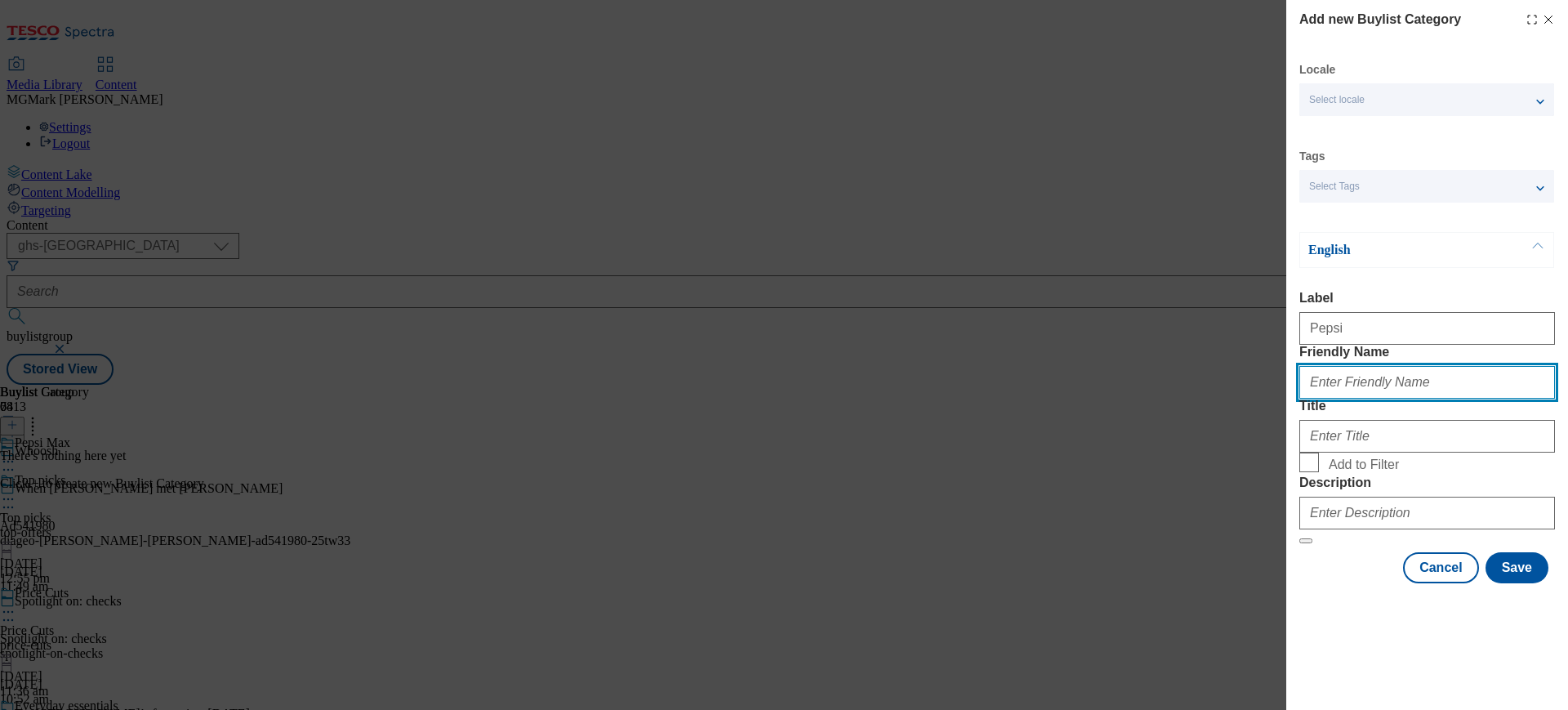
click at [1337, 399] on input "Friendly Name" at bounding box center [1427, 382] width 255 height 33
type input "P"
type input "pepsi-max"
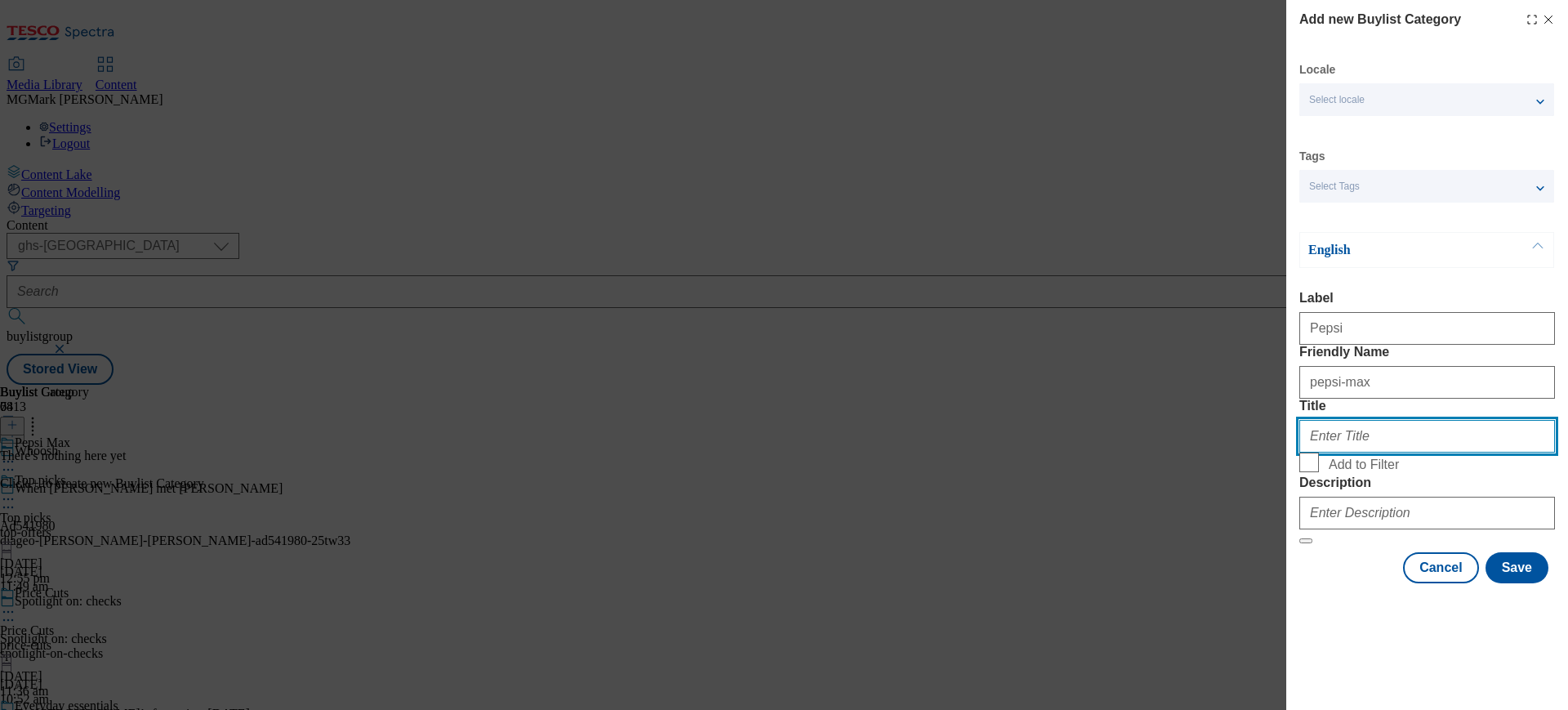
click at [1335, 453] on input "Title" at bounding box center [1427, 436] width 255 height 33
type input "Pepsi"
click at [1311, 472] on input "Add to Filter" at bounding box center [1309, 462] width 19 height 19
checkbox input "true"
click at [1372, 453] on input "Pepsi" at bounding box center [1427, 436] width 255 height 33
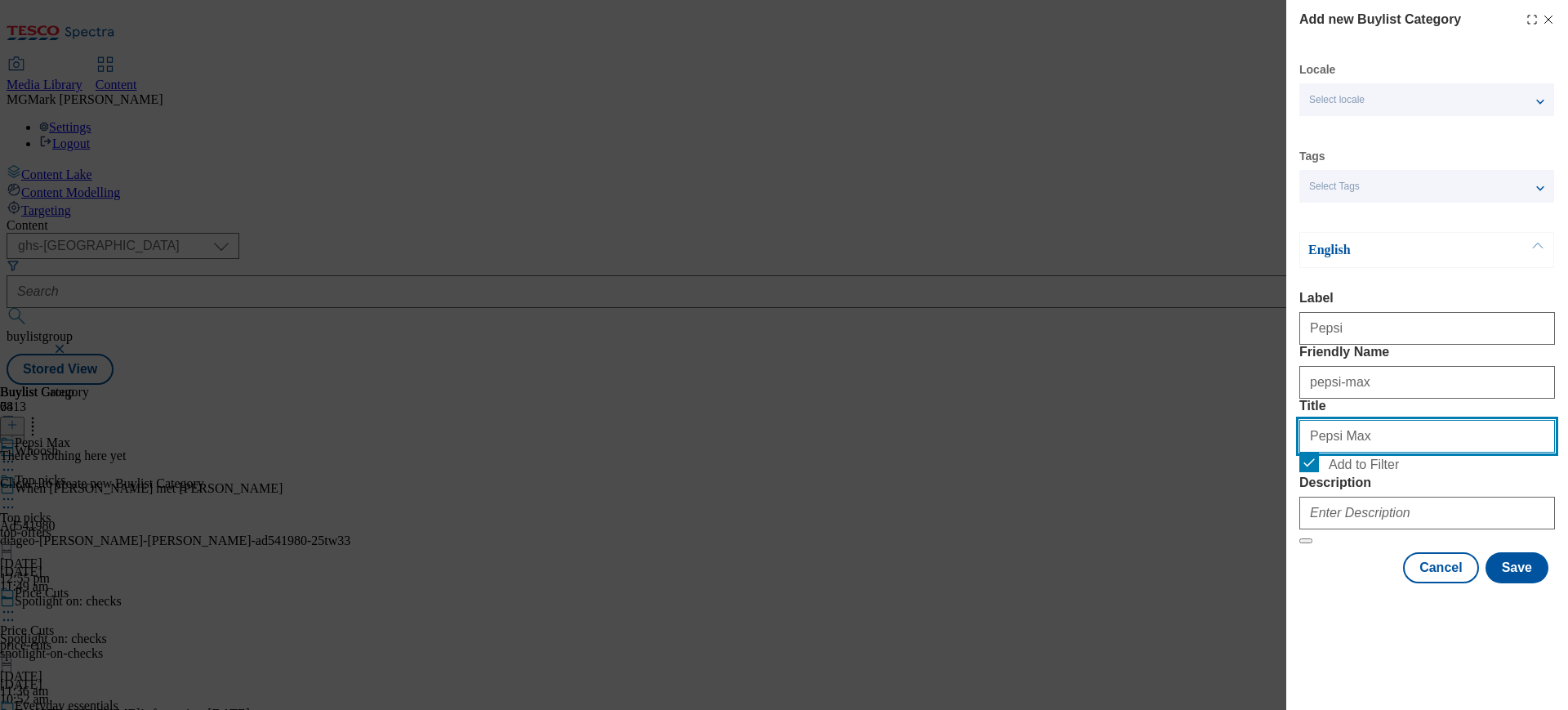
type input "Pepsi Max"
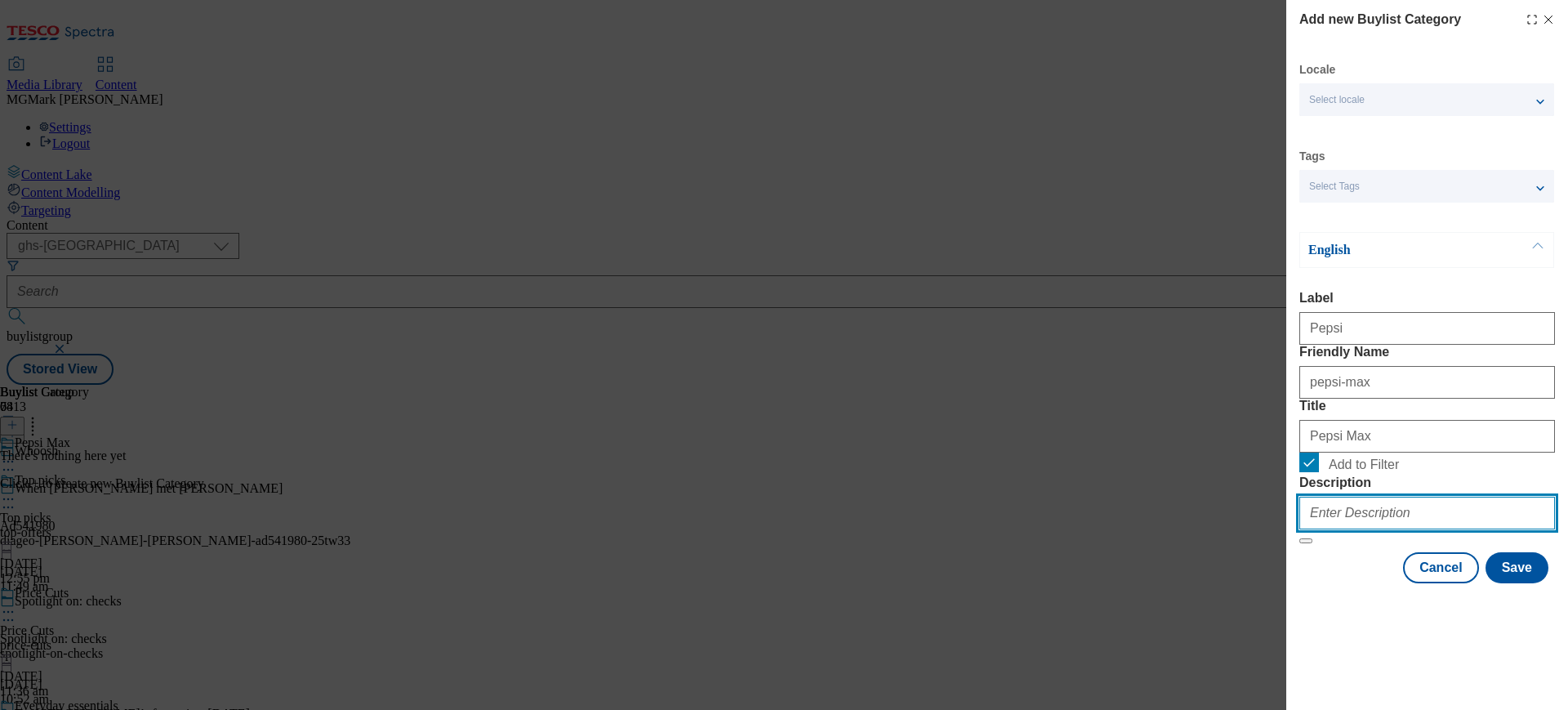
click at [1361, 529] on input "Description" at bounding box center [1427, 513] width 255 height 33
paste input "Grab a Pepsi Max to go with your lunch or dinner. Shop original, lime, cherry a…"
drag, startPoint x: 1427, startPoint y: 624, endPoint x: 1567, endPoint y: 624, distance: 140.0
click at [1567, 587] on div "Add new Buylist Category Locale Select locale English Welsh Tags Select Tags fn…" at bounding box center [1426, 293] width 281 height 587
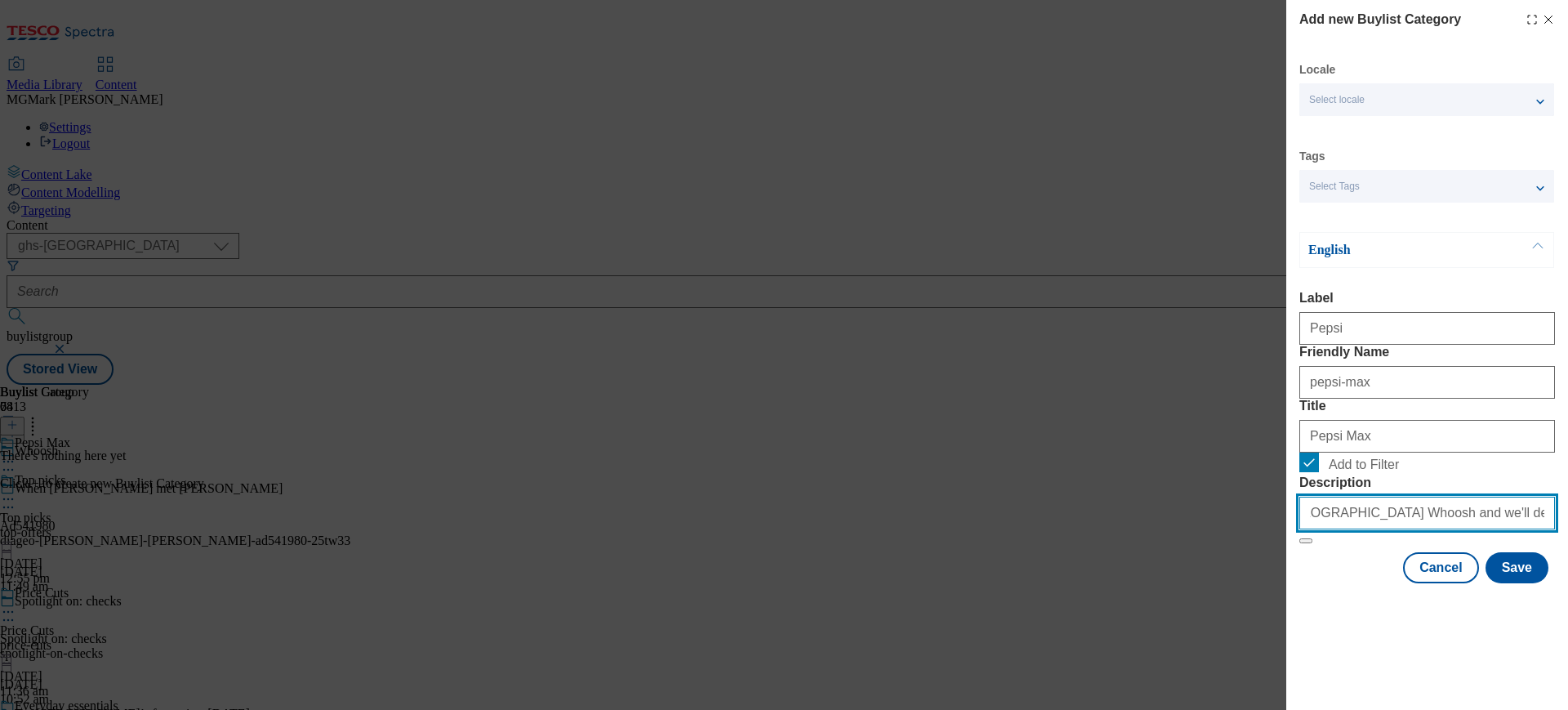
scroll to position [0, 461]
type input "Grab a Pepsi Max to go with your lunch or dinner. Shop original, lime, cherry a…"
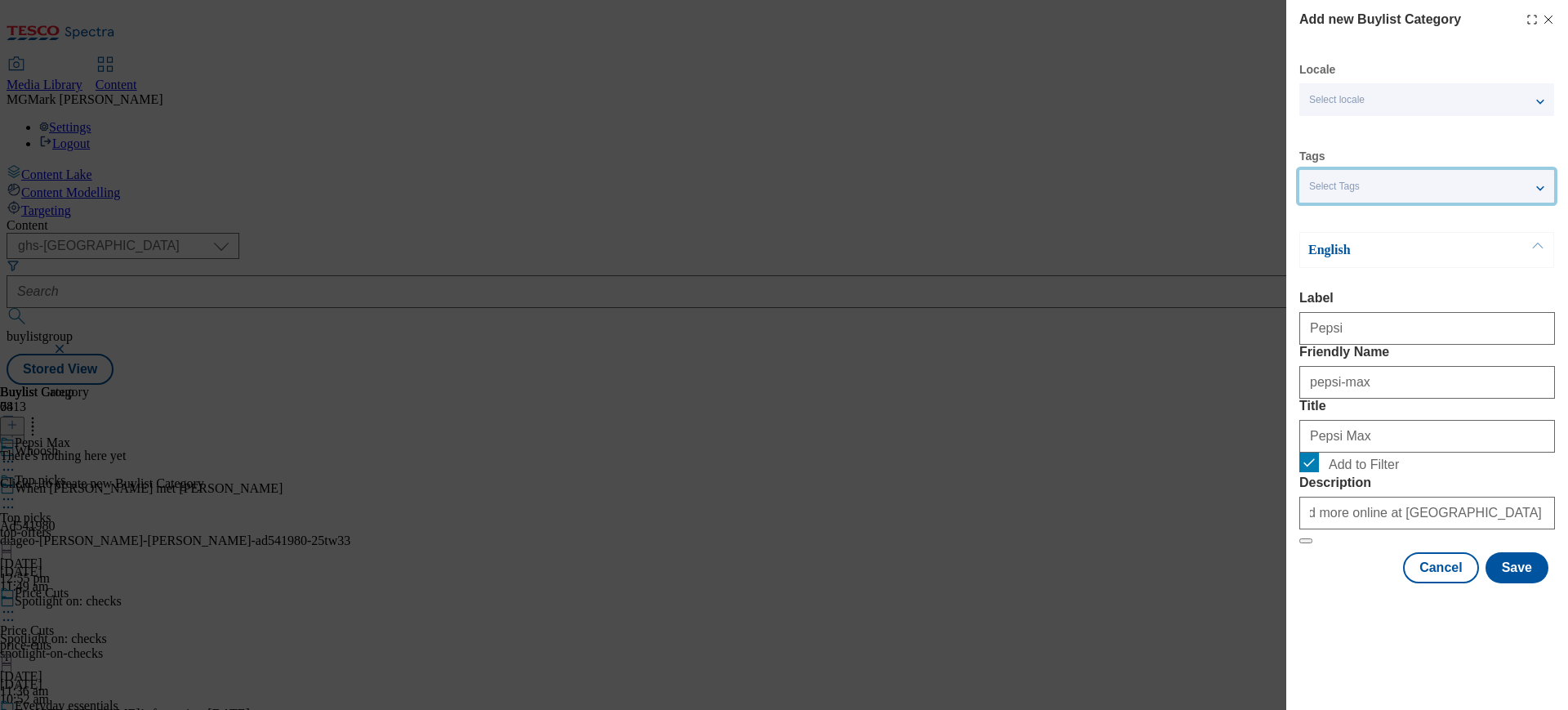
click at [1393, 194] on div "Select Tags" at bounding box center [1426, 186] width 254 height 33
click at [1366, 293] on span "whoosh" at bounding box center [1358, 288] width 39 height 9
click at [1328, 296] on input "whoosh" at bounding box center [1318, 291] width 19 height 19
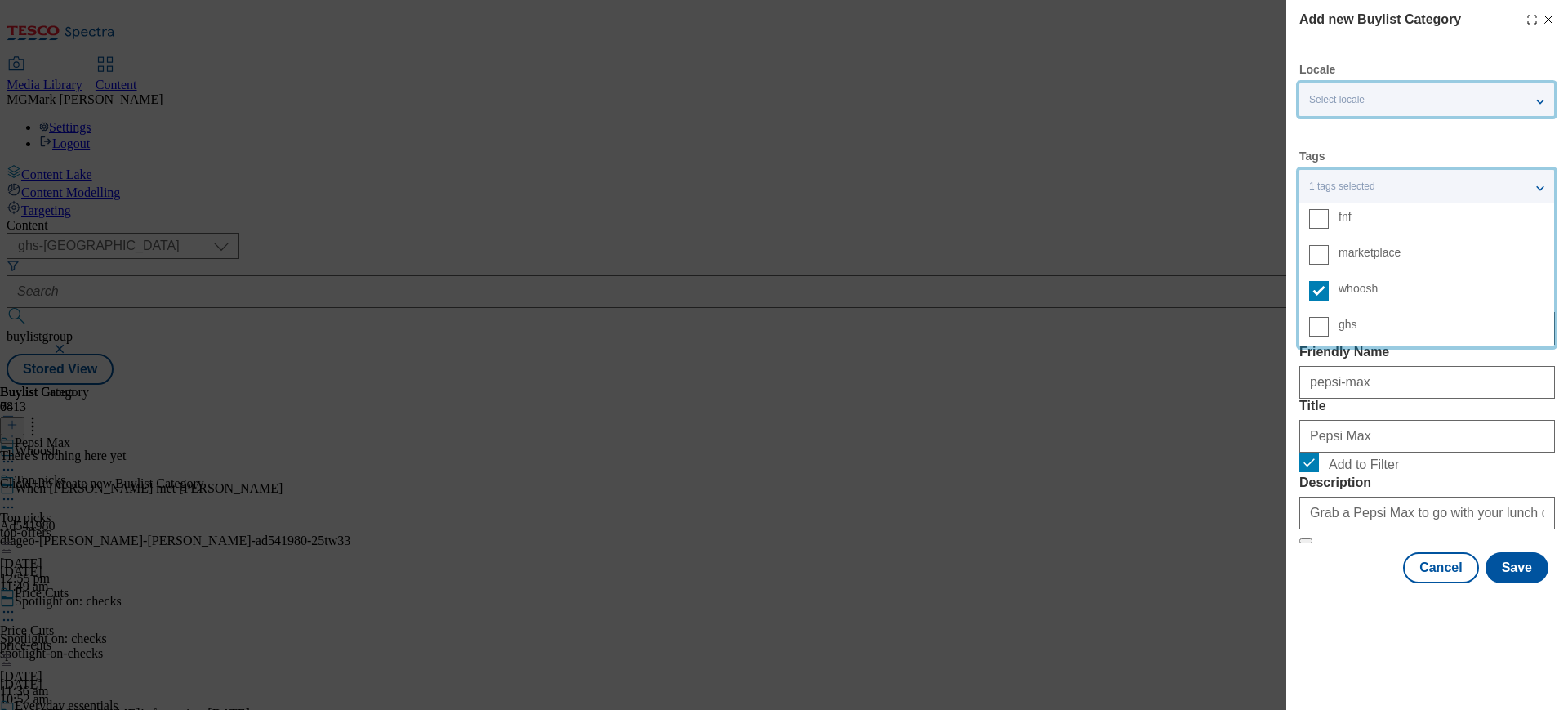
click at [1379, 95] on div "Select locale" at bounding box center [1426, 100] width 254 height 33
click at [1380, 52] on div "Add new Buylist Category Locale Select locale English Welsh Tags 1 tags selecte…" at bounding box center [1427, 296] width 255 height 574
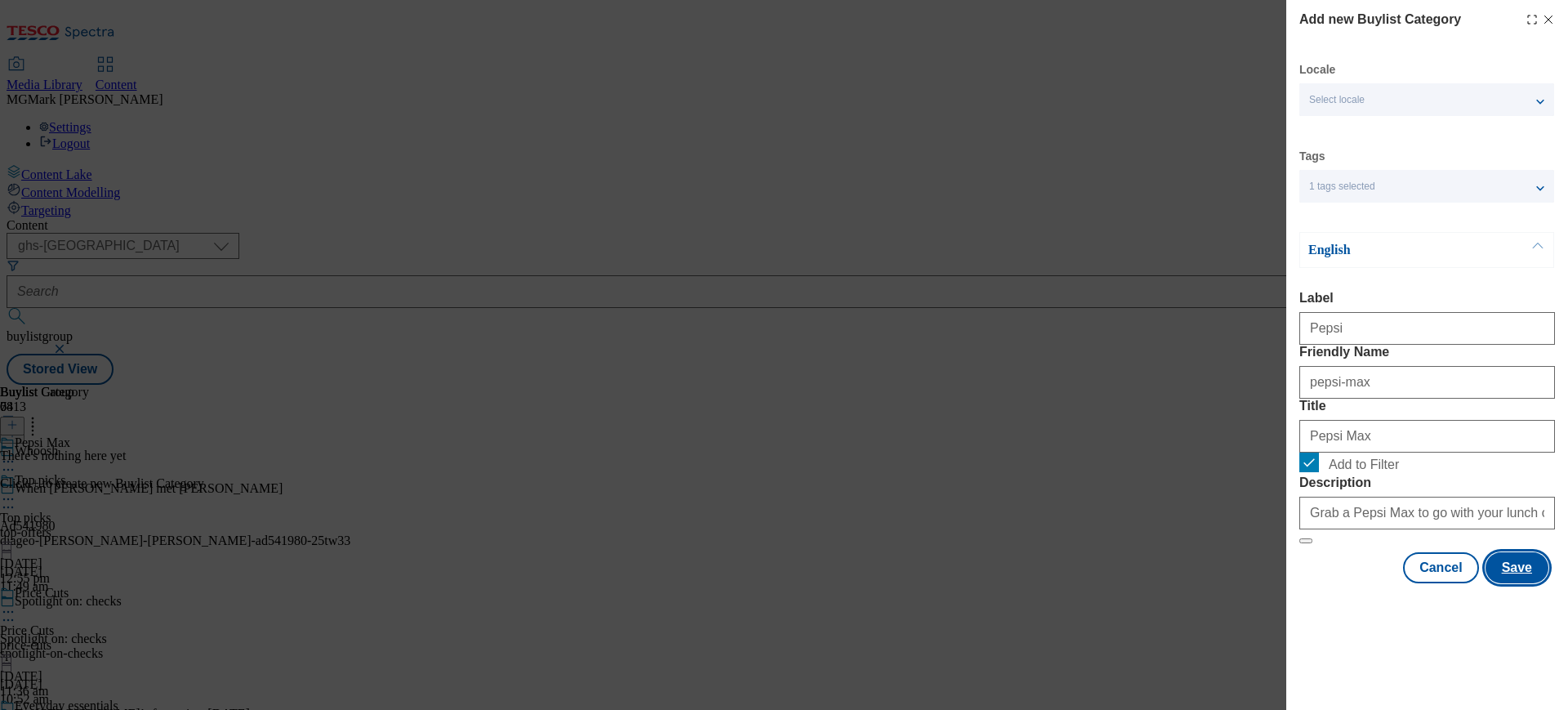
click at [1510, 583] on button "Save" at bounding box center [1516, 568] width 62 height 31
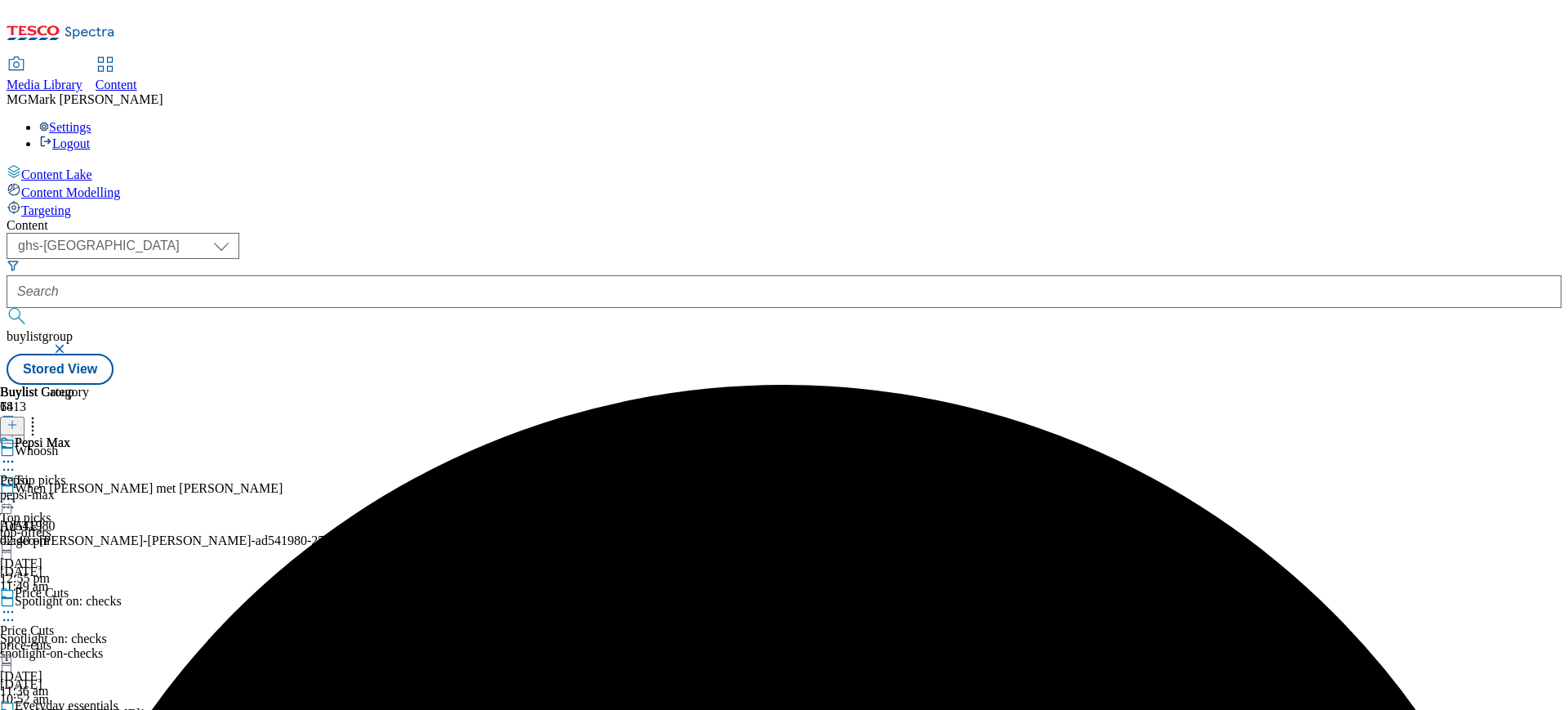
click at [89, 435] on div "Pepsi Max" at bounding box center [44, 453] width 89 height 37
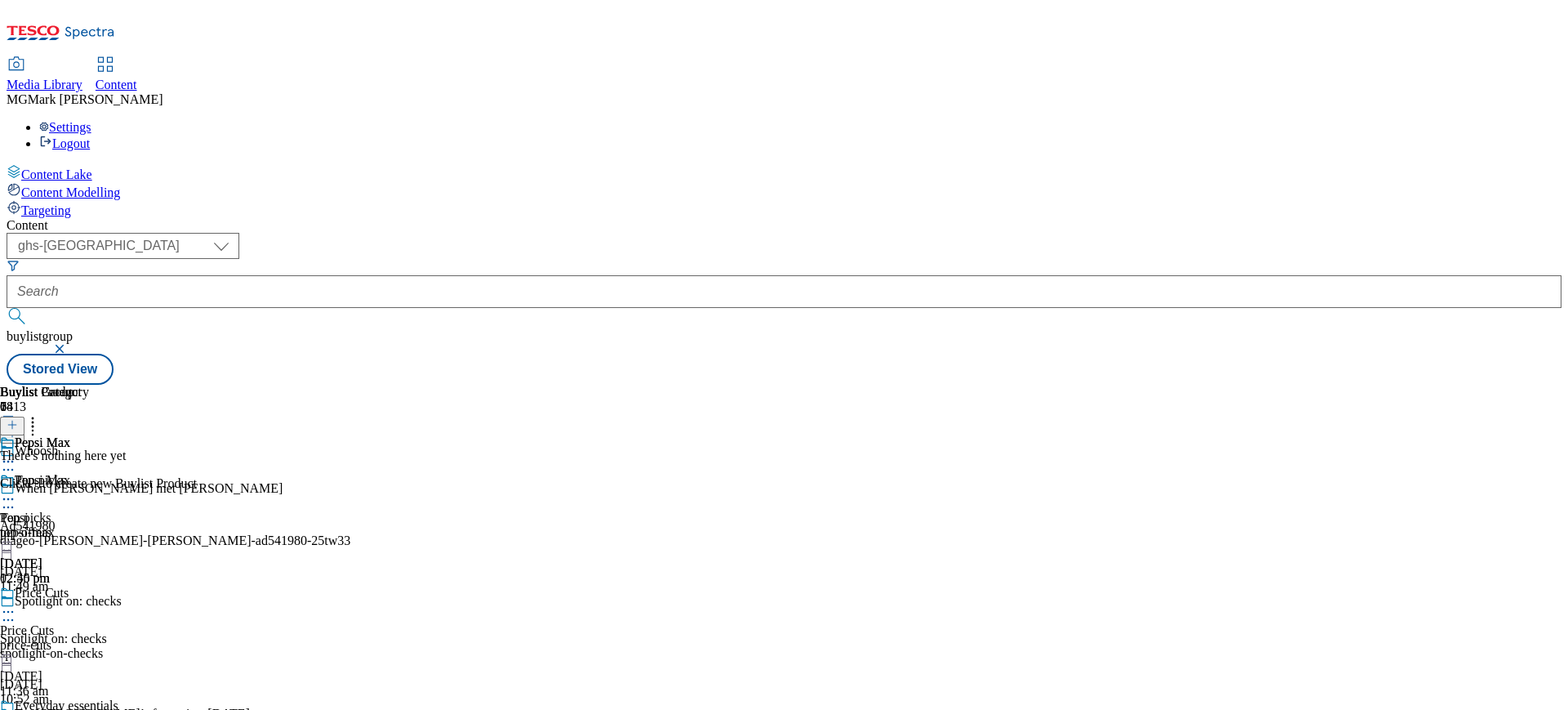
click at [18, 419] on icon at bounding box center [12, 425] width 12 height 12
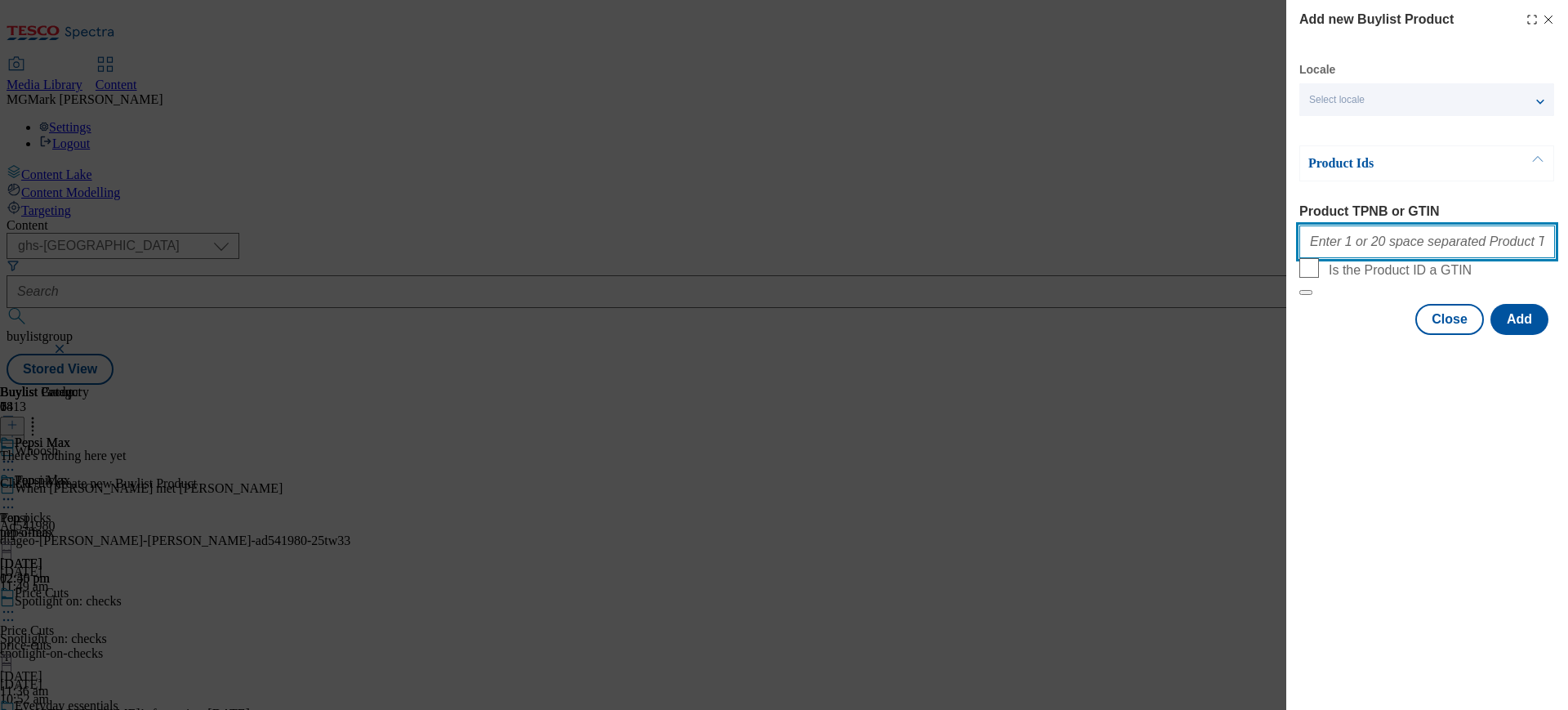
click at [1366, 252] on input "Product TPNB or GTIN" at bounding box center [1427, 242] width 255 height 33
paste input "51579153 72034311 89444335 91382819 88901044 66131458 76398991 89444462 9177282…"
type input "51579153 72034311 89444335 91382819 88901044 66131458 76398991 89444462 9177282…"
click at [1532, 335] on button "Add" at bounding box center [1519, 319] width 58 height 31
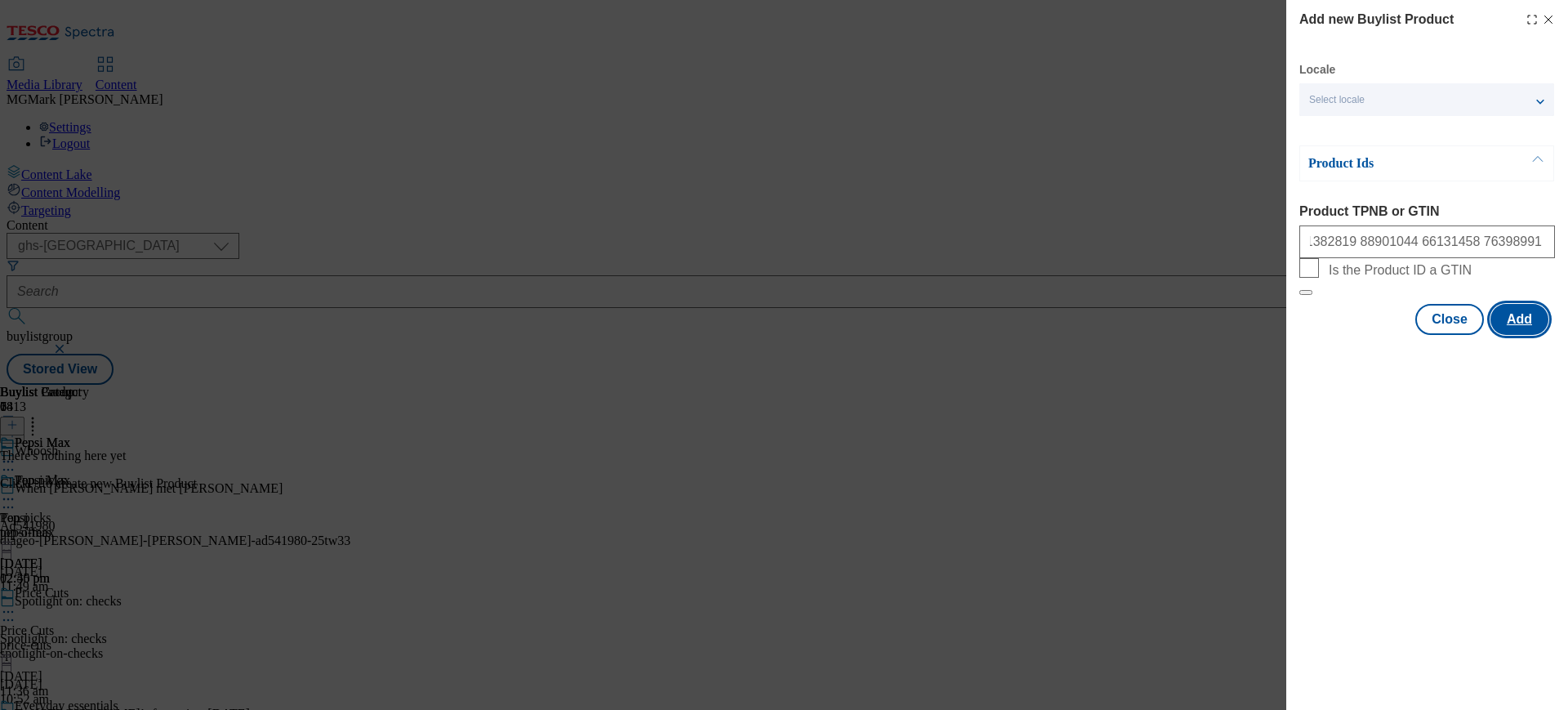
scroll to position [0, 0]
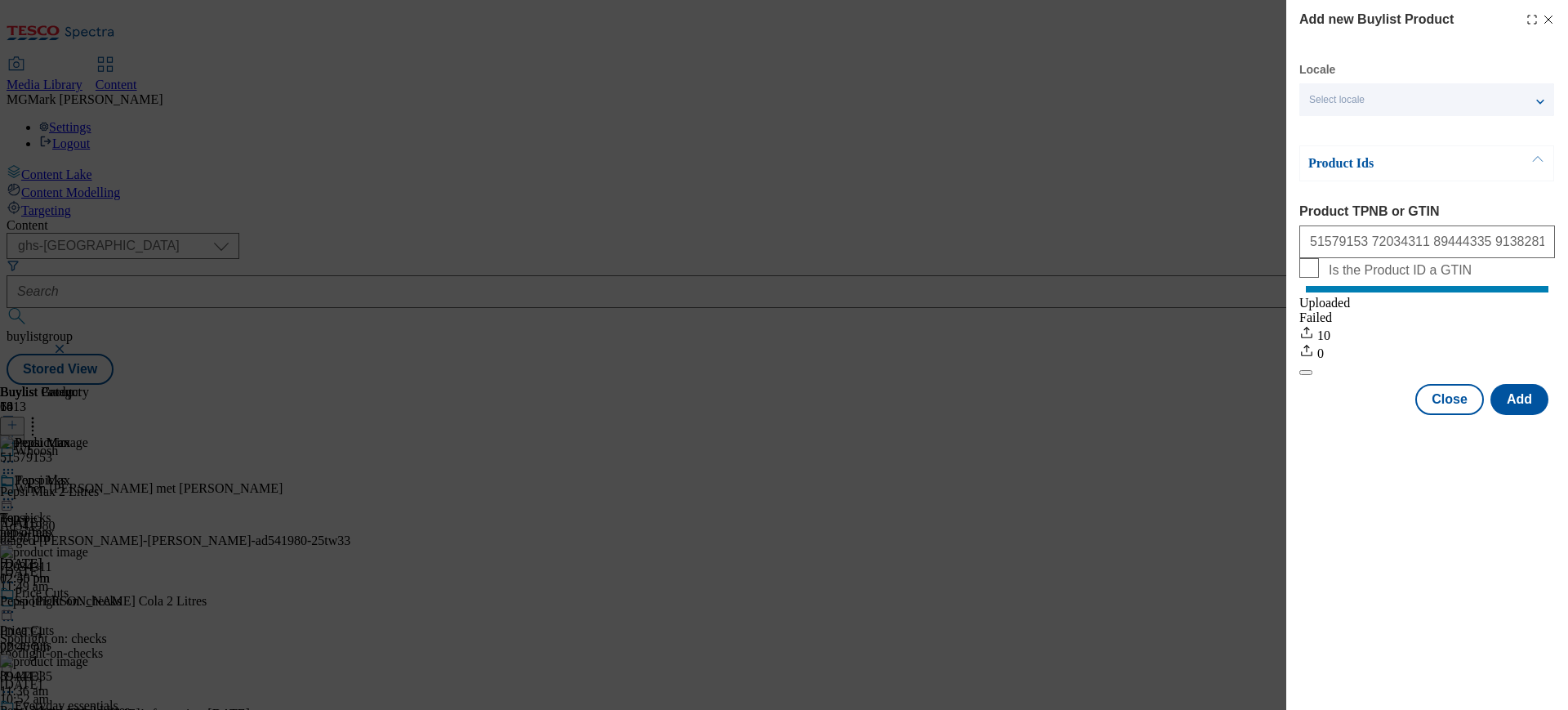
click at [760, 258] on div "Add new Buylist Product Locale Select locale English Welsh Product Ids Product …" at bounding box center [784, 355] width 1568 height 710
click at [1454, 415] on button "Close" at bounding box center [1449, 400] width 68 height 31
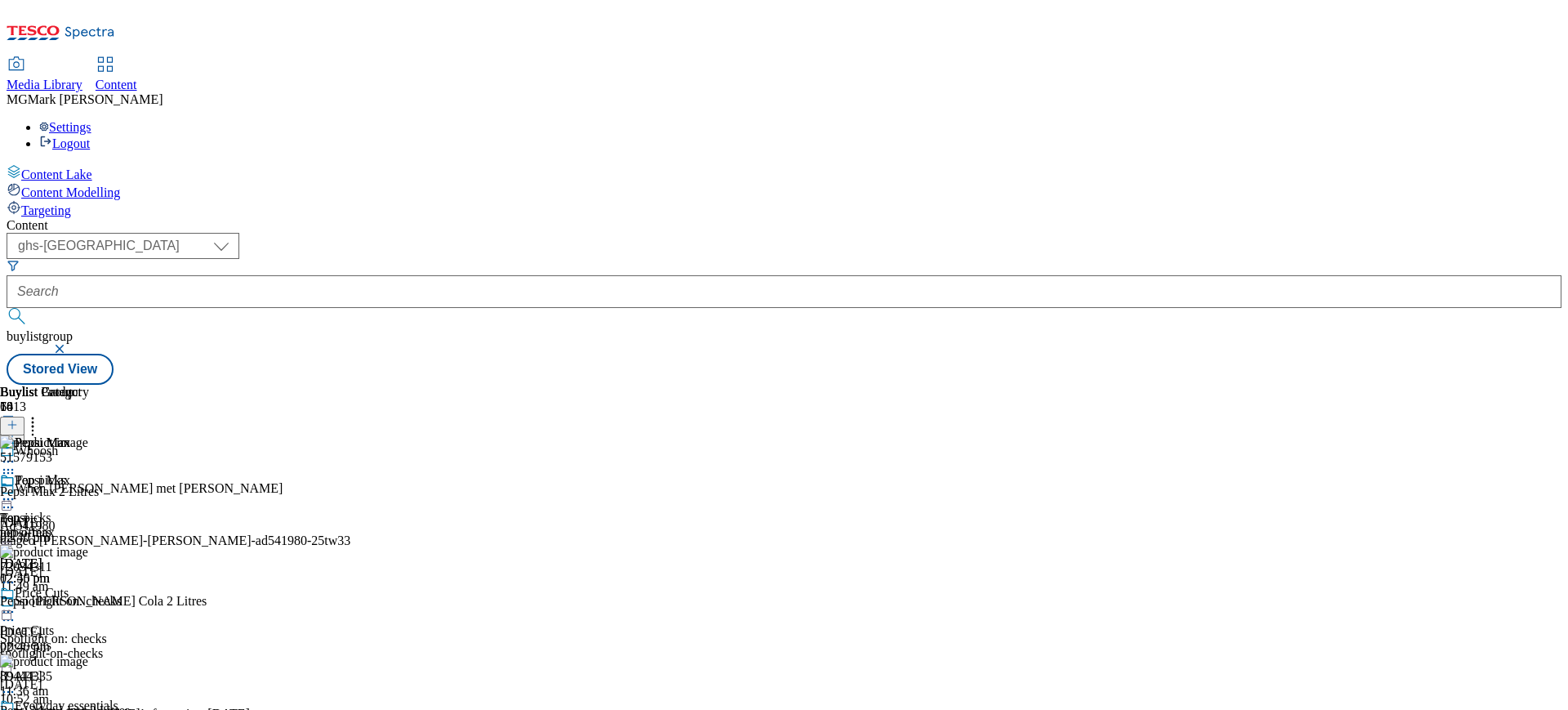
click at [16, 453] on icon at bounding box center [8, 461] width 16 height 16
click at [89, 565] on span "Preview" at bounding box center [70, 571] width 38 height 12
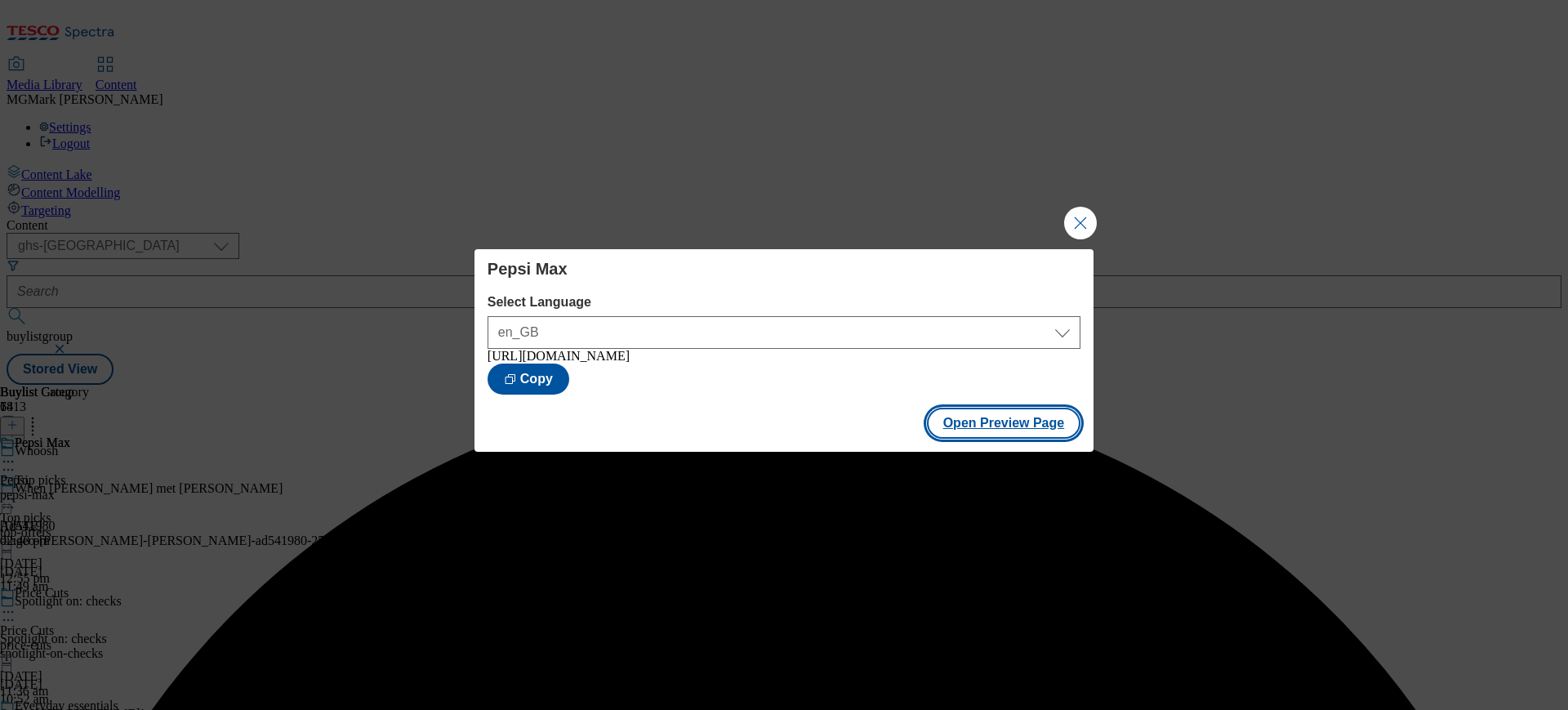
click at [1001, 410] on button "Open Preview Page" at bounding box center [1003, 423] width 155 height 31
